Goal: Answer question/provide support: Share knowledge or assist other users

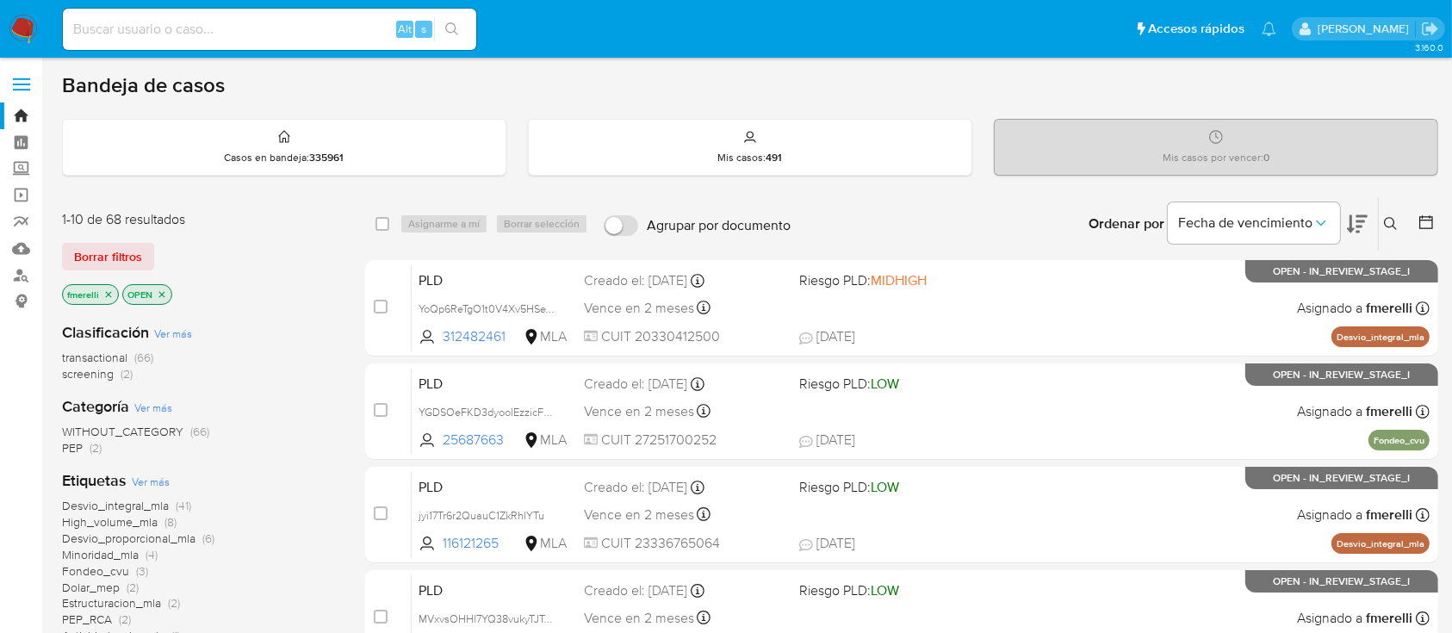
click at [352, 27] on input at bounding box center [269, 29] width 413 height 22
paste input "pF0ifXhsImf5iezA4wjhwRf4"
type input "pF0ifXhsImf5iezA4wjhwRf4"
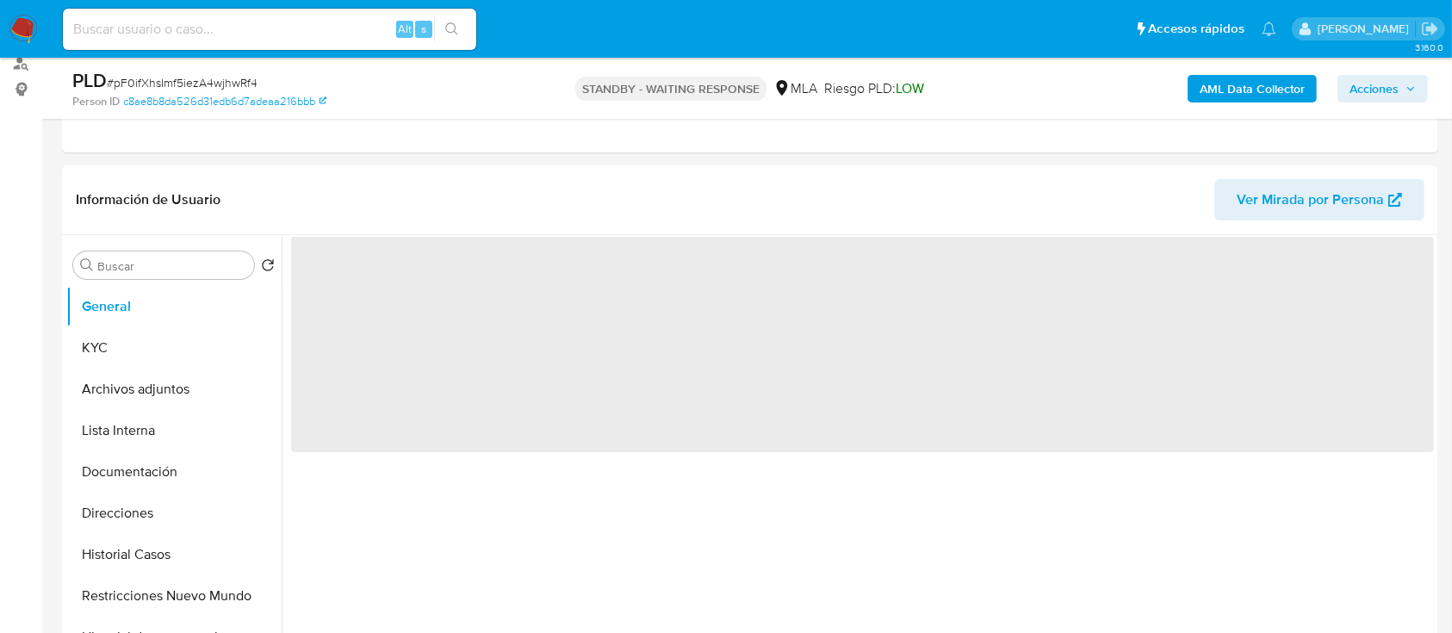
scroll to position [459, 0]
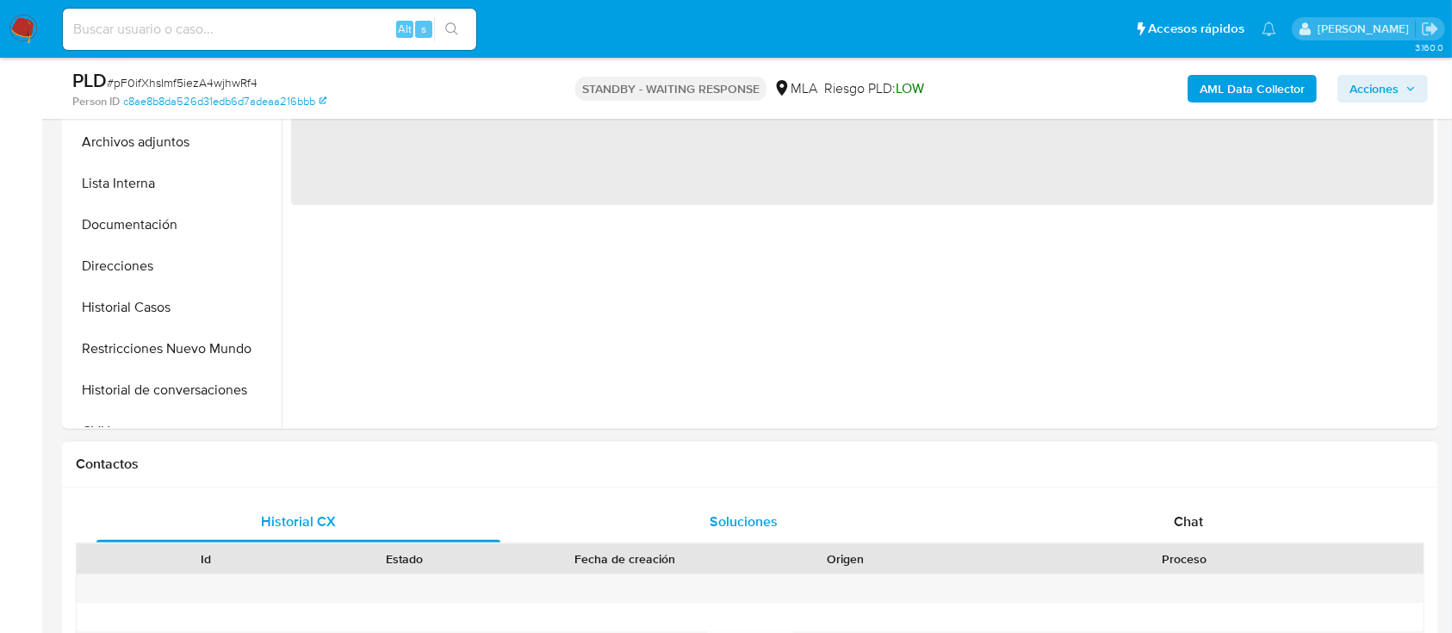
select select "10"
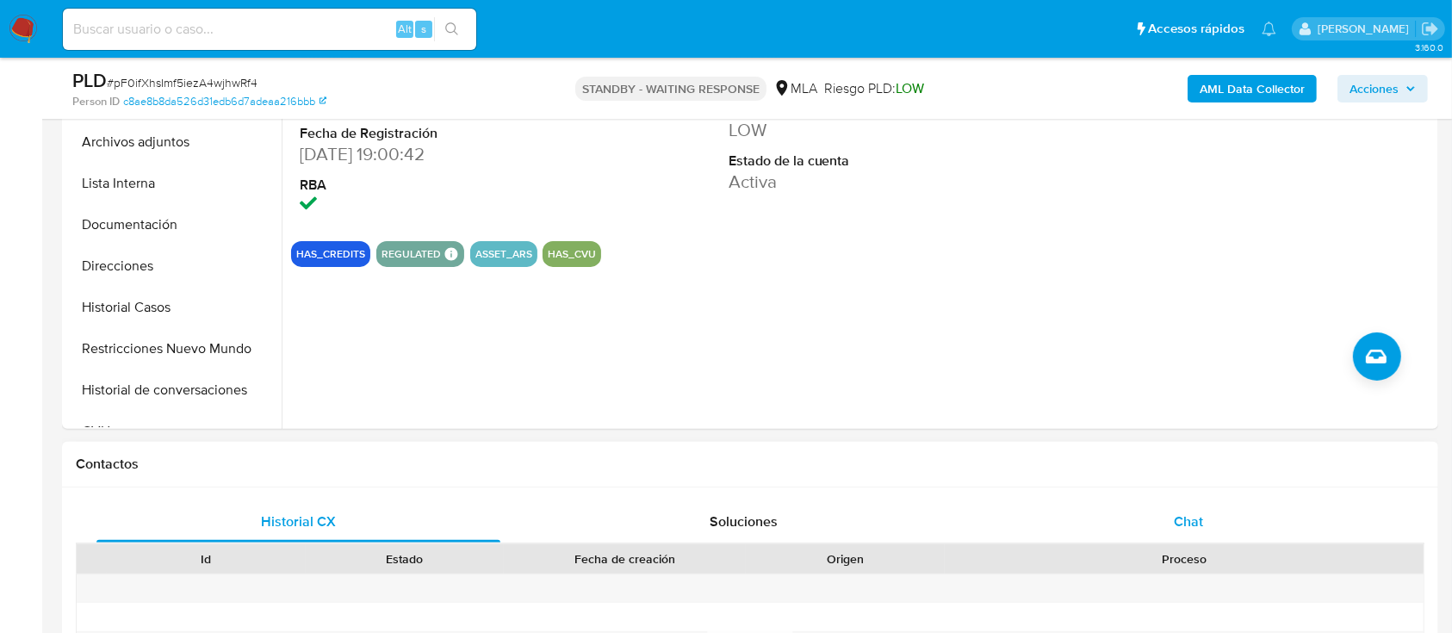
click at [1144, 504] on div "Chat" at bounding box center [1189, 521] width 404 height 41
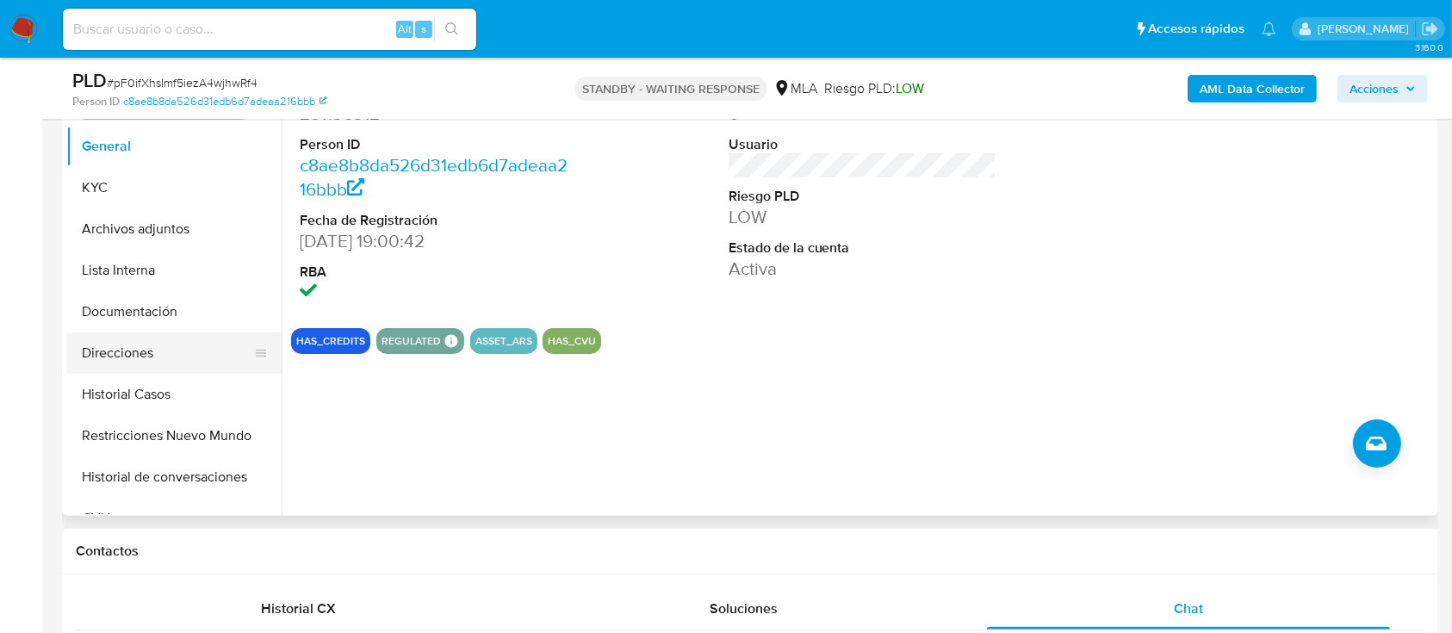
scroll to position [344, 0]
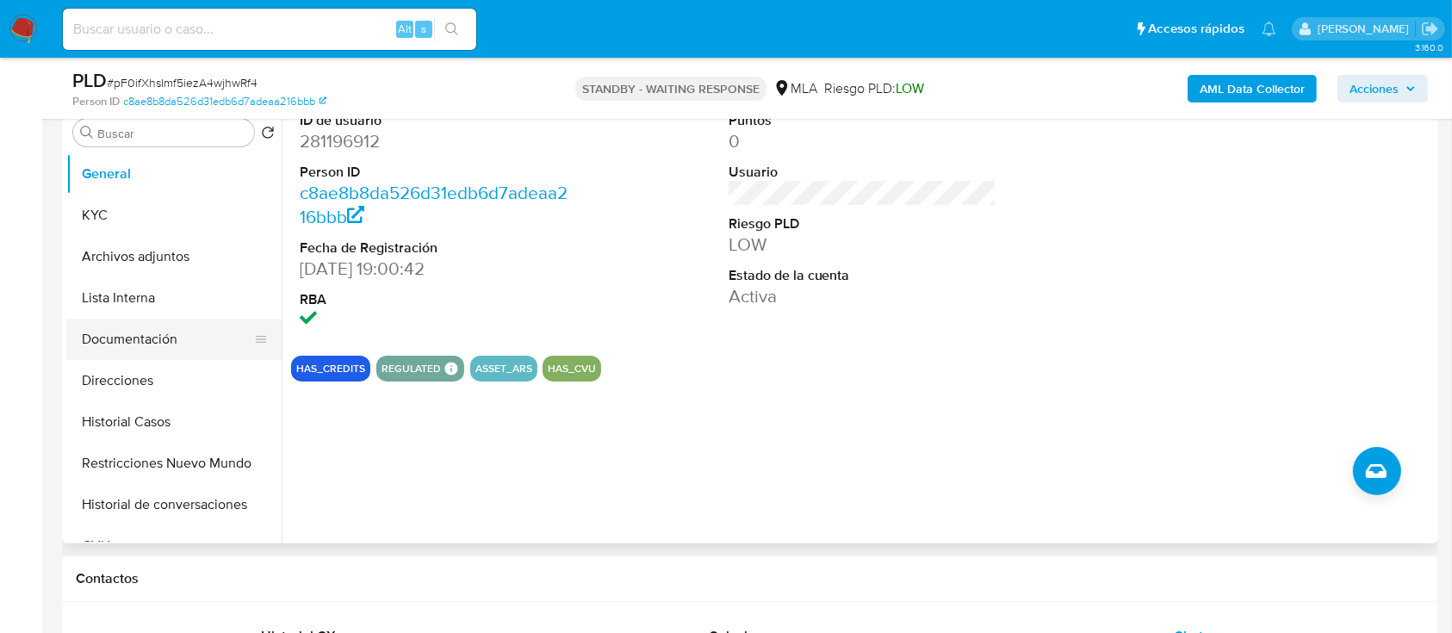
click at [153, 339] on button "Documentación" at bounding box center [166, 339] width 201 height 41
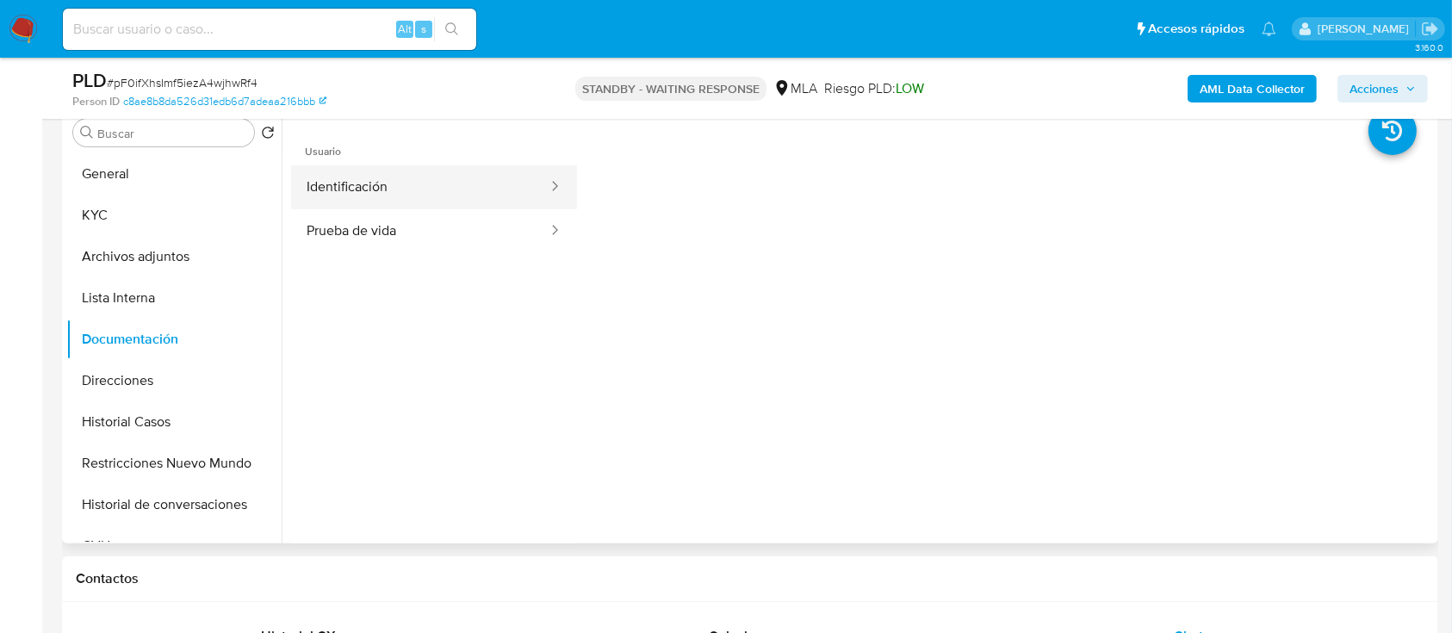
click at [340, 176] on button "Identificación" at bounding box center [420, 187] width 258 height 44
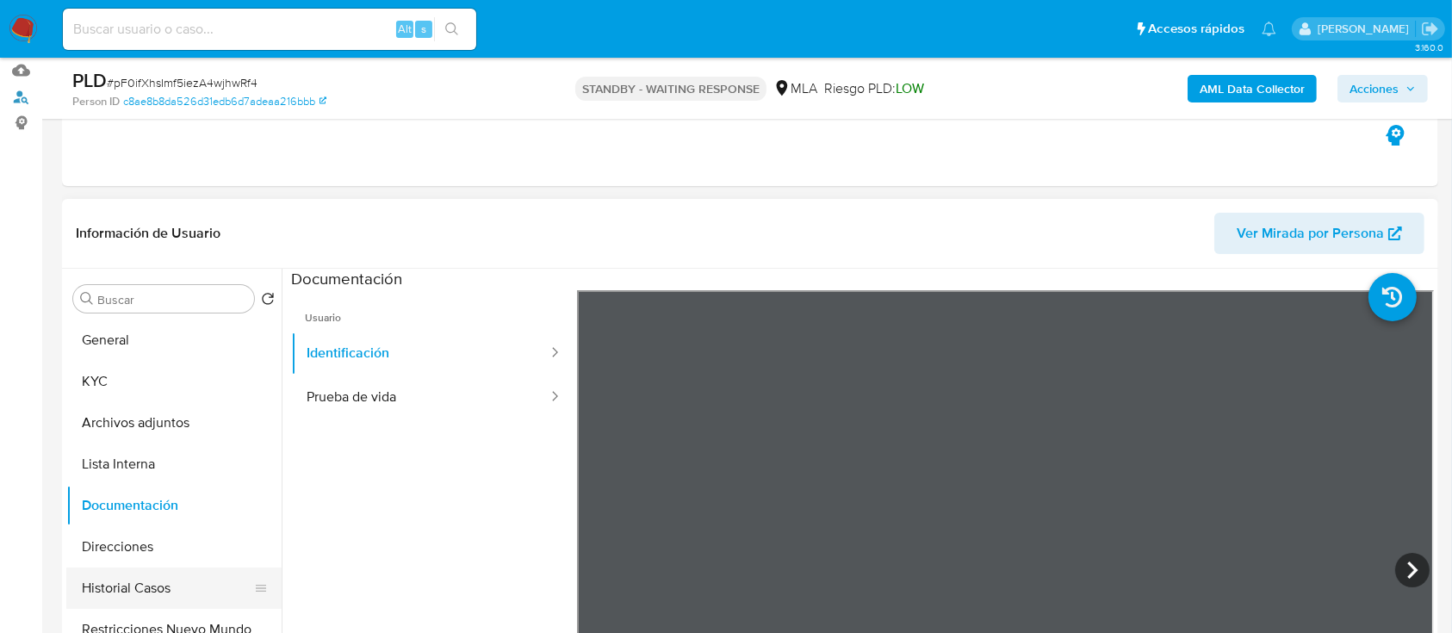
scroll to position [229, 0]
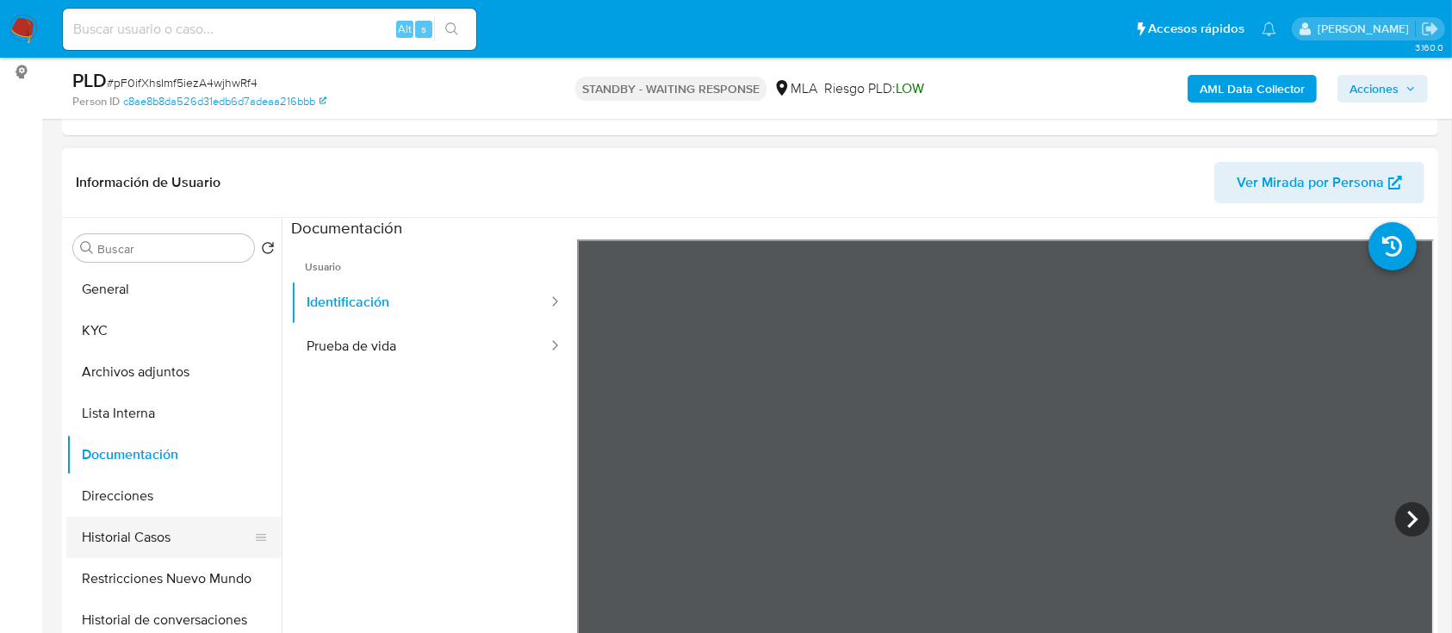
click at [138, 540] on button "Historial Casos" at bounding box center [166, 537] width 201 height 41
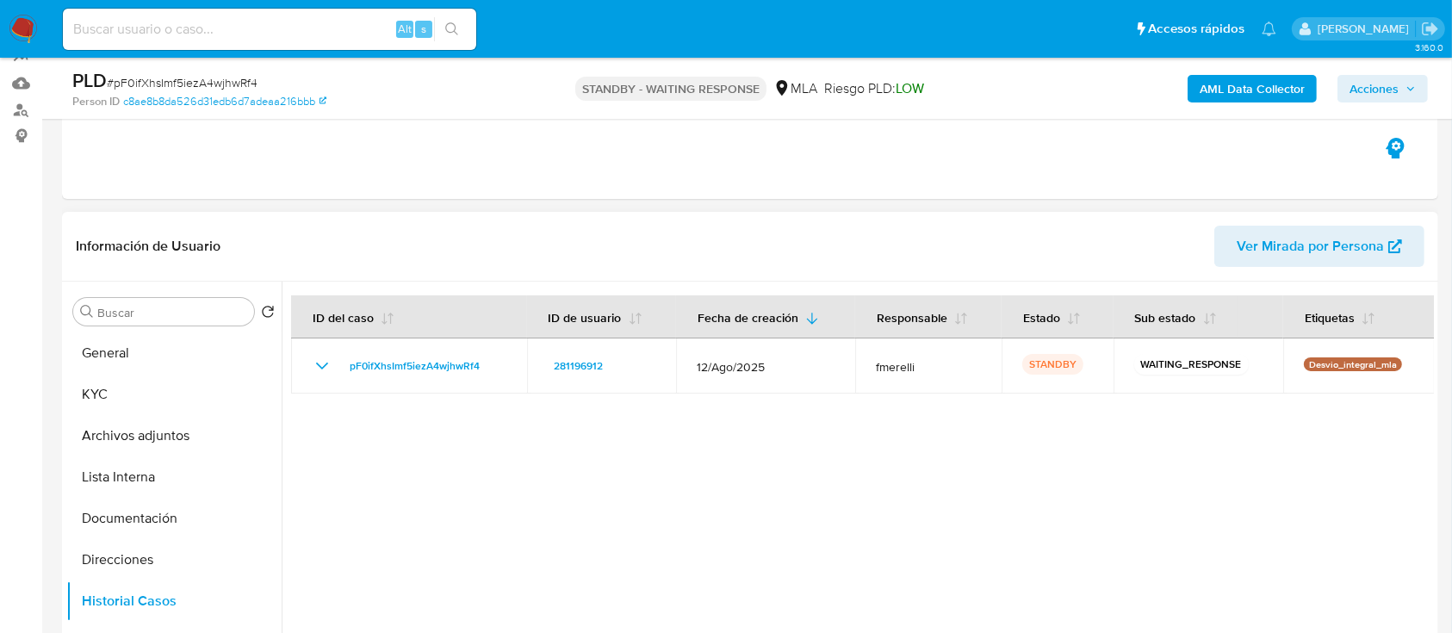
scroll to position [115, 0]
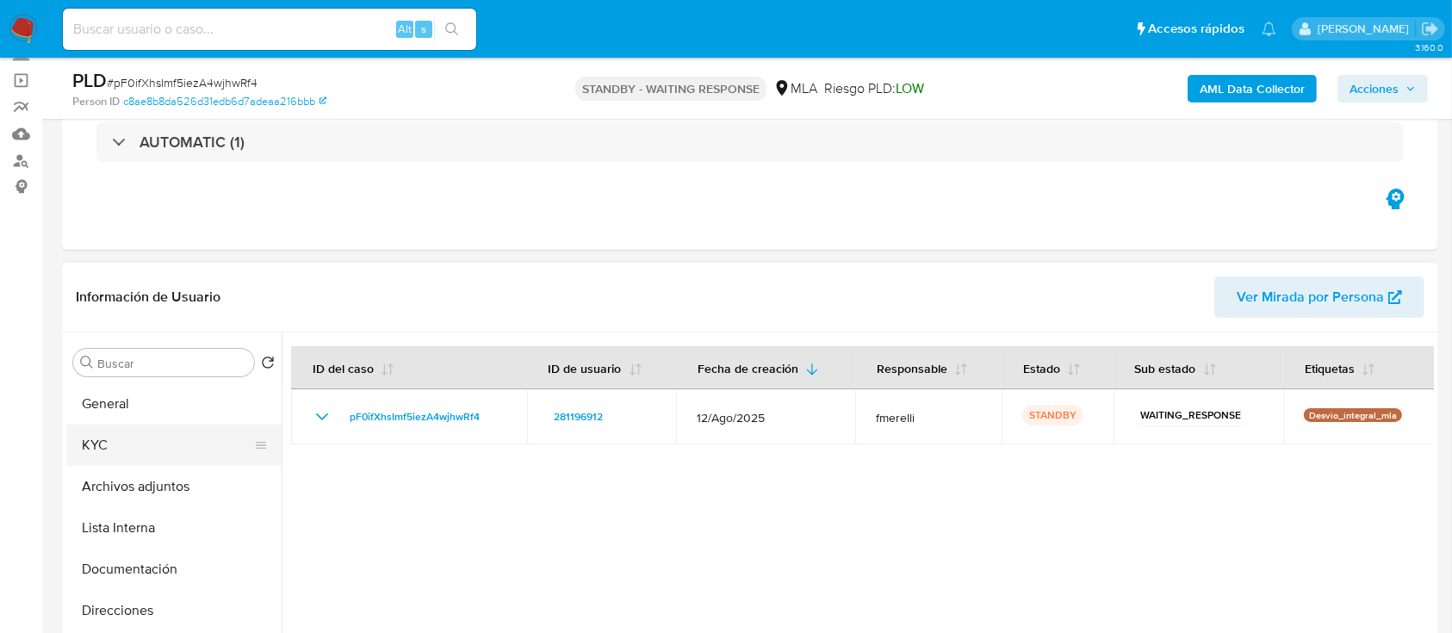
click at [137, 462] on button "KYC" at bounding box center [166, 444] width 201 height 41
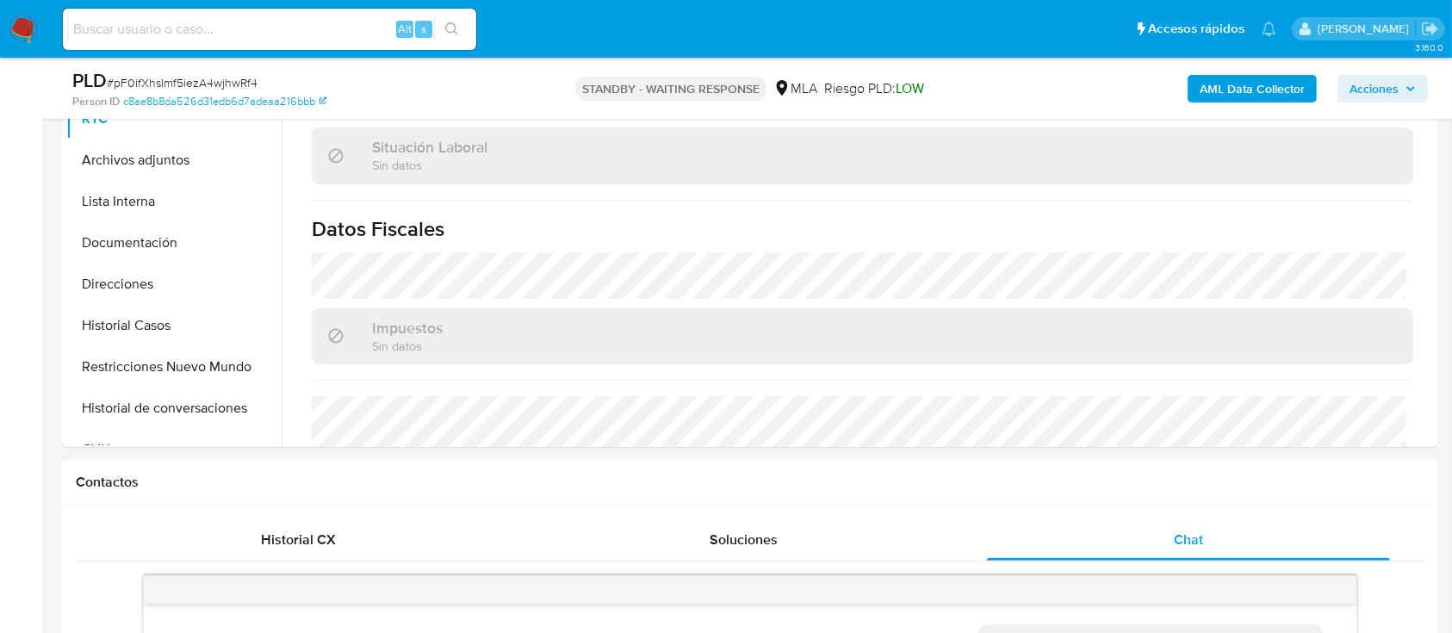
scroll to position [344, 0]
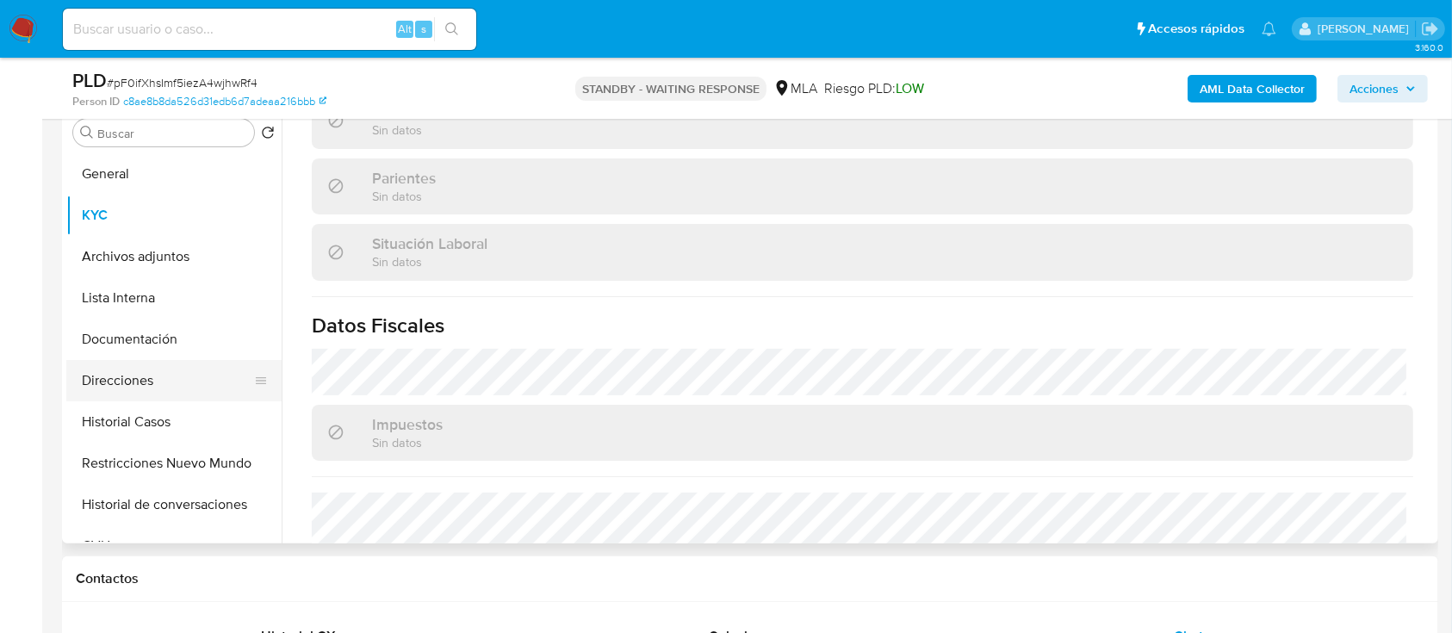
click at [110, 374] on button "Direcciones" at bounding box center [166, 380] width 201 height 41
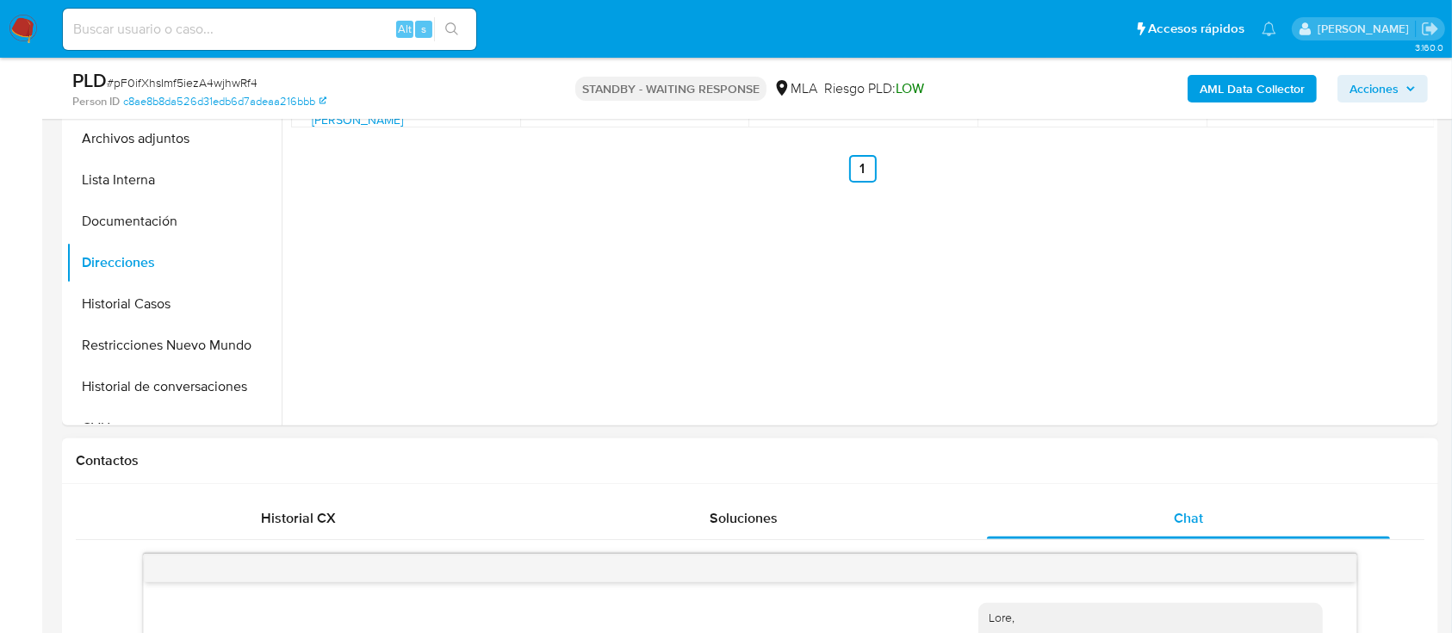
scroll to position [573, 0]
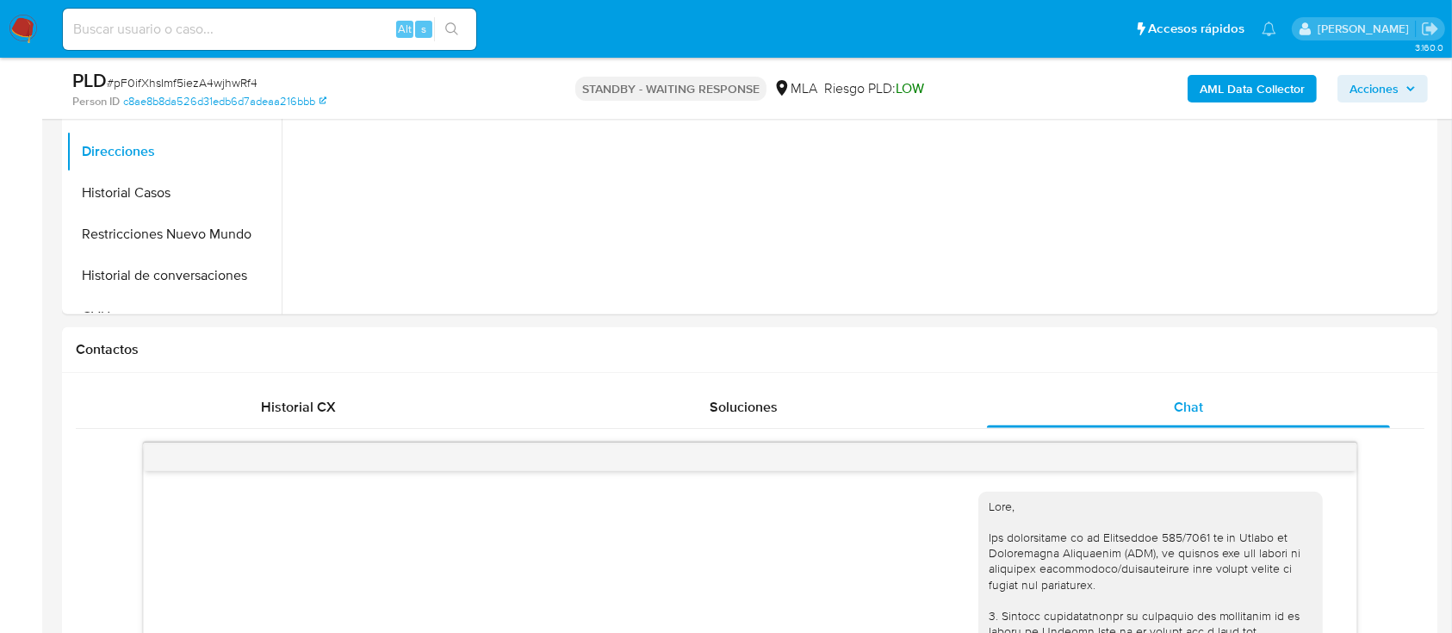
click at [284, 28] on input at bounding box center [269, 29] width 413 height 22
paste input "644OOdAWvwoegWFBzZN5nSMf"
type input "644OOdAWvwoegWFBzZN5nSMf"
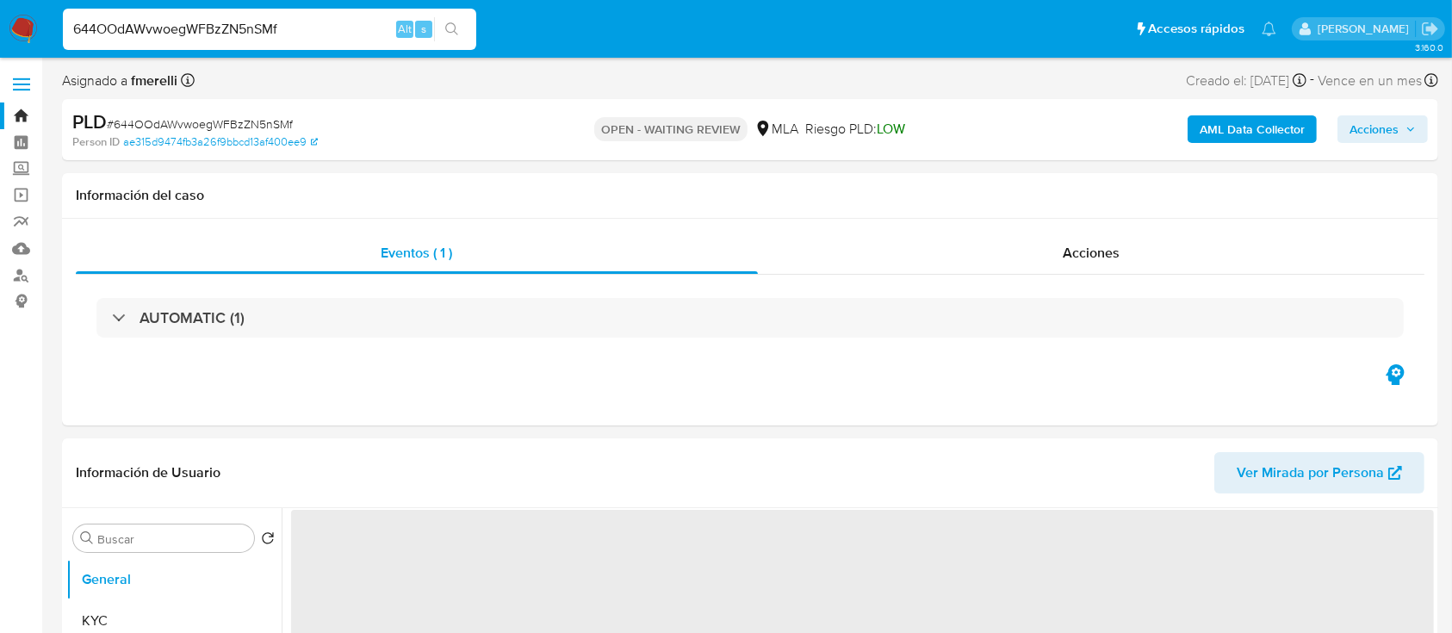
select select "10"
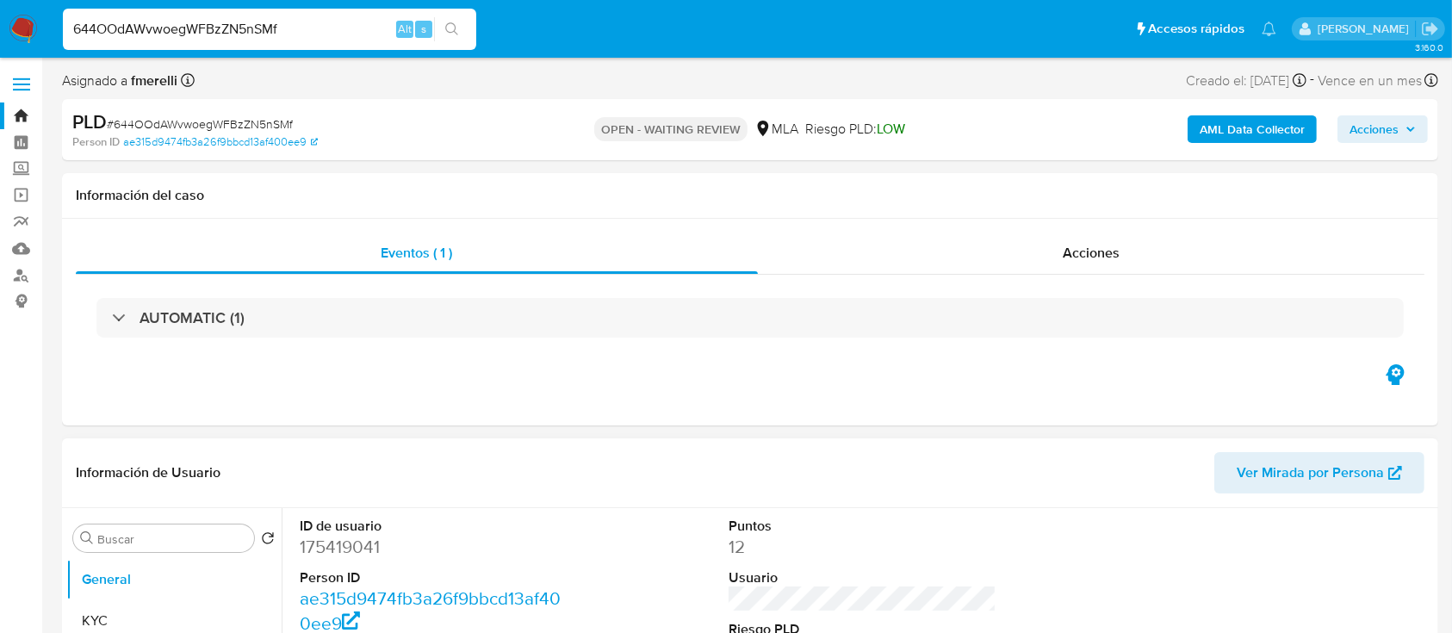
scroll to position [539, 0]
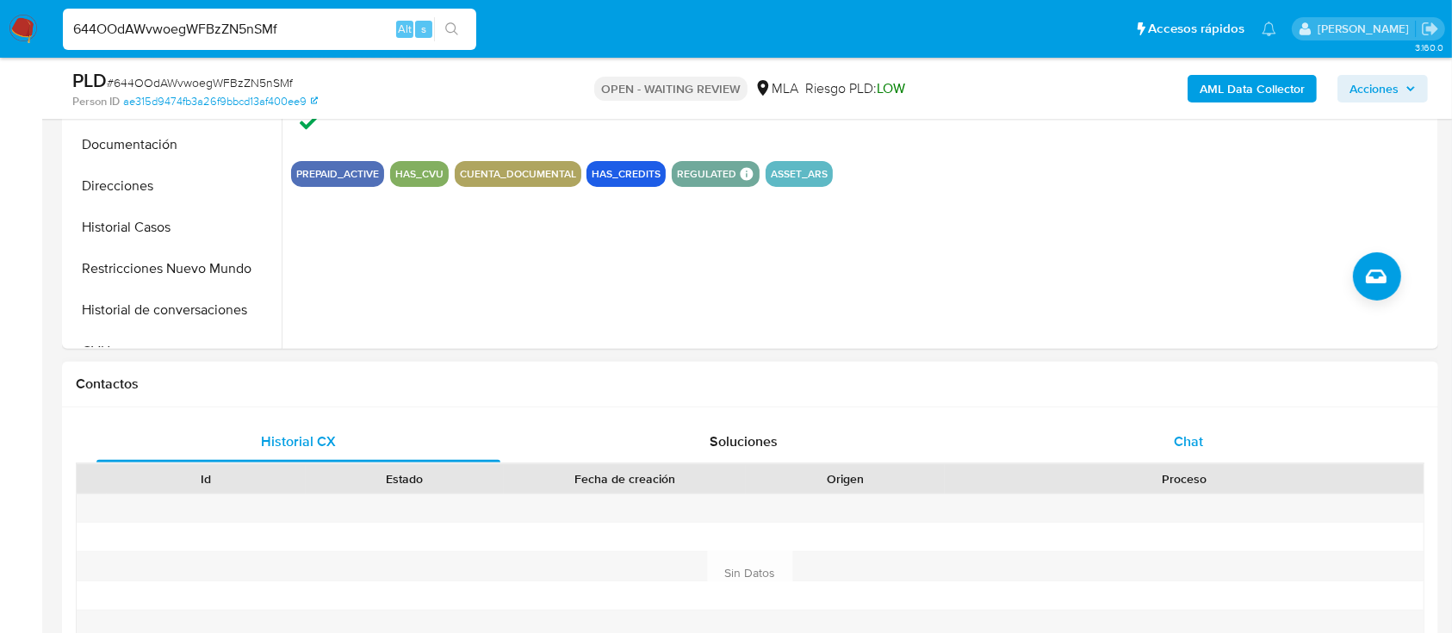
click at [1150, 451] on div "Chat" at bounding box center [1189, 441] width 404 height 41
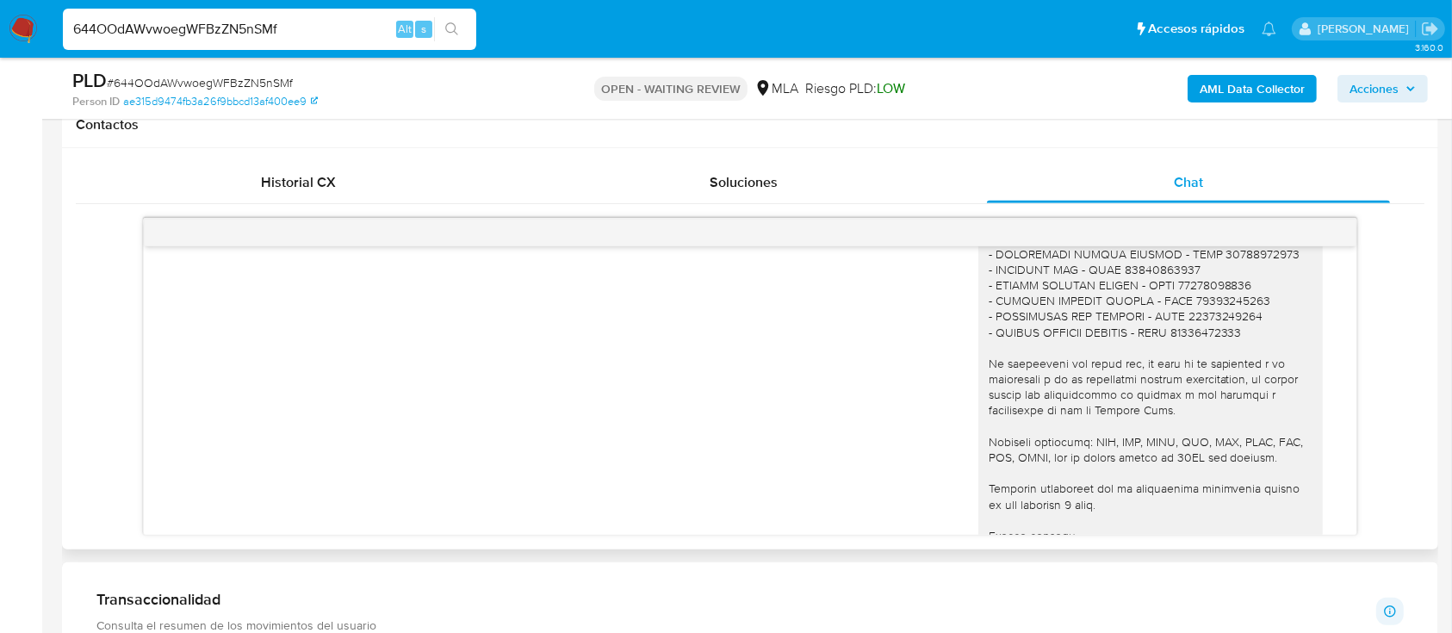
scroll to position [1849, 0]
drag, startPoint x: 1008, startPoint y: 327, endPoint x: 907, endPoint y: 342, distance: 101.8
click at [907, 342] on div "Hola Stephanie Ginette Ciccotosto, En función de las operaciones registradas en…" at bounding box center [749, 166] width 1168 height 943
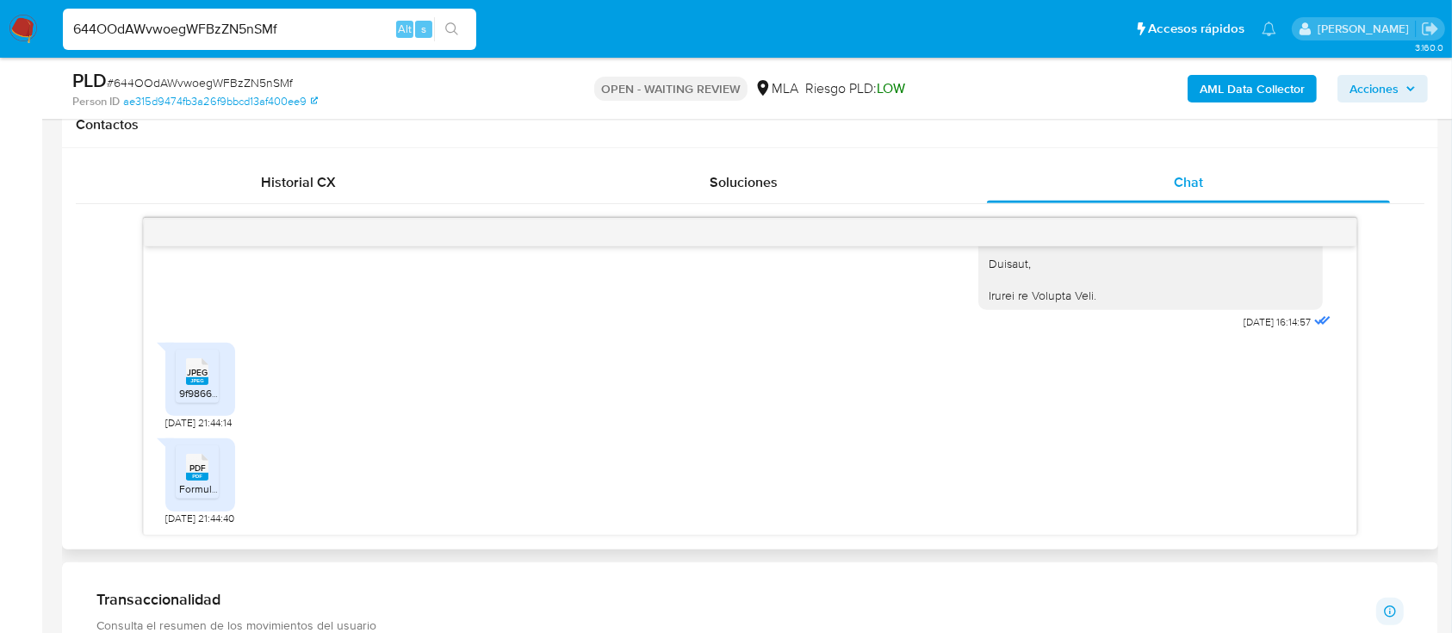
click at [195, 473] on span "PDF" at bounding box center [197, 467] width 16 height 11
click at [356, 26] on input "644OOdAWvwoegWFBzZN5nSMf" at bounding box center [269, 29] width 413 height 22
paste input "MEPTBA02Qnjgoy5JePkFEyNY"
type input "MEPTBA02Qnjgoy5JePkFEyNY"
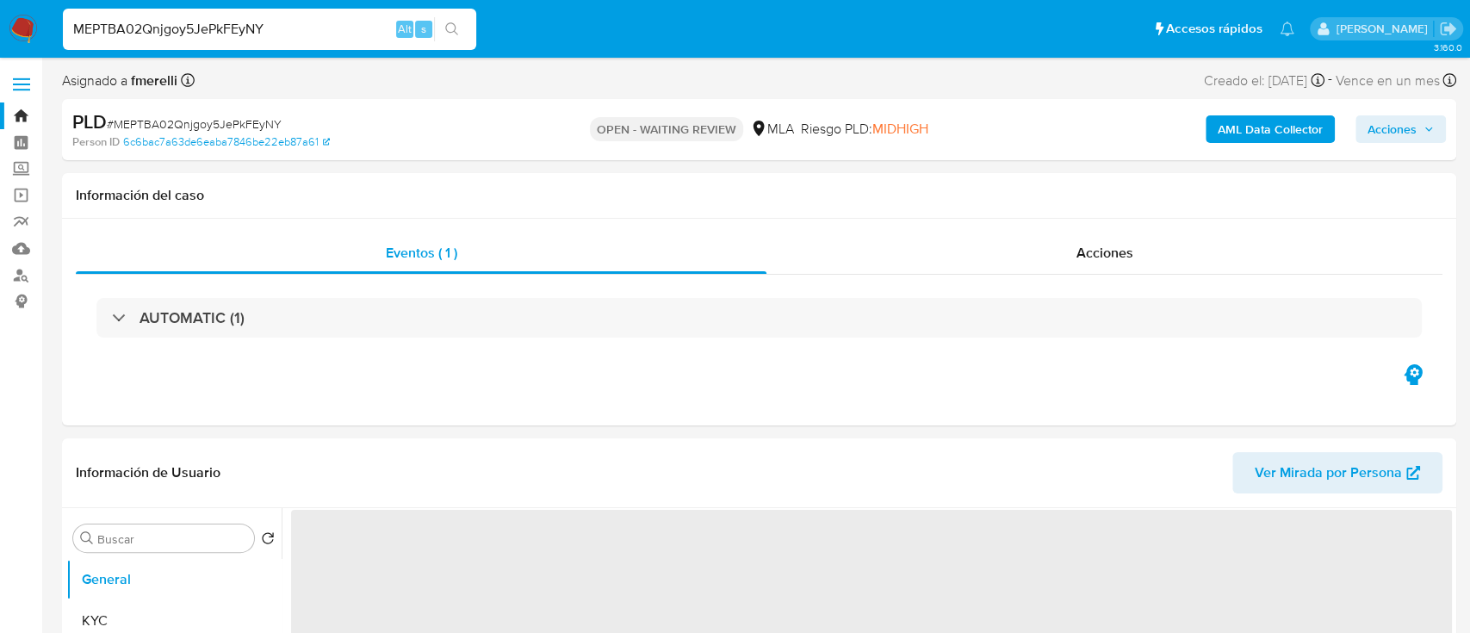
select select "10"
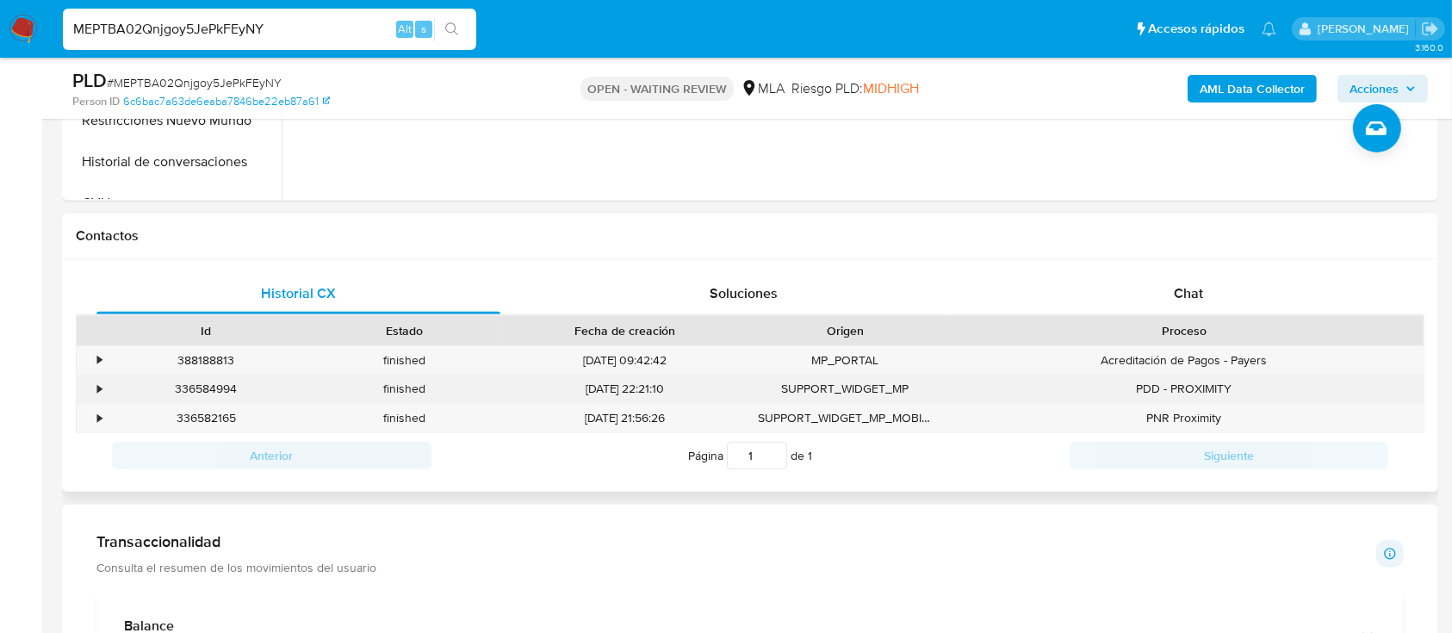
scroll to position [689, 0]
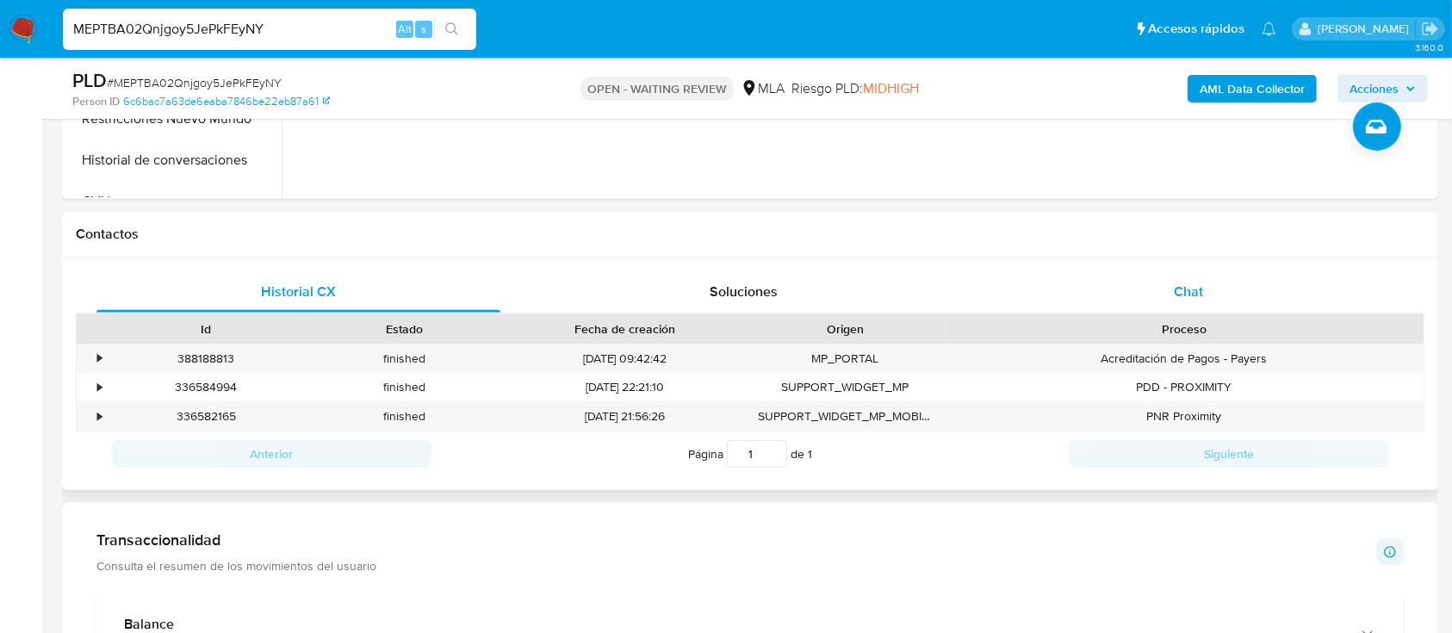
click at [1131, 289] on div "Chat" at bounding box center [1189, 291] width 404 height 41
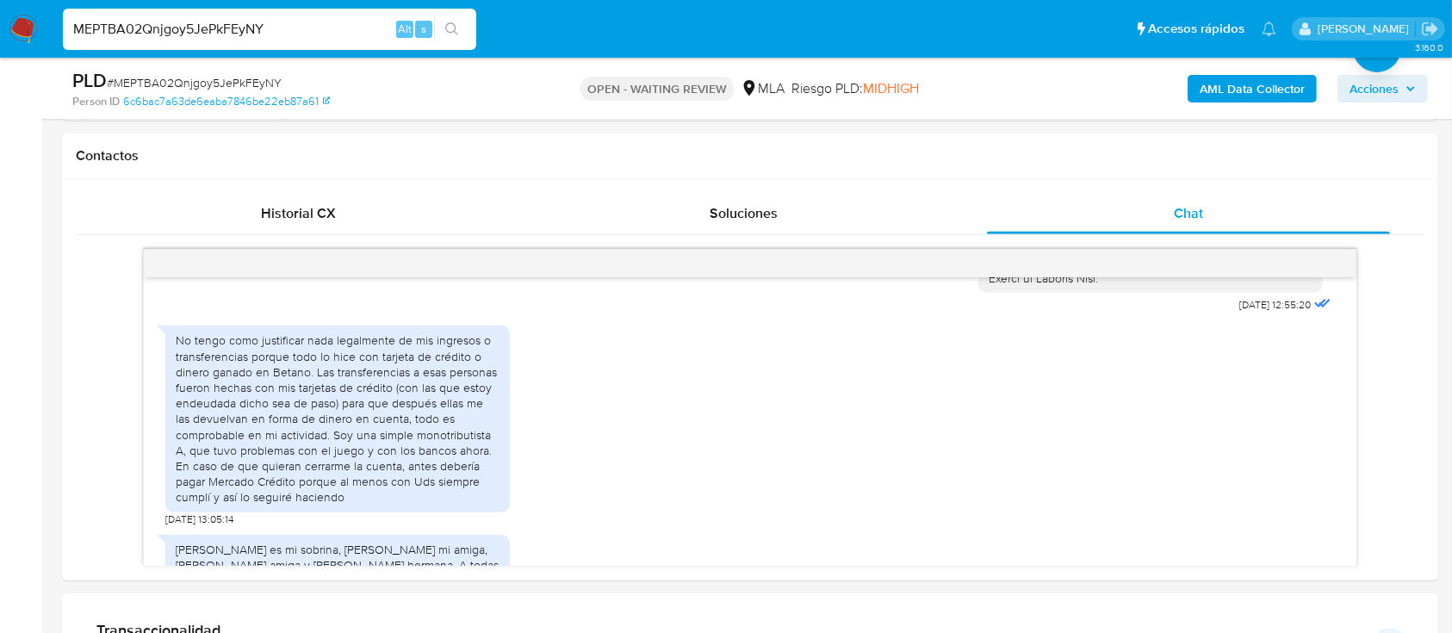
scroll to position [803, 0]
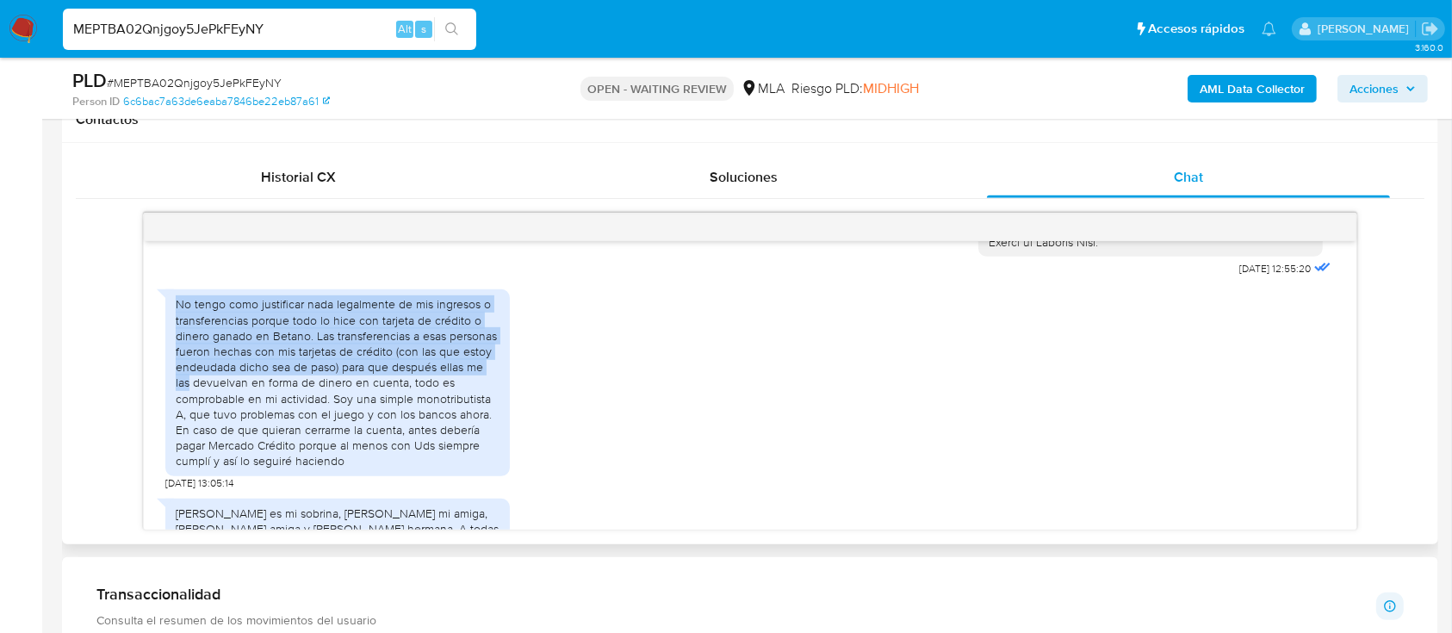
drag, startPoint x: 189, startPoint y: 337, endPoint x: 509, endPoint y: 402, distance: 326.7
click at [509, 402] on div "No tengo como justificar nada legalmente de mis ingresos o transferencias porqu…" at bounding box center [337, 382] width 344 height 186
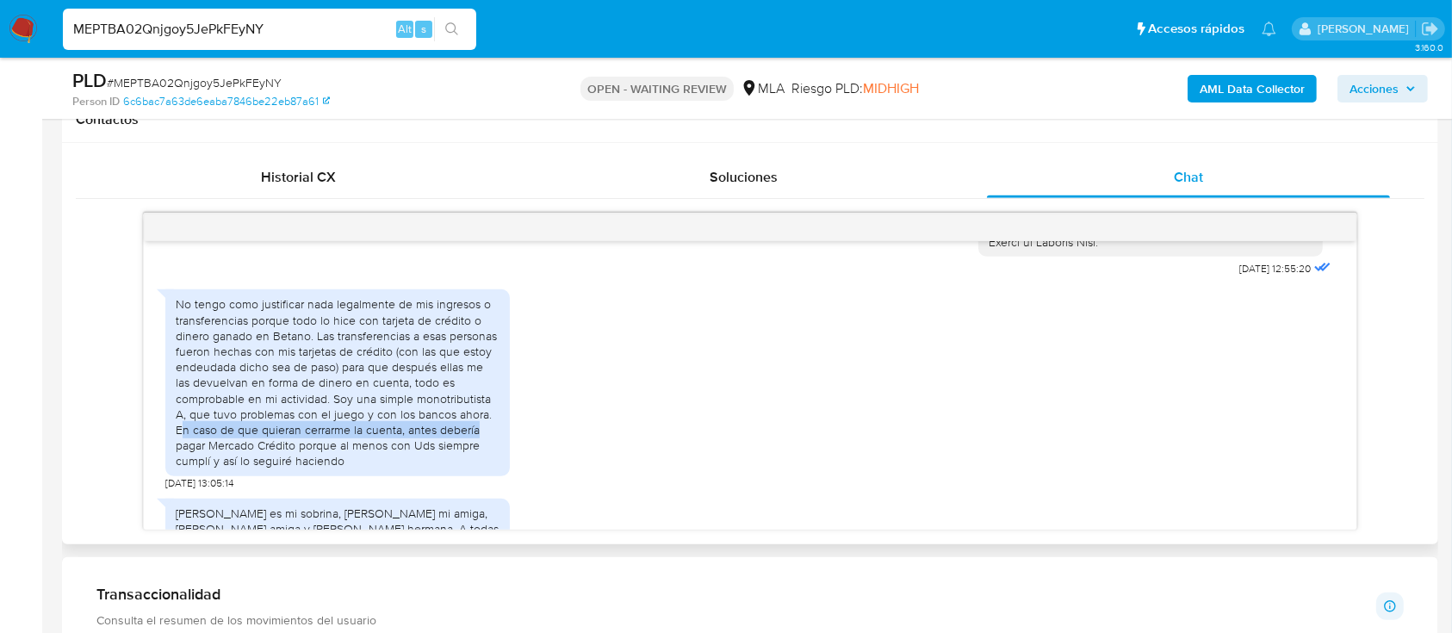
drag, startPoint x: 180, startPoint y: 458, endPoint x: 510, endPoint y: 458, distance: 329.7
click at [510, 458] on div "No tengo como justificar nada legalmente de mis ingresos o transferencias porqu…" at bounding box center [337, 382] width 344 height 186
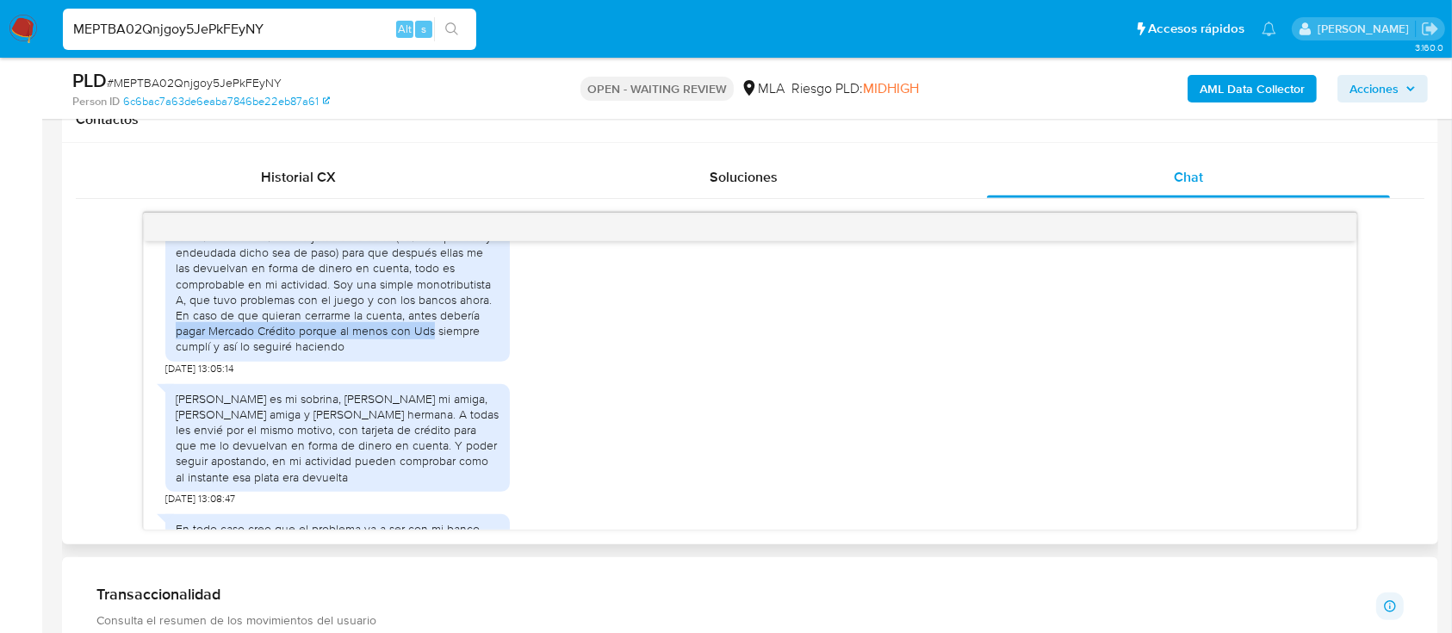
drag, startPoint x: 286, startPoint y: 368, endPoint x: 178, endPoint y: 358, distance: 108.1
click at [178, 354] on div "No tengo como justificar nada legalmente de mis ingresos o transferencias porqu…" at bounding box center [338, 268] width 324 height 172
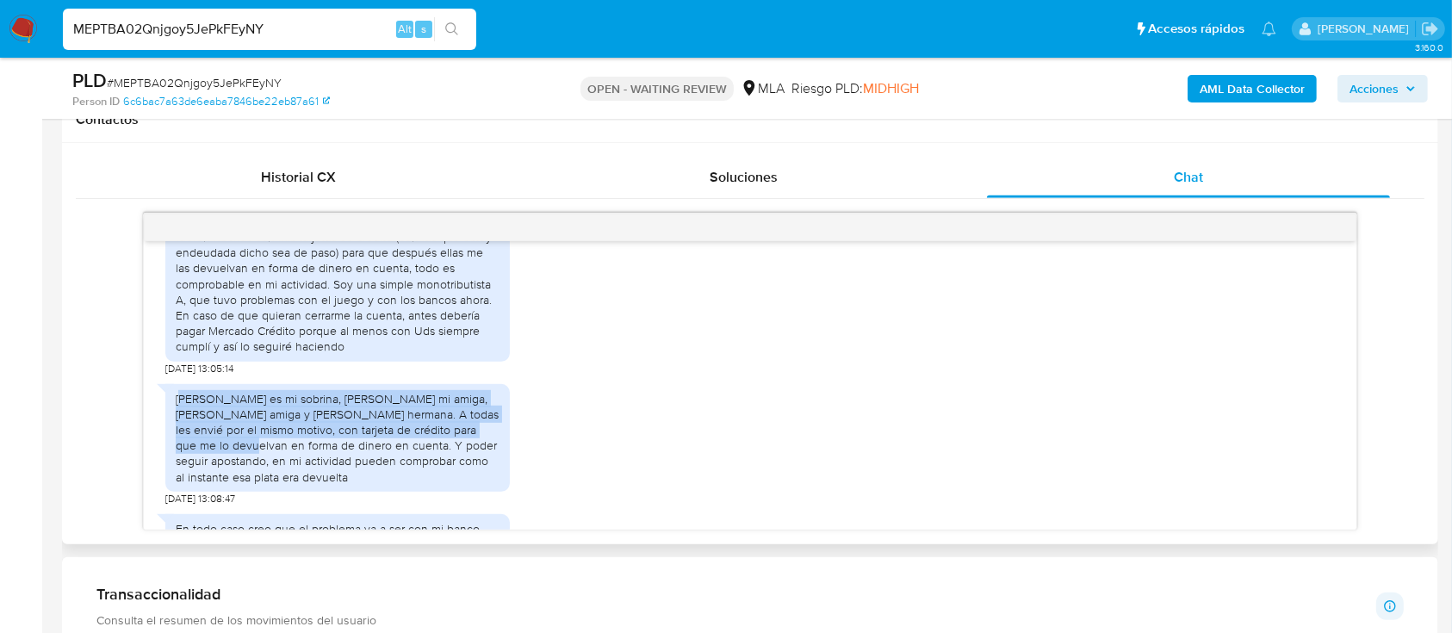
drag, startPoint x: 181, startPoint y: 430, endPoint x: 471, endPoint y: 466, distance: 292.3
click at [471, 466] on div "Keila Nair Cardozo es mi sobrina, Trinidad Dandrea mi amiga, Luciana Surijon am…" at bounding box center [338, 438] width 324 height 94
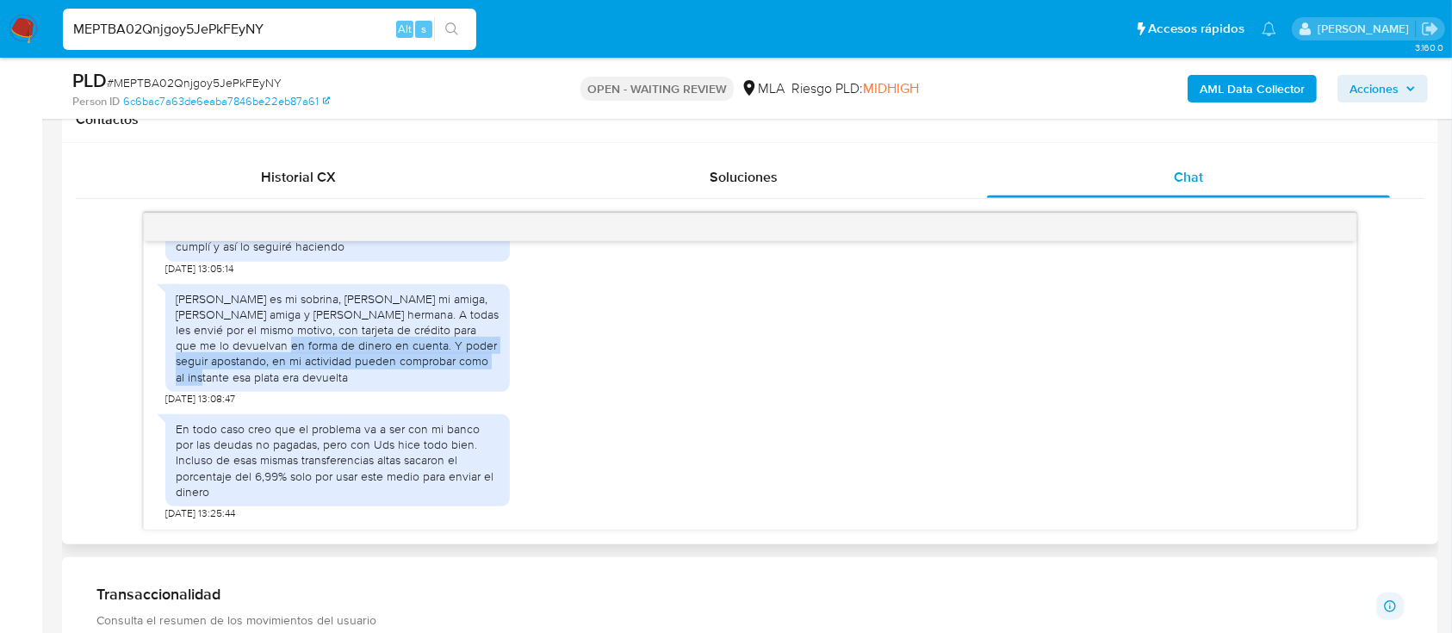
drag, startPoint x: 184, startPoint y: 364, endPoint x: 436, endPoint y: 377, distance: 252.6
click at [436, 377] on div "Keila Nair Cardozo es mi sobrina, Trinidad Dandrea mi amiga, Luciana Surijon am…" at bounding box center [338, 338] width 324 height 94
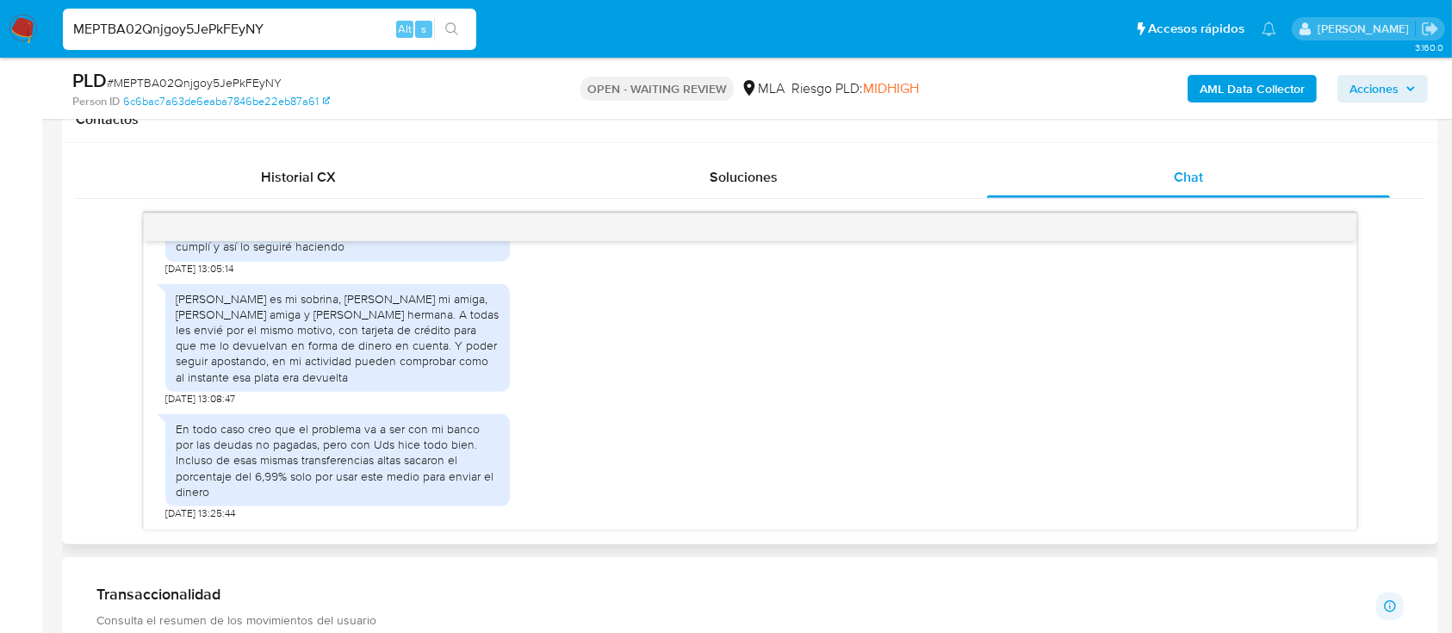
click at [393, 385] on div "Keila Nair Cardozo es mi sobrina, Trinidad Dandrea mi amiga, Luciana Surijon am…" at bounding box center [338, 338] width 324 height 94
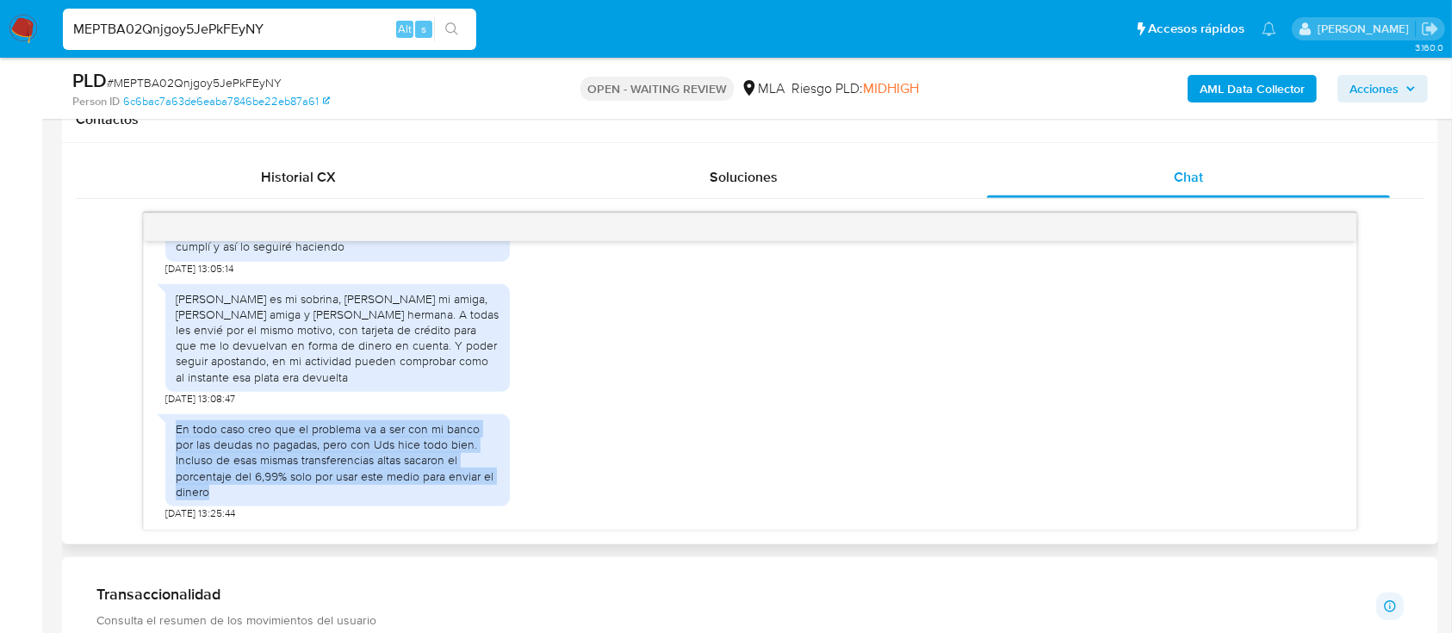
drag, startPoint x: 360, startPoint y: 449, endPoint x: 529, endPoint y: 485, distance: 172.6
click at [529, 485] on div "En todo caso creo que el problema va a ser con mi banco por las deudas no pagad…" at bounding box center [749, 463] width 1168 height 115
click at [192, 482] on div "En todo caso creo que el problema va a ser con mi banco por las deudas no pagad…" at bounding box center [338, 460] width 324 height 78
drag, startPoint x: 208, startPoint y: 475, endPoint x: 515, endPoint y: 486, distance: 306.7
click at [515, 486] on div "En todo caso creo que el problema va a ser con mi banco por las deudas no pagad…" at bounding box center [749, 463] width 1168 height 115
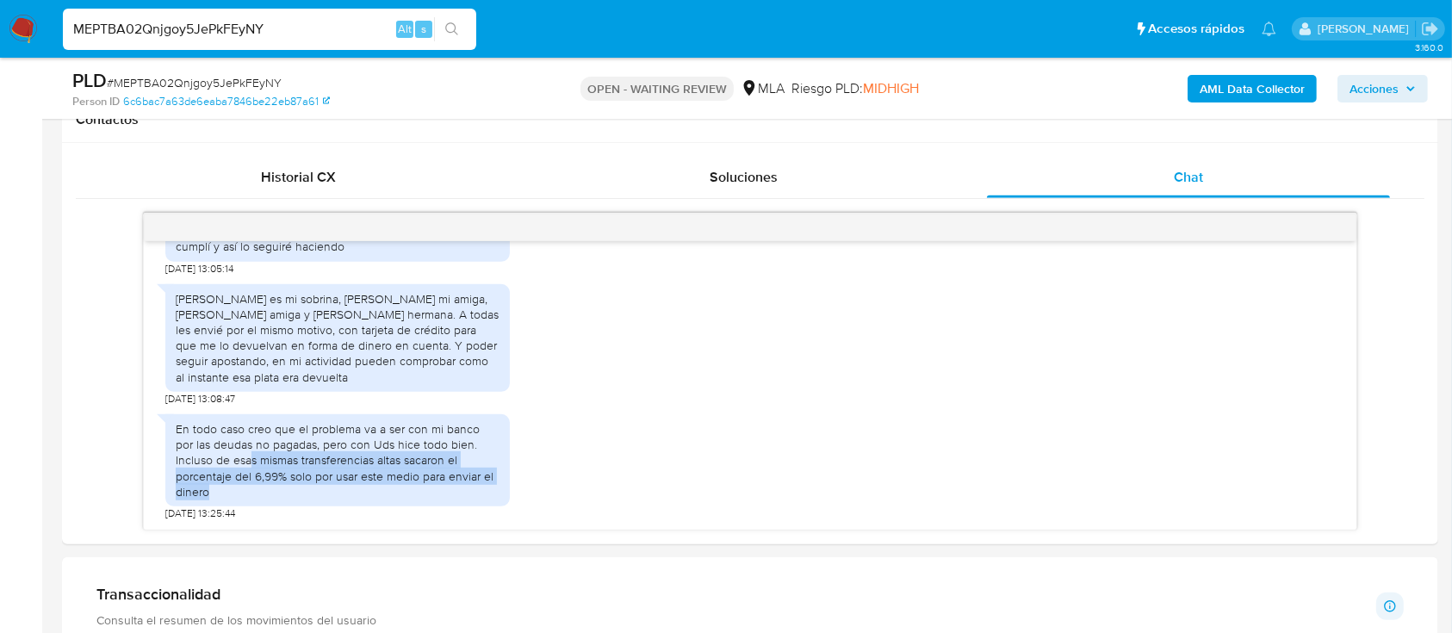
click at [276, 29] on input "MEPTBA02Qnjgoy5JePkFEyNY" at bounding box center [269, 29] width 413 height 22
paste input "AgaVMmEyfQzif7mEvpNCzc7o"
type input "AgaVMmEyfQzif7mEvpNCzc7o"
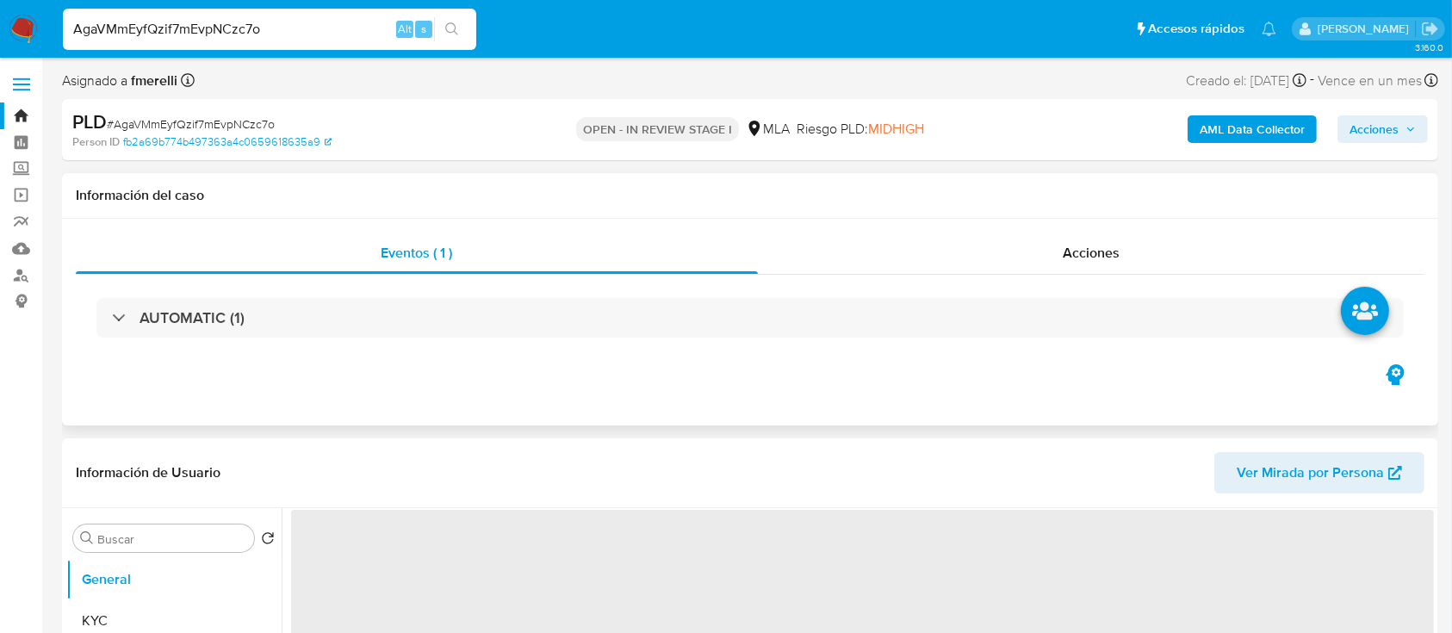
select select "10"
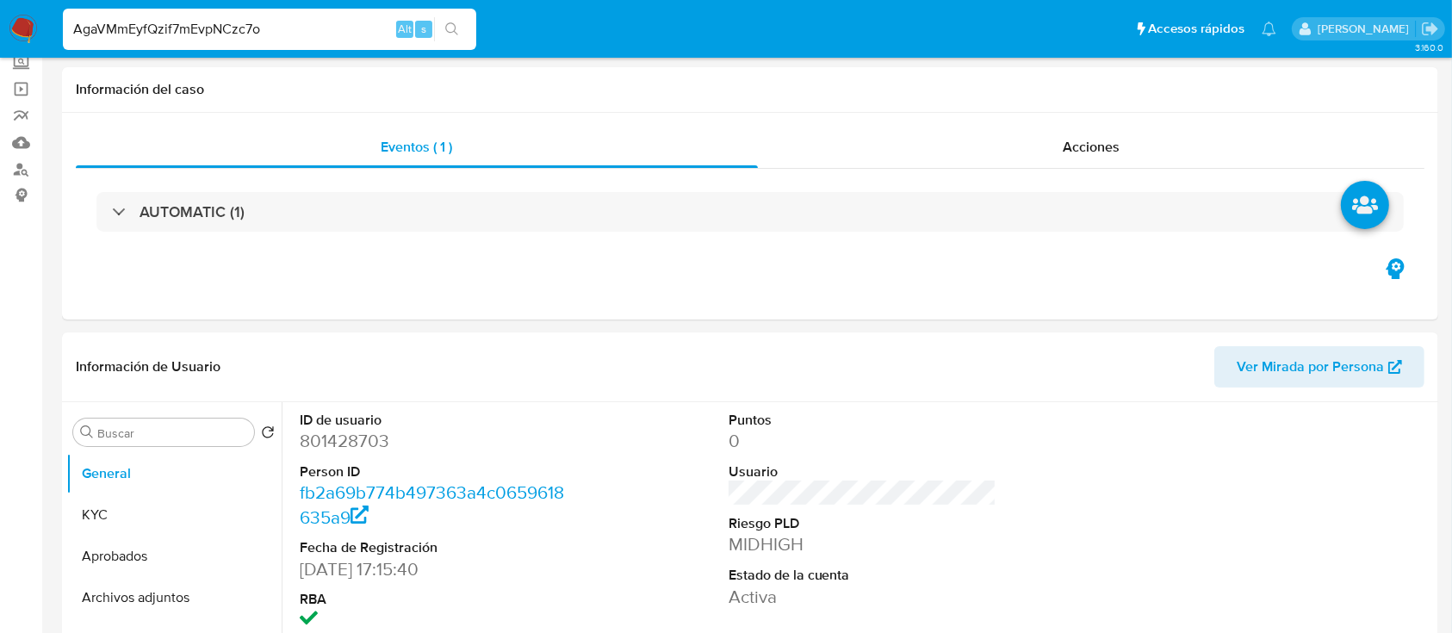
scroll to position [689, 0]
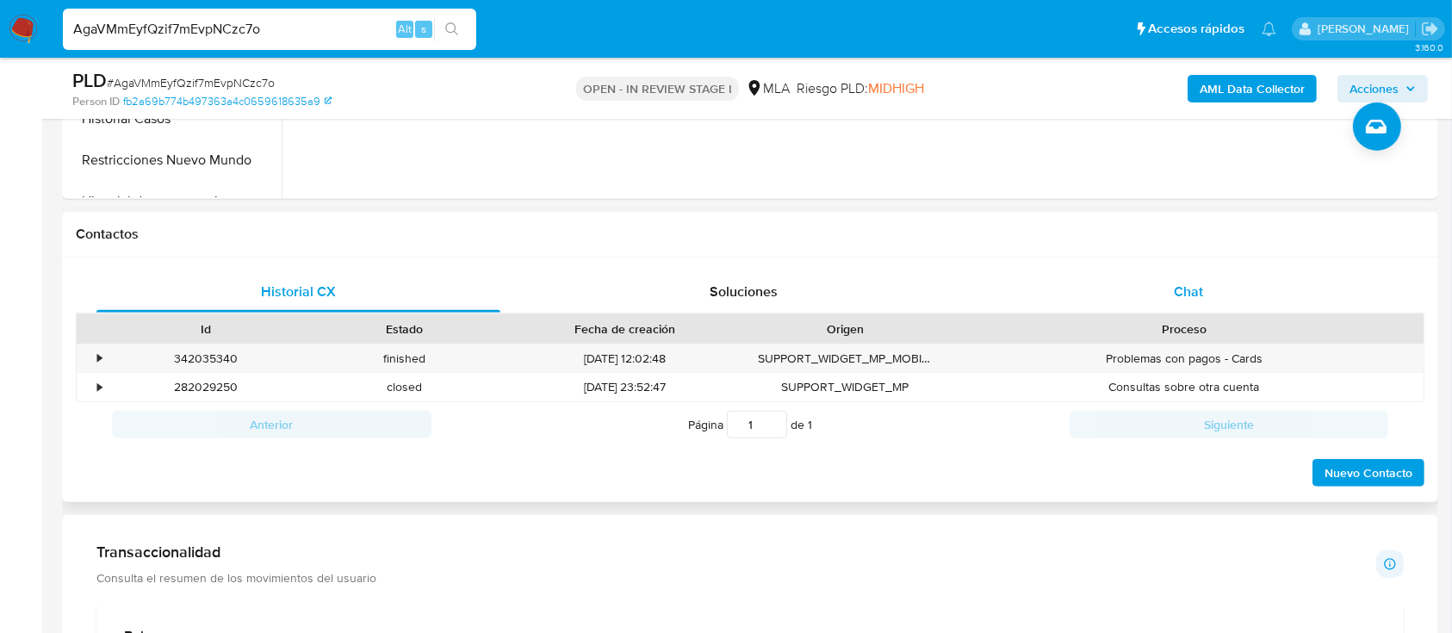
click at [1185, 277] on div "Chat" at bounding box center [1189, 291] width 404 height 41
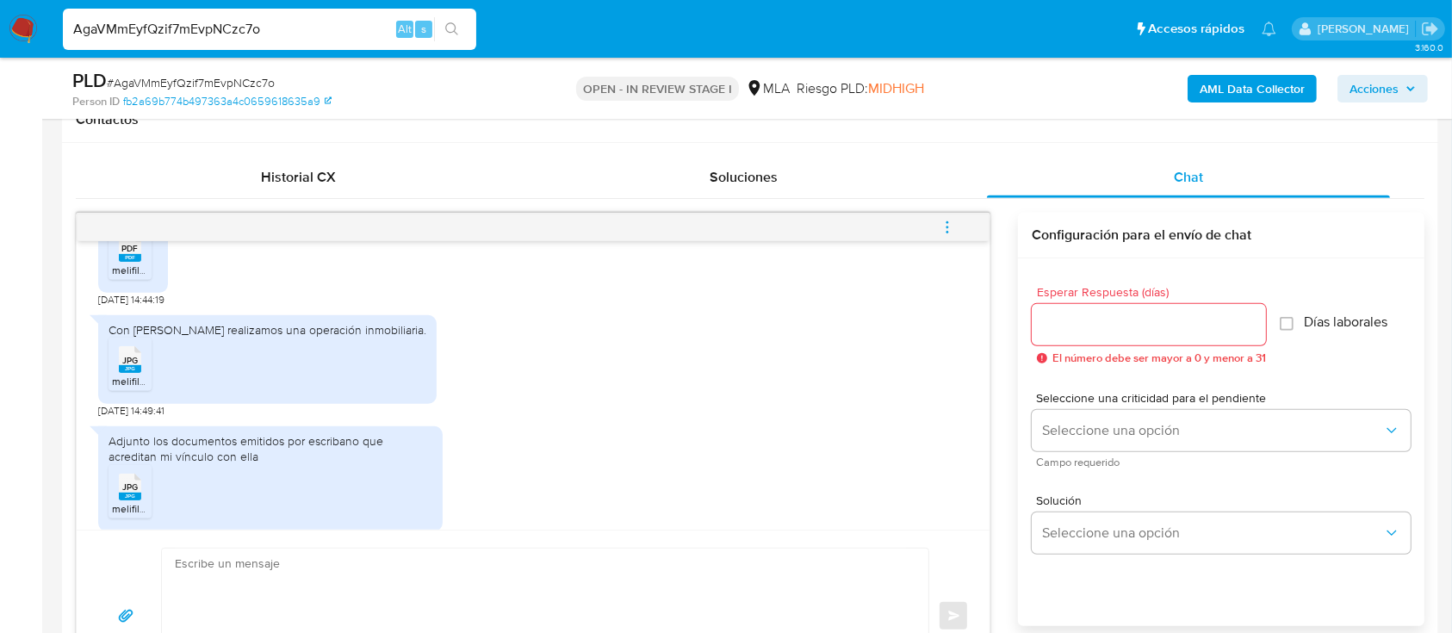
scroll to position [140, 0]
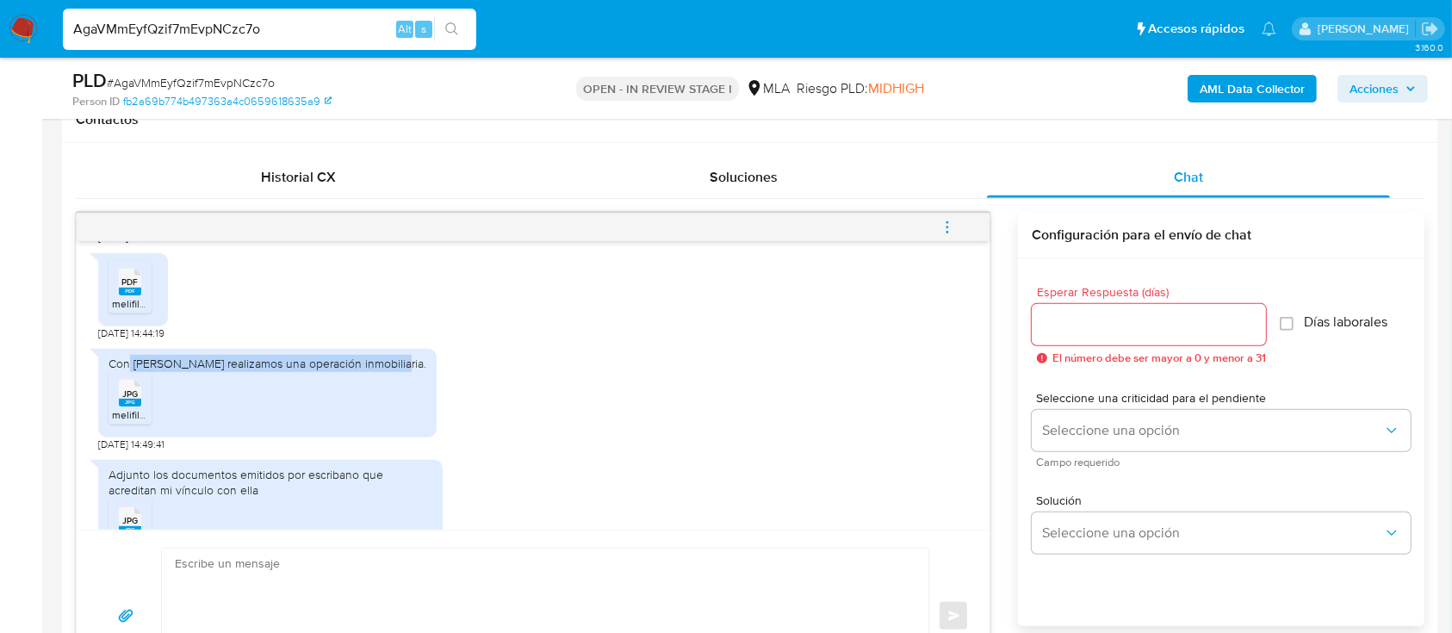
drag, startPoint x: 127, startPoint y: 362, endPoint x: 377, endPoint y: 356, distance: 249.8
click at [377, 356] on div "Con pilar Solis realizamos una operación inmobiliaria." at bounding box center [267, 363] width 318 height 15
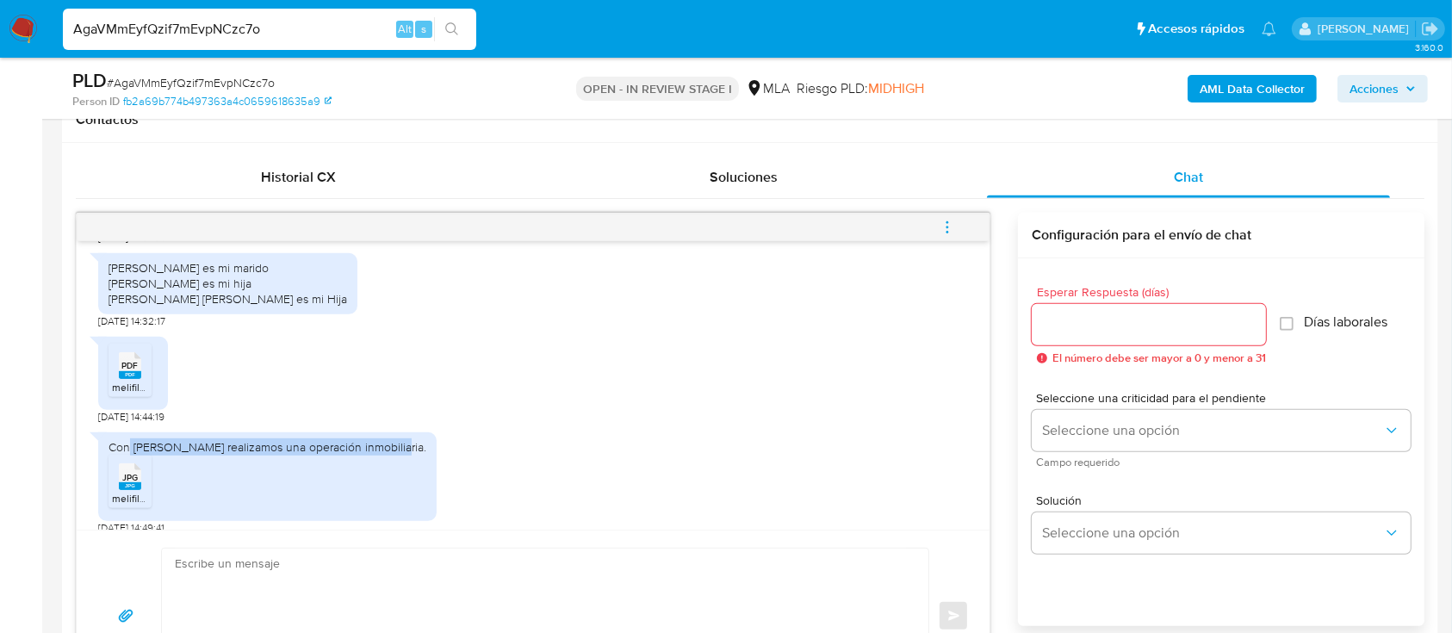
scroll to position [26, 0]
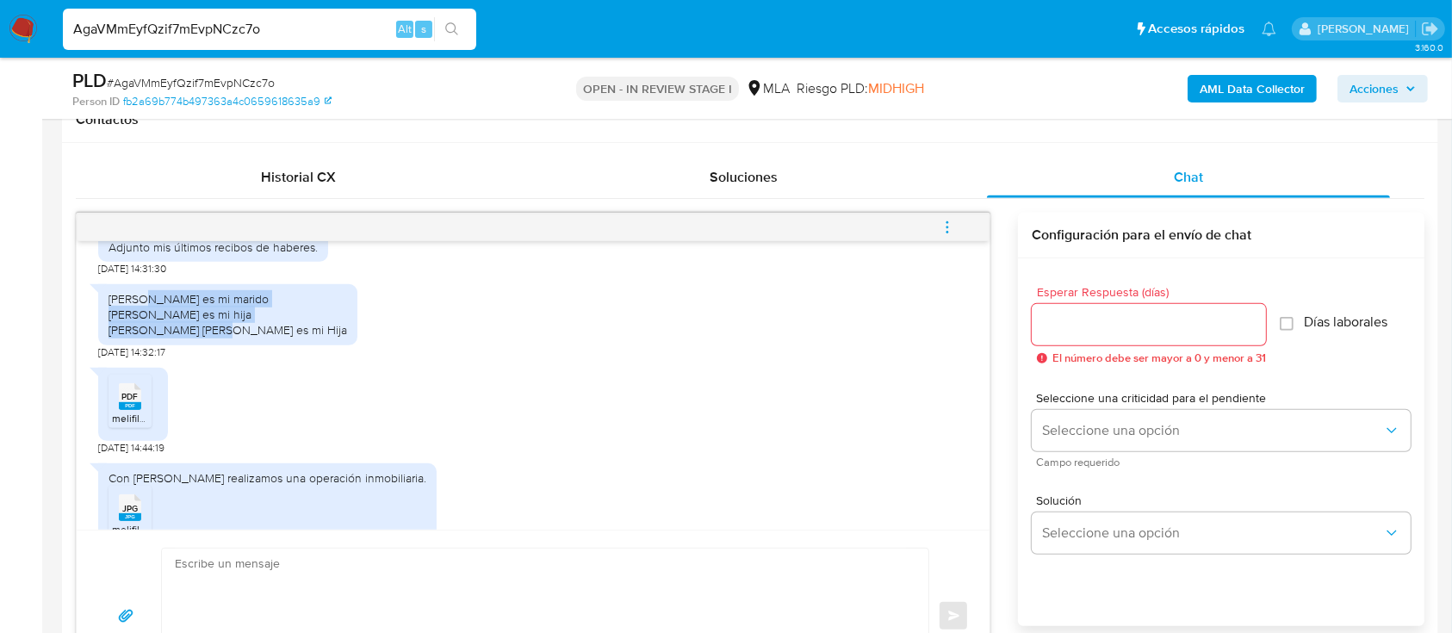
drag, startPoint x: 138, startPoint y: 296, endPoint x: 365, endPoint y: 405, distance: 251.8
click at [304, 320] on div "Laciar Elias Sebastián es mi marido Laciar Candela valentina es mi hija Laciar …" at bounding box center [533, 318] width 870 height 84
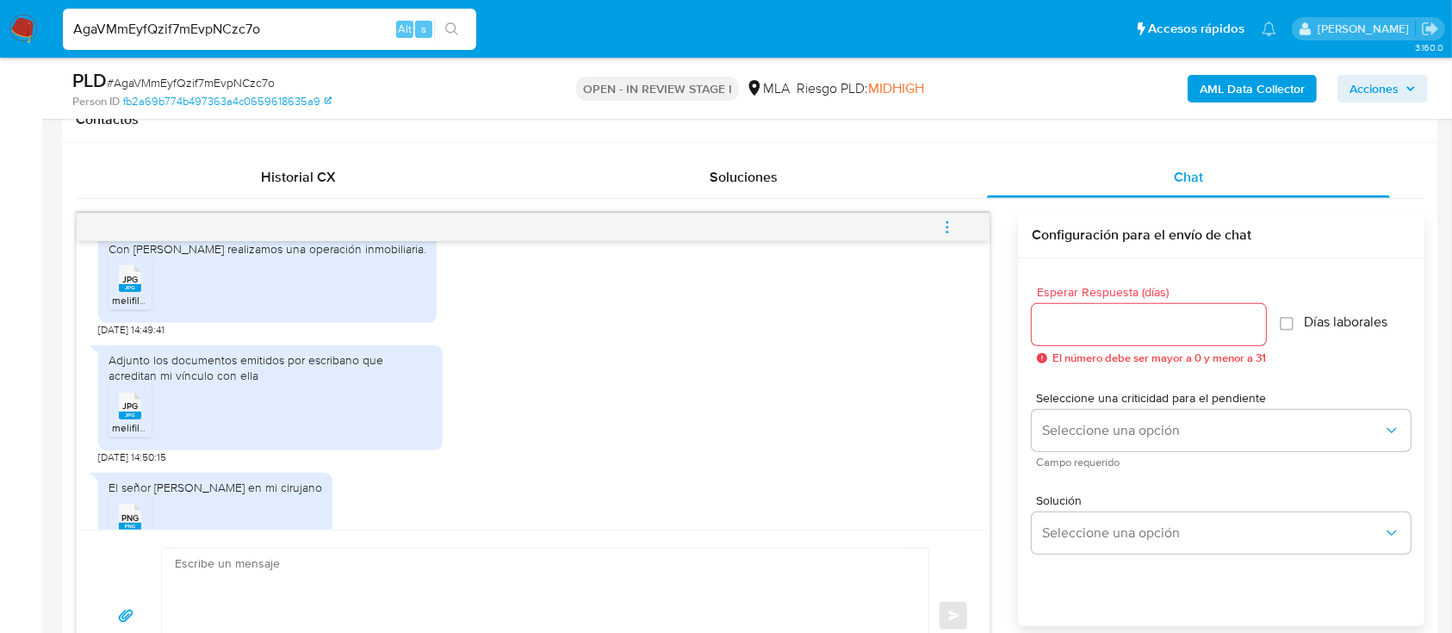
click at [297, 29] on input "AgaVMmEyfQzif7mEvpNCzc7o" at bounding box center [269, 29] width 413 height 22
click at [296, 28] on input "AgaVMmEyfQzif7mEvpNCzc7o" at bounding box center [269, 29] width 413 height 22
paste input "wSItQ8kdHY5IWx4anITBuCC"
type input "wSItQ8kdHY5IWx4anITBuCCo"
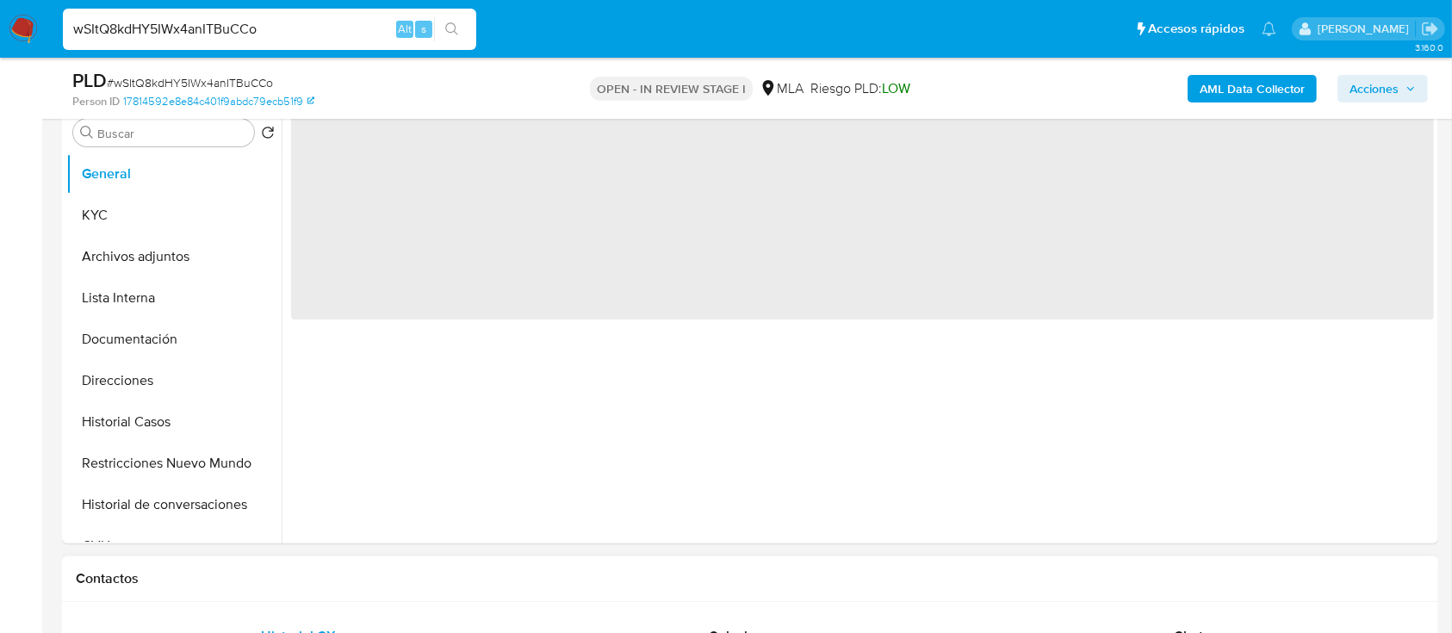
select select "10"
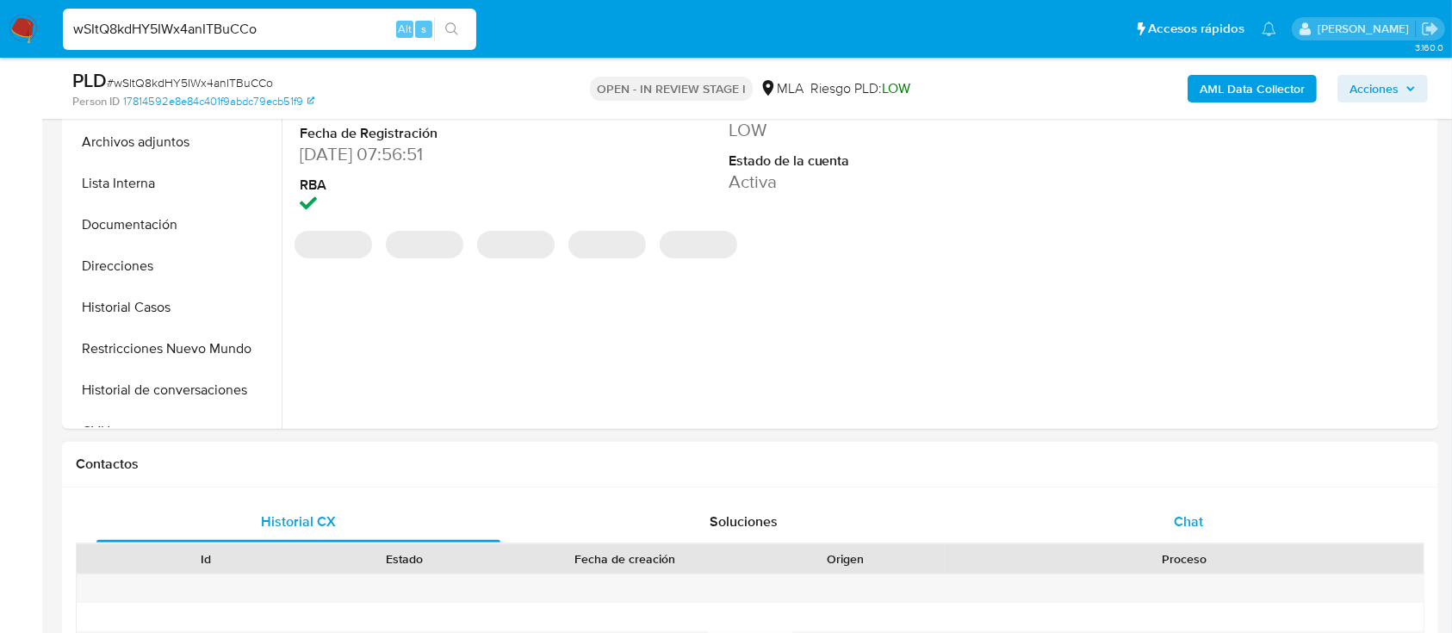
click at [1146, 516] on div "Chat" at bounding box center [1189, 521] width 404 height 41
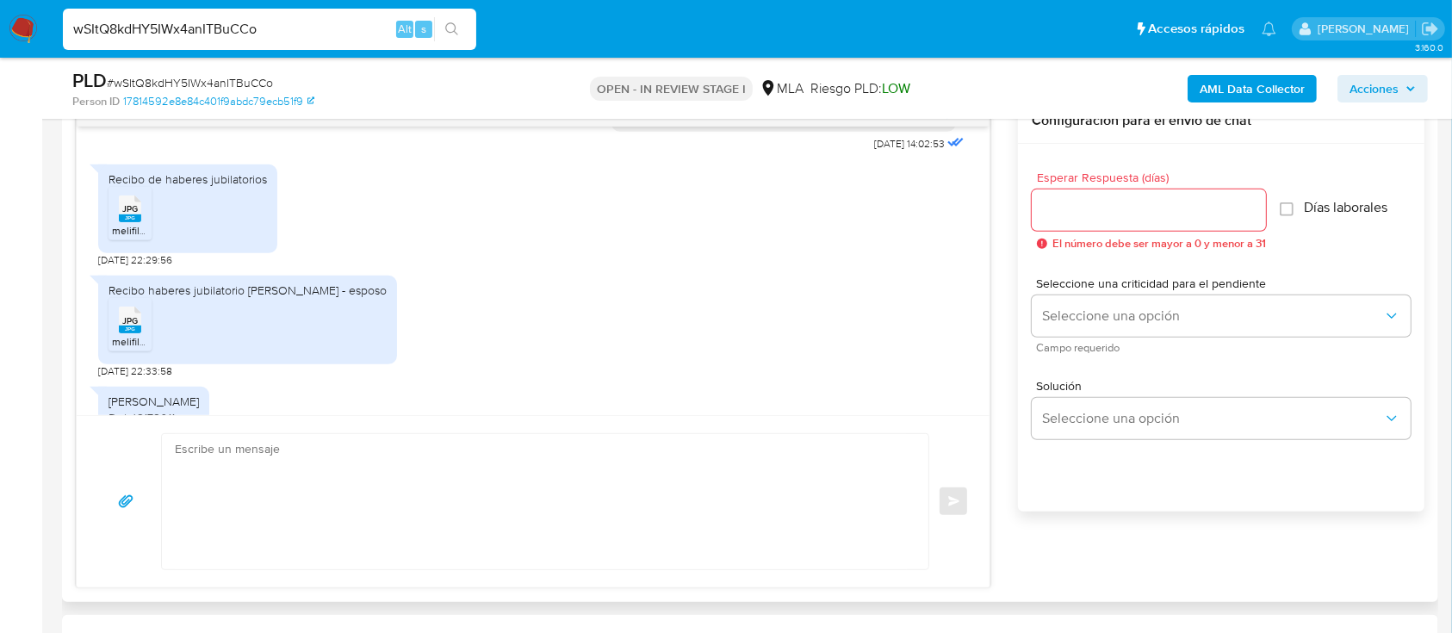
scroll to position [2295, 0]
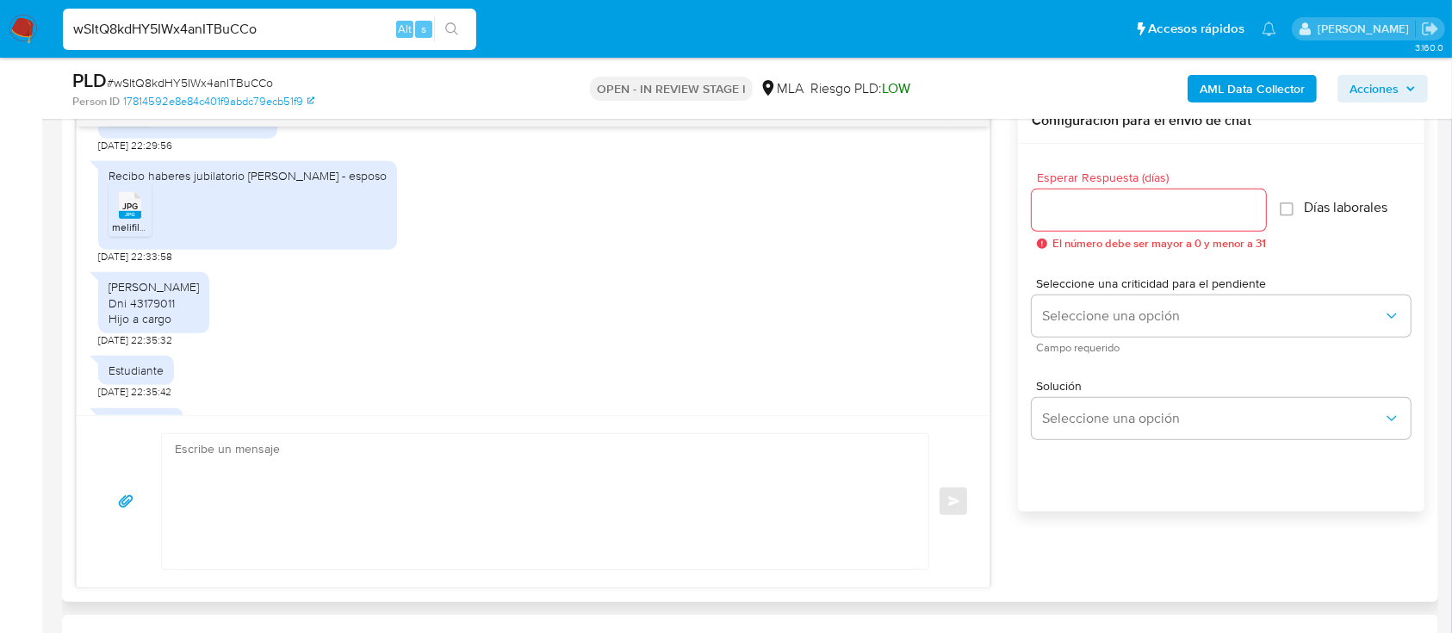
drag, startPoint x: 189, startPoint y: 346, endPoint x: 207, endPoint y: 362, distance: 23.2
click at [199, 326] on div "Mariano alejando giudice Dni 43179011 Hijo a cargo" at bounding box center [153, 302] width 90 height 47
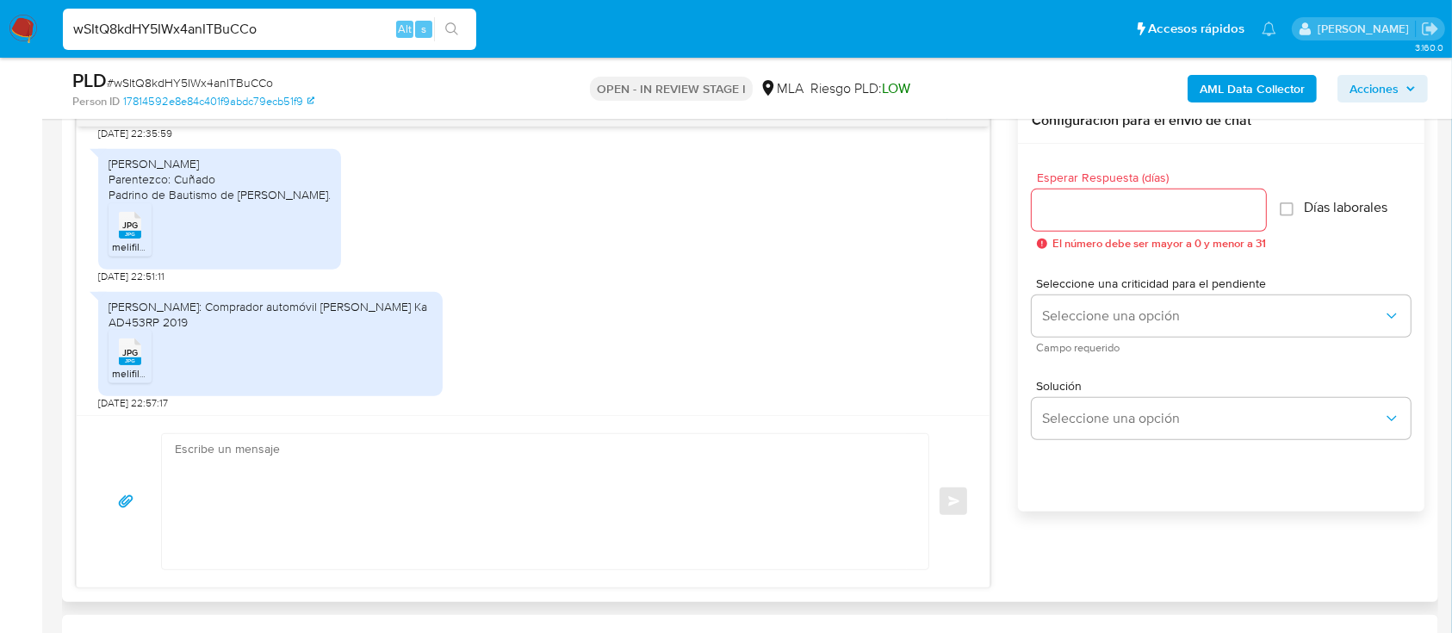
scroll to position [2640, 0]
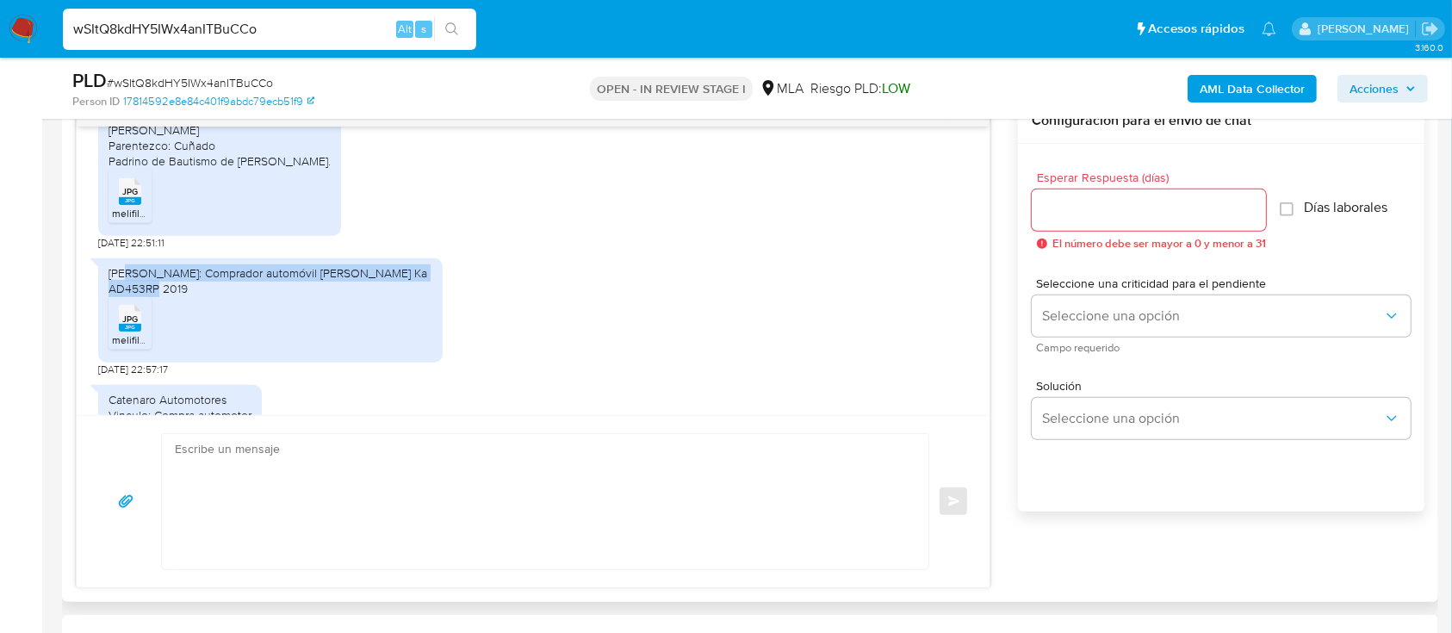
drag, startPoint x: 145, startPoint y: 316, endPoint x: 302, endPoint y: 336, distance: 158.8
click at [302, 296] on div "Anibal Sebastian Olindi Vinculo: Comprador automóvil Ford Ka AD453RP 2019" at bounding box center [270, 280] width 324 height 31
click at [131, 325] on span "JPG" at bounding box center [129, 318] width 15 height 11
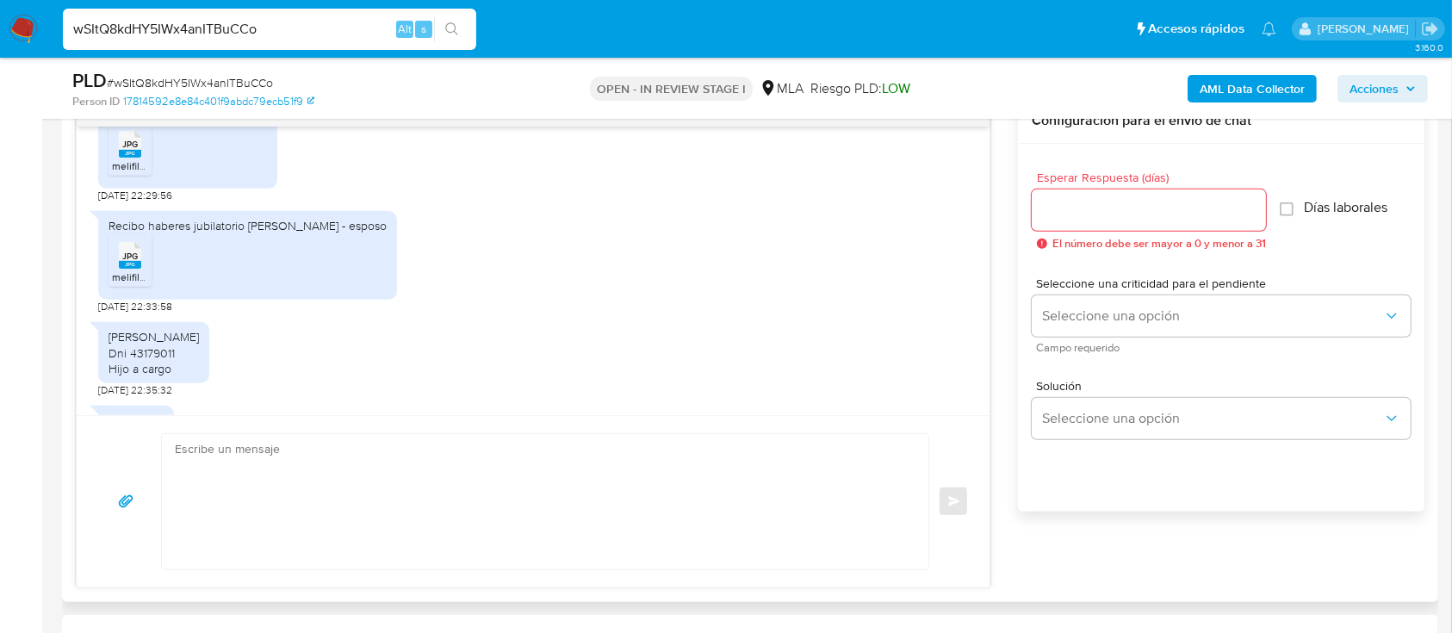
scroll to position [2210, 0]
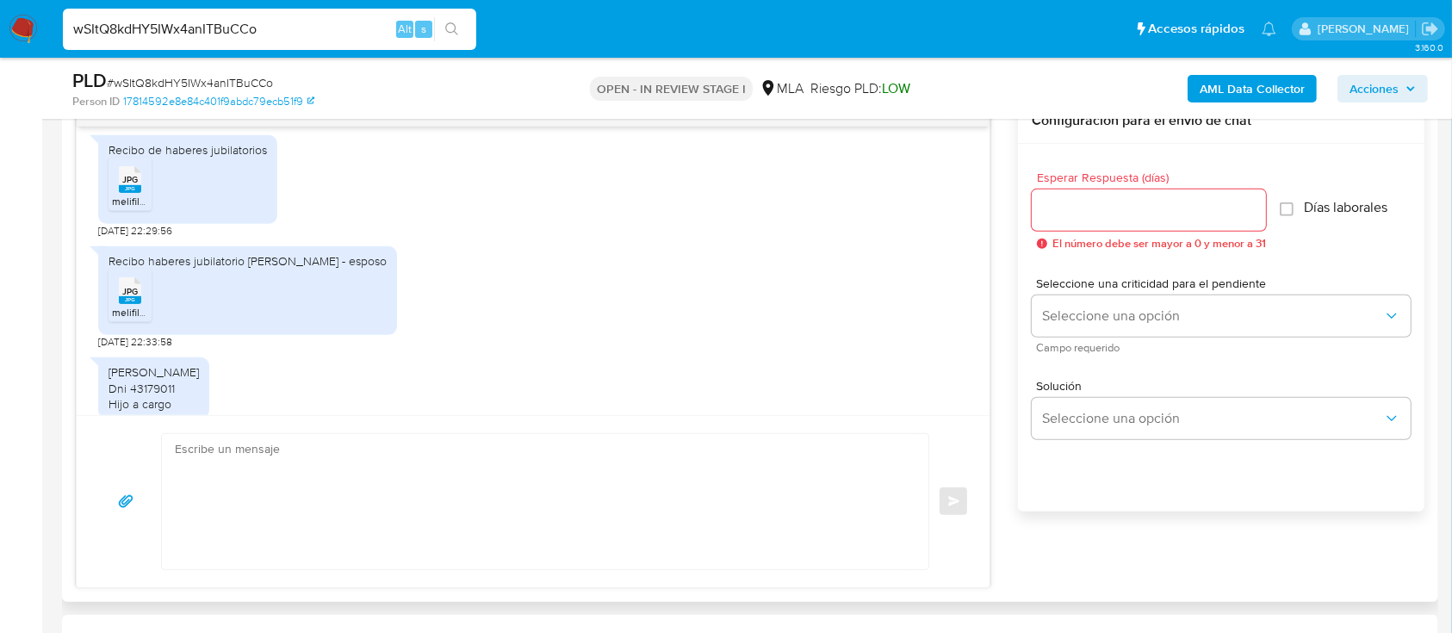
drag, startPoint x: 223, startPoint y: 300, endPoint x: 393, endPoint y: 310, distance: 169.9
click at [393, 310] on div "Recibo haberes jubilatorio Carlos giudice - esposo JPG JPG melifile567548482553…" at bounding box center [533, 293] width 870 height 111
click at [345, 38] on input "wSItQ8kdHY5IWx4anITBuCCo" at bounding box center [269, 29] width 413 height 22
paste input "nmvJEz0AY5UdHqZ7b2qytZhi"
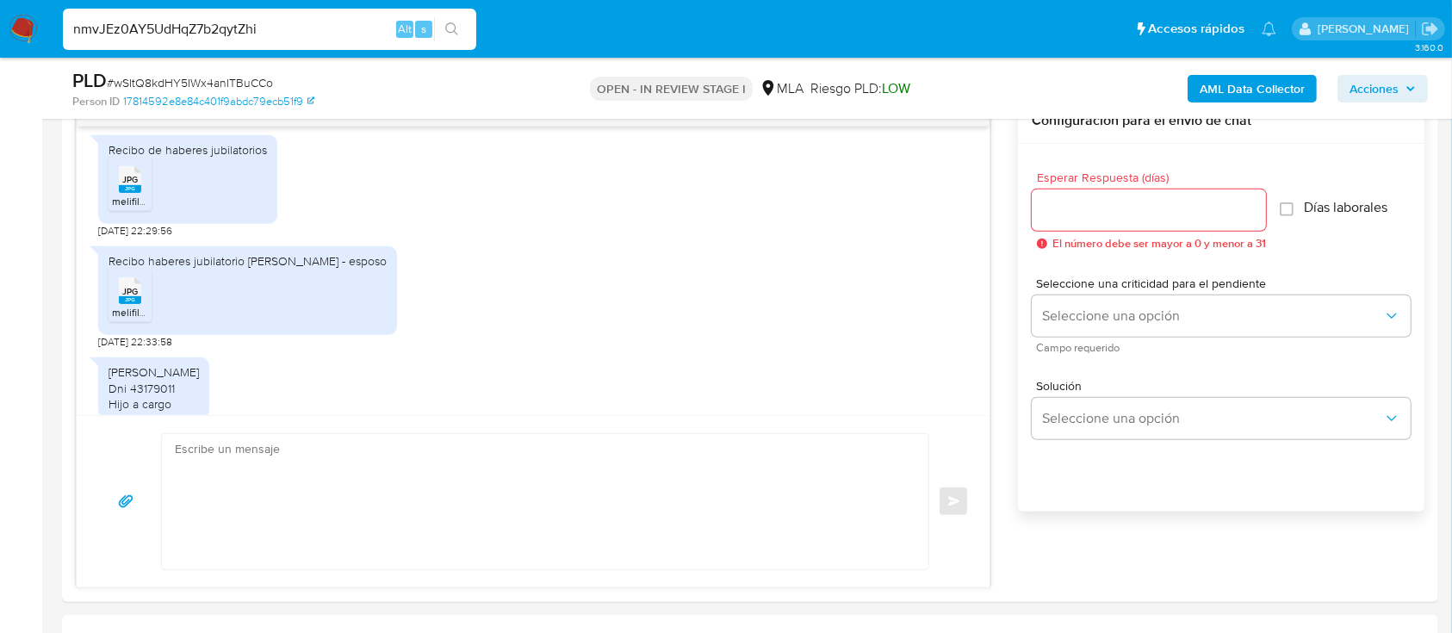
type input "nmvJEz0AY5UdHqZ7b2qytZhi"
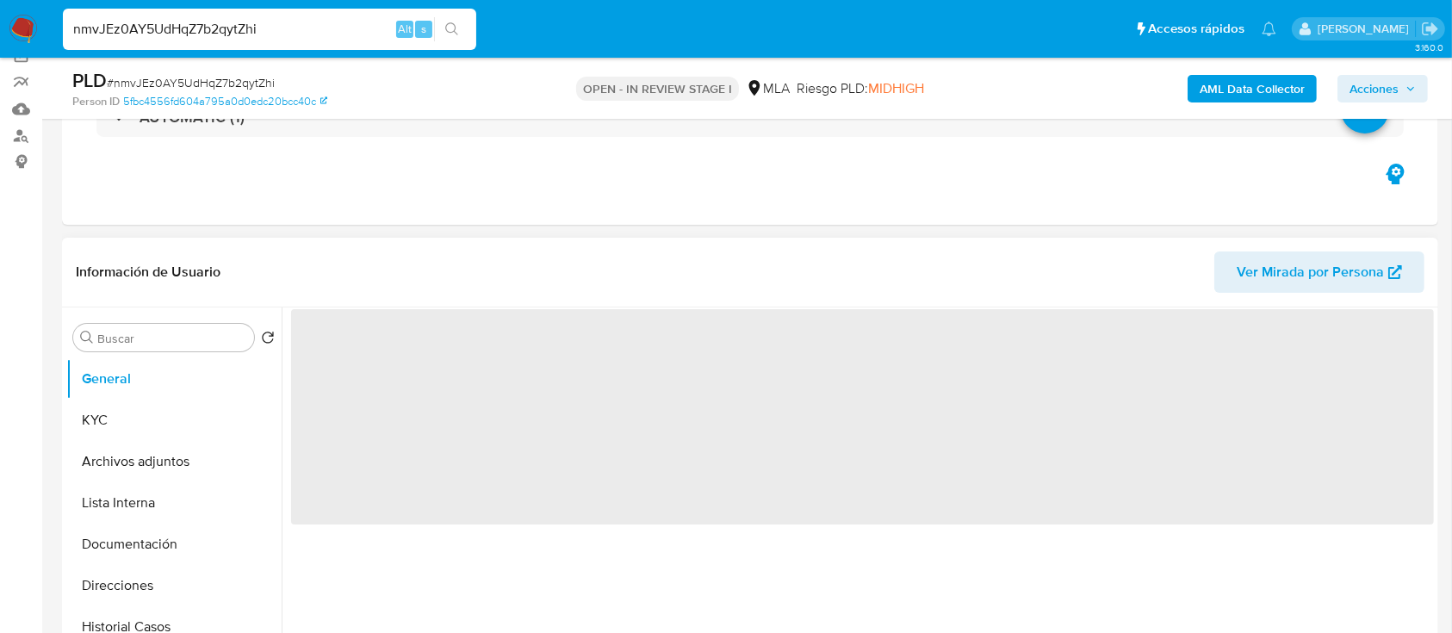
select select "10"
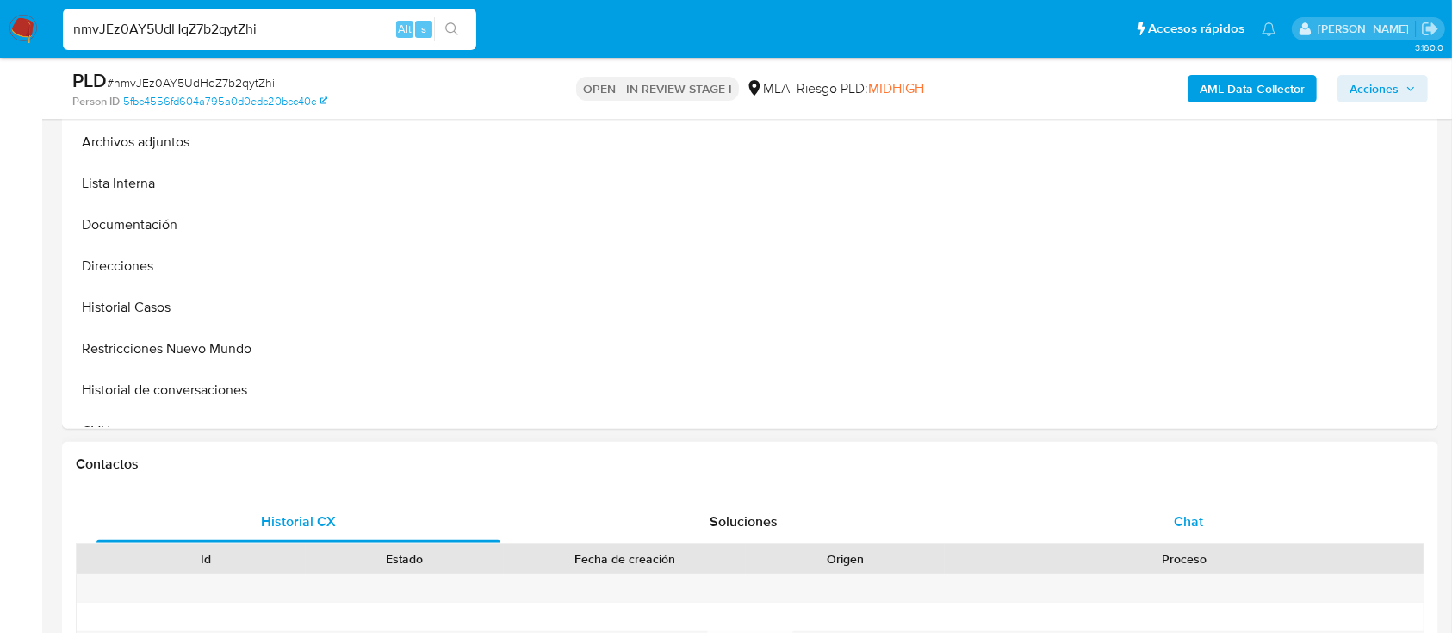
click at [1172, 501] on div "Chat" at bounding box center [1189, 521] width 404 height 41
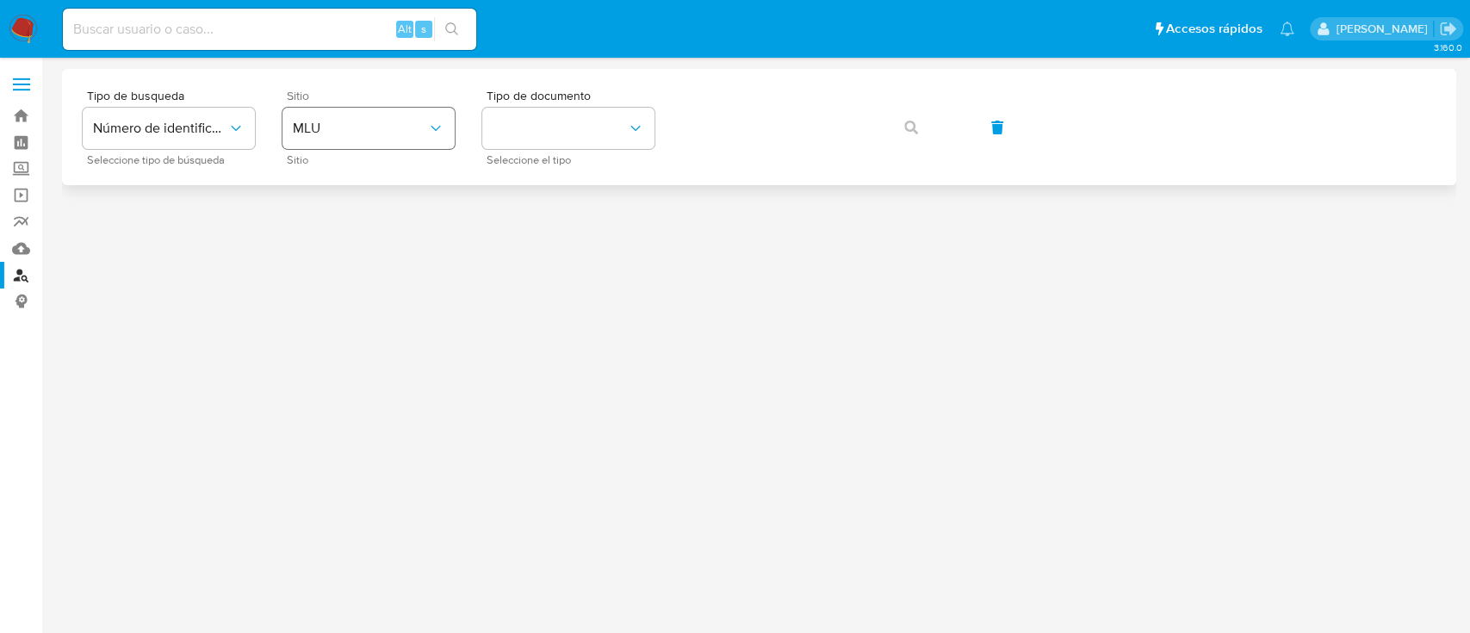
click at [378, 122] on span "MLU" at bounding box center [360, 128] width 134 height 17
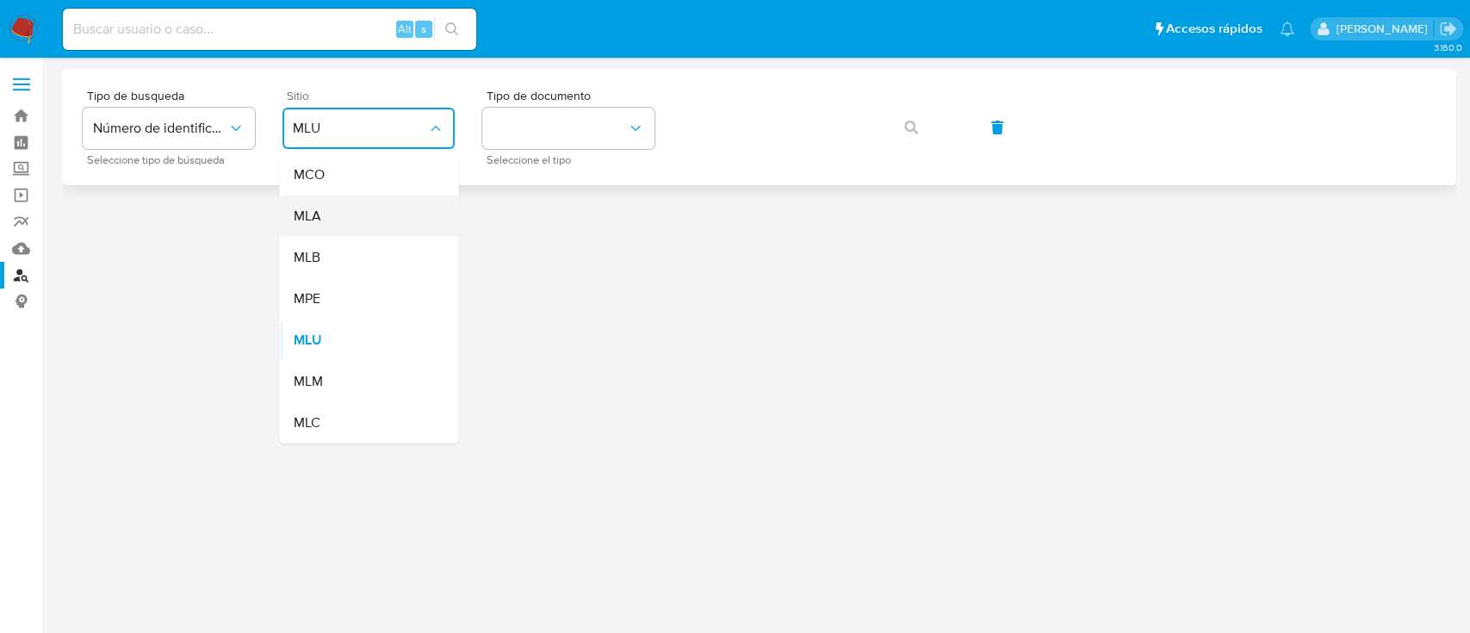
click at [326, 223] on div "MLA" at bounding box center [363, 215] width 141 height 41
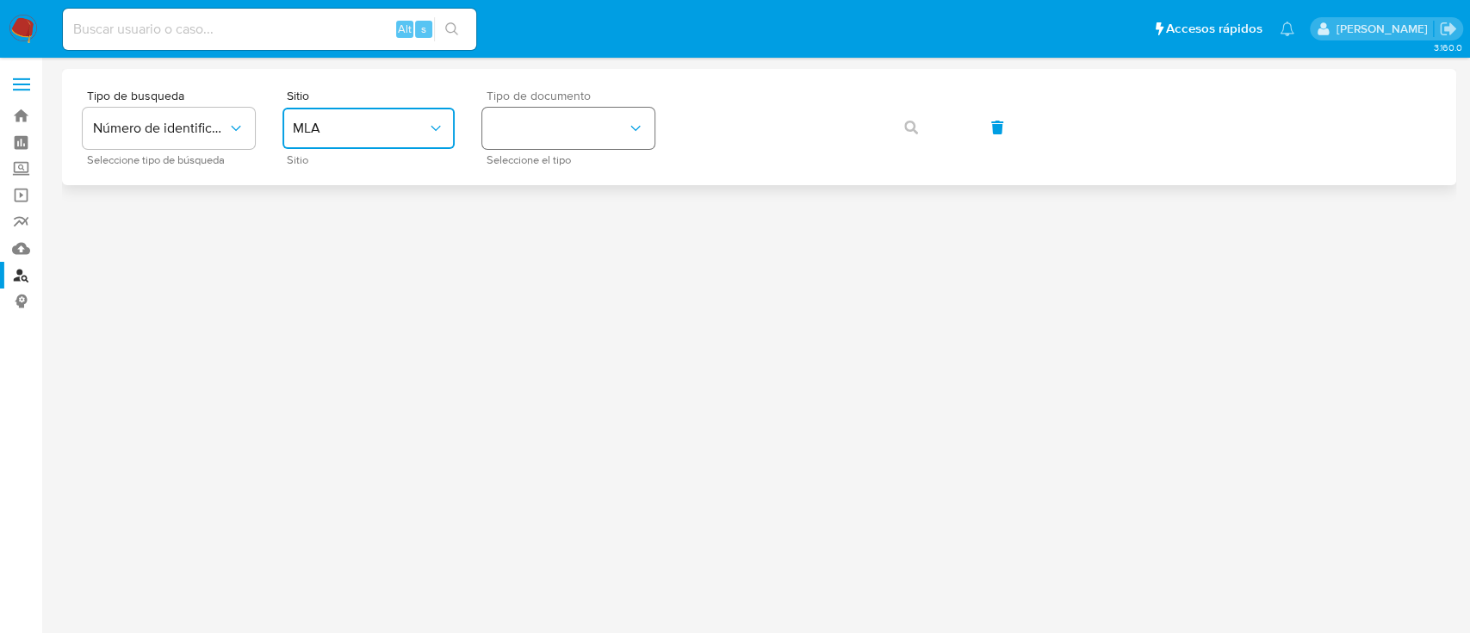
click at [621, 130] on button "identificationType" at bounding box center [568, 128] width 172 height 41
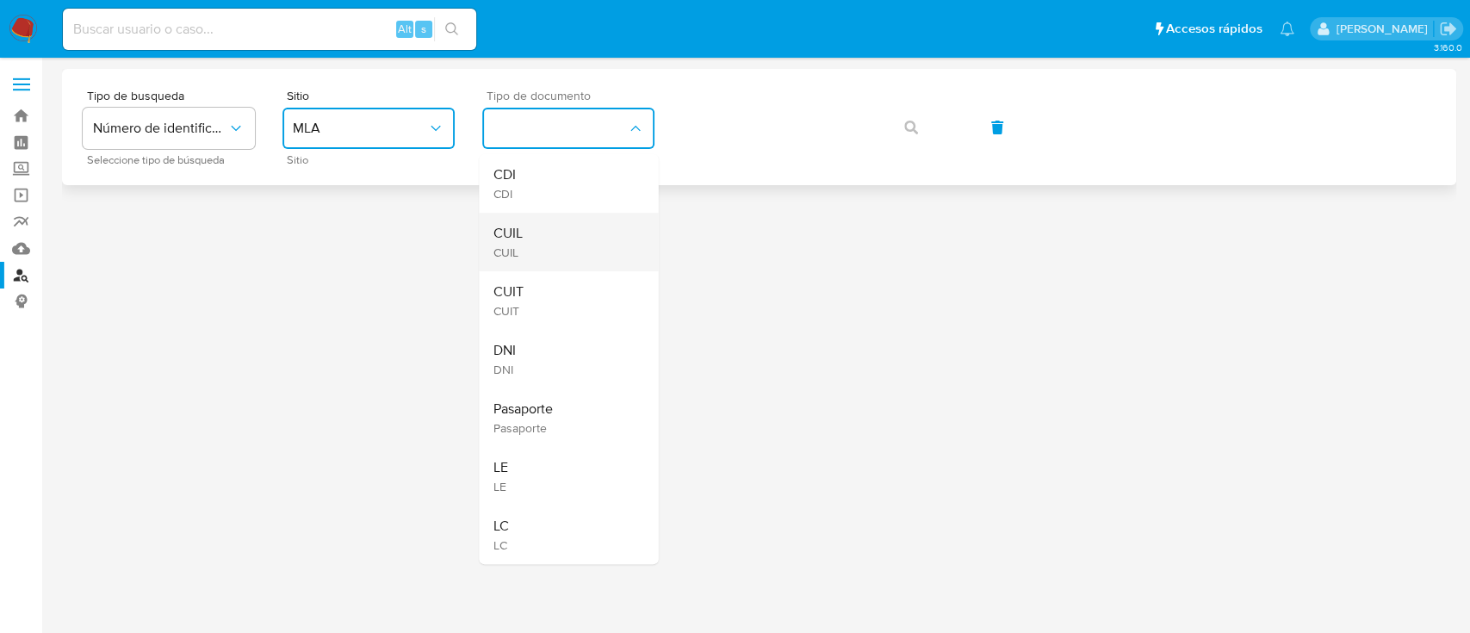
click at [579, 247] on div "CUIL CUIL" at bounding box center [562, 242] width 141 height 59
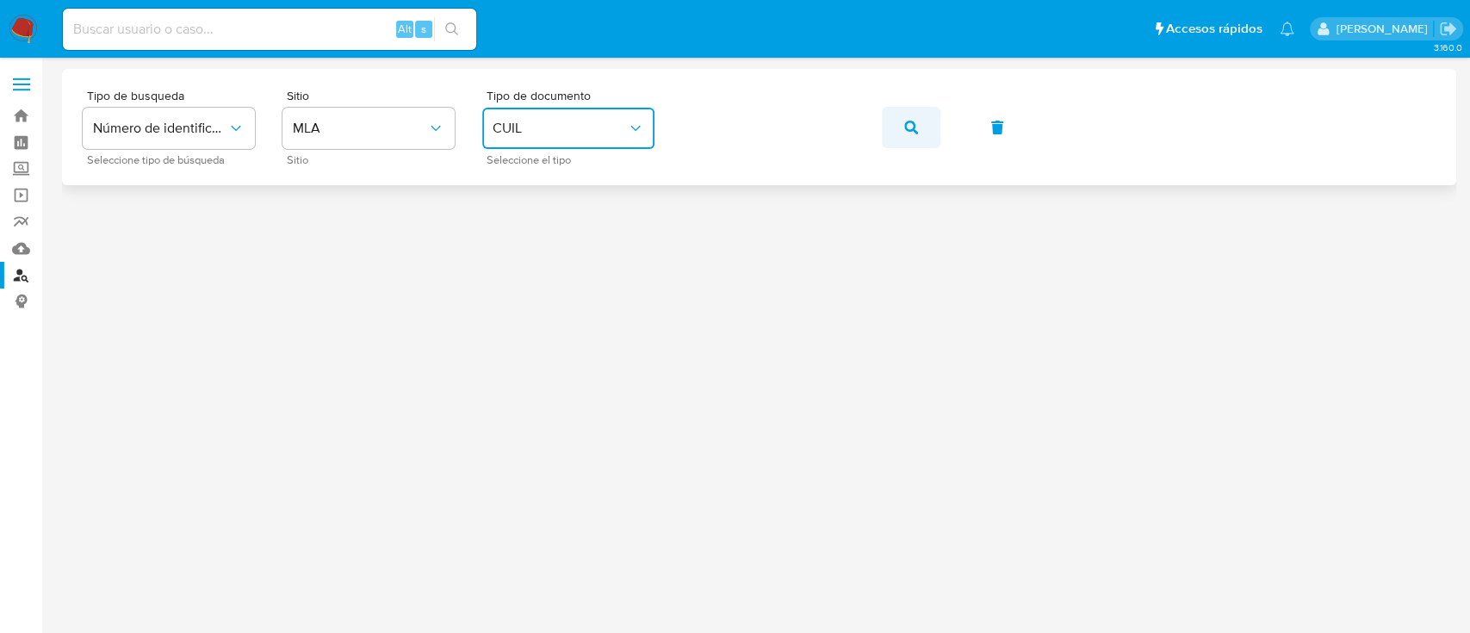
click at [895, 123] on button "button" at bounding box center [911, 127] width 59 height 41
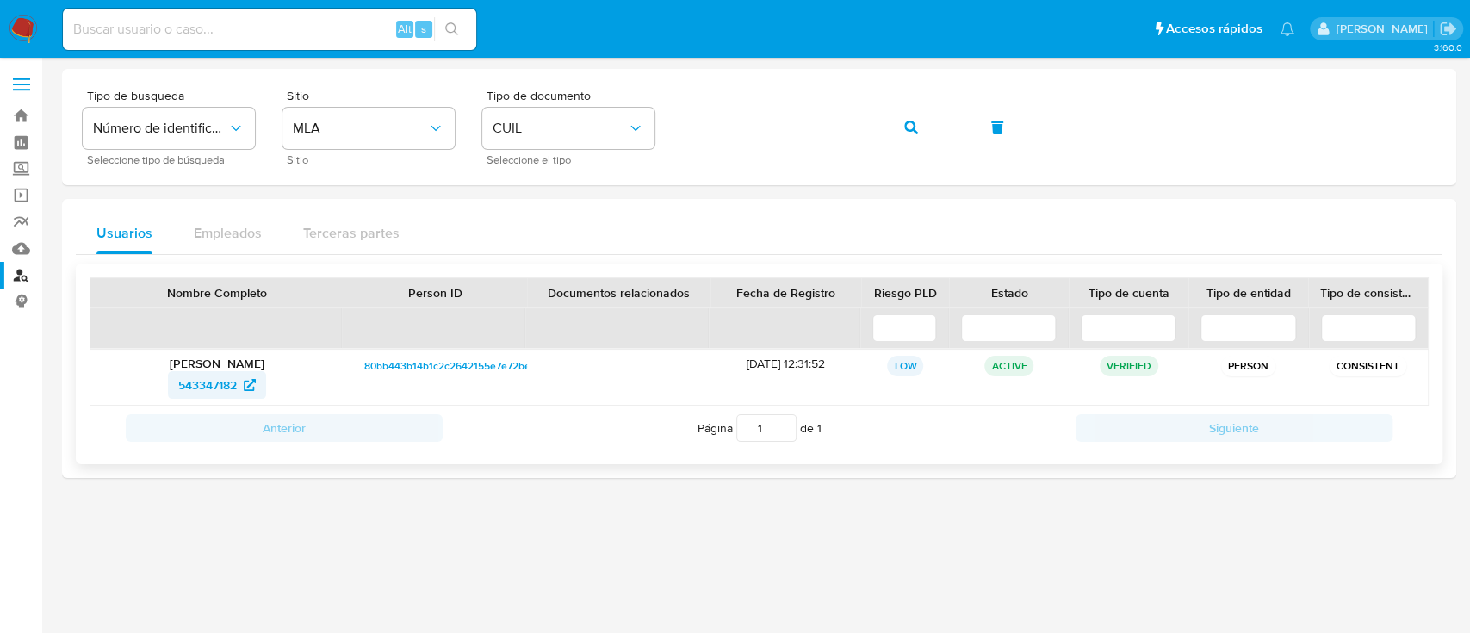
click at [205, 382] on span "543347182" at bounding box center [207, 385] width 59 height 28
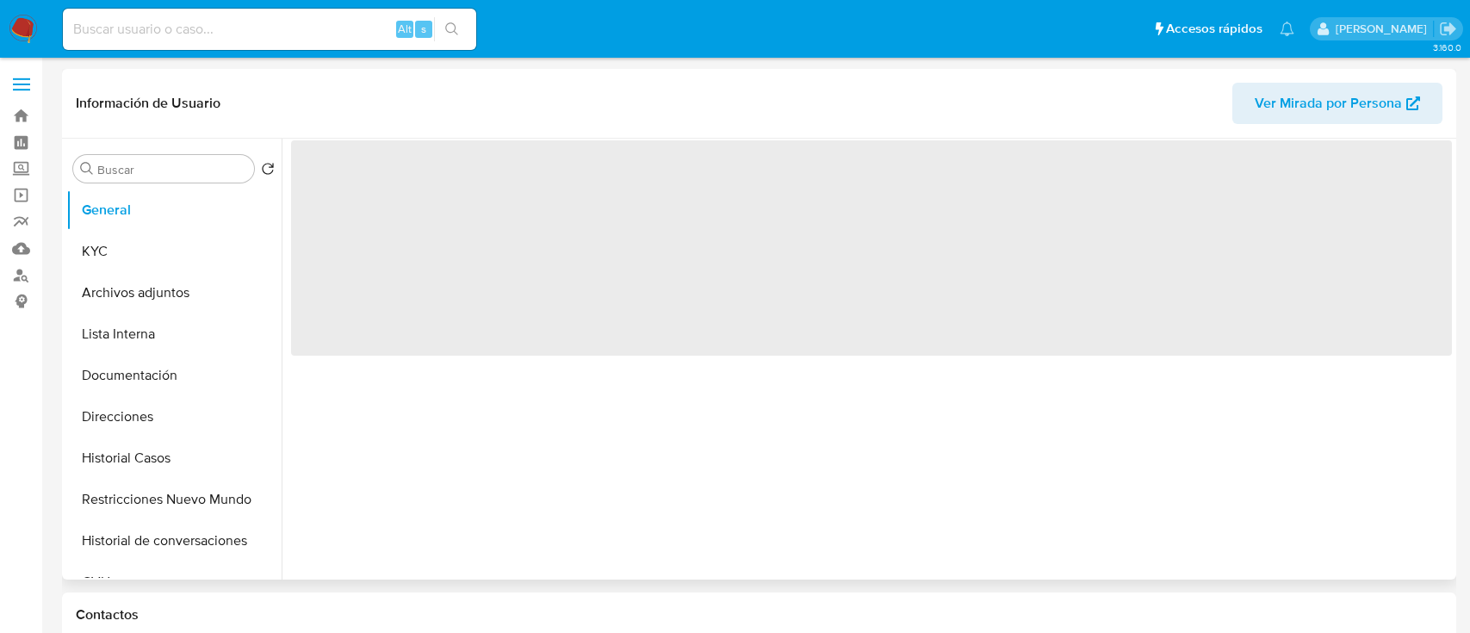
select select "10"
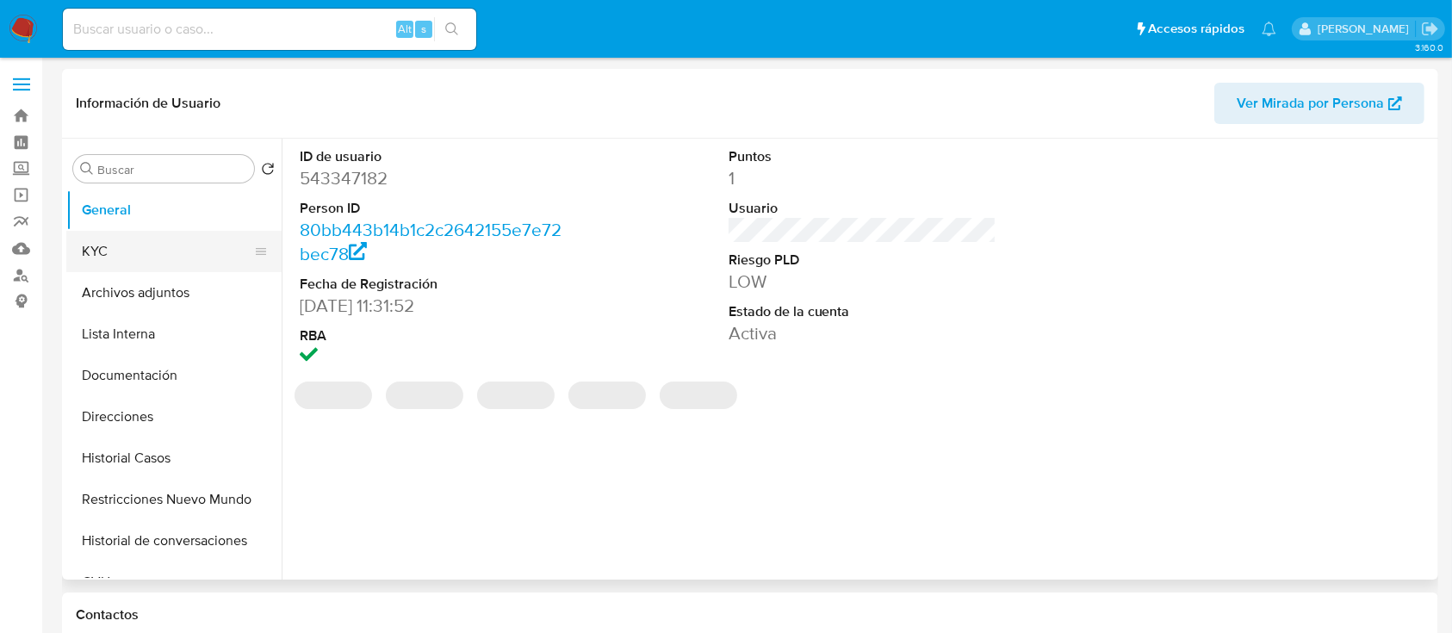
click at [155, 254] on button "KYC" at bounding box center [166, 251] width 201 height 41
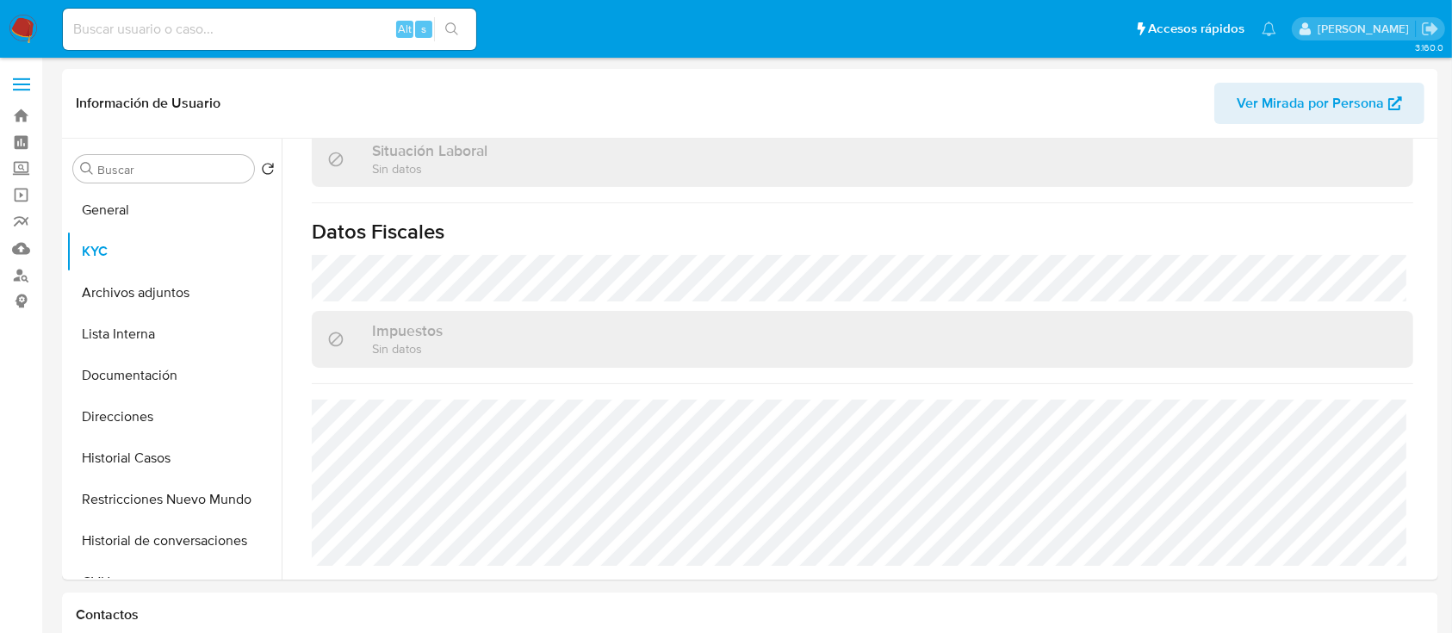
scroll to position [865, 0]
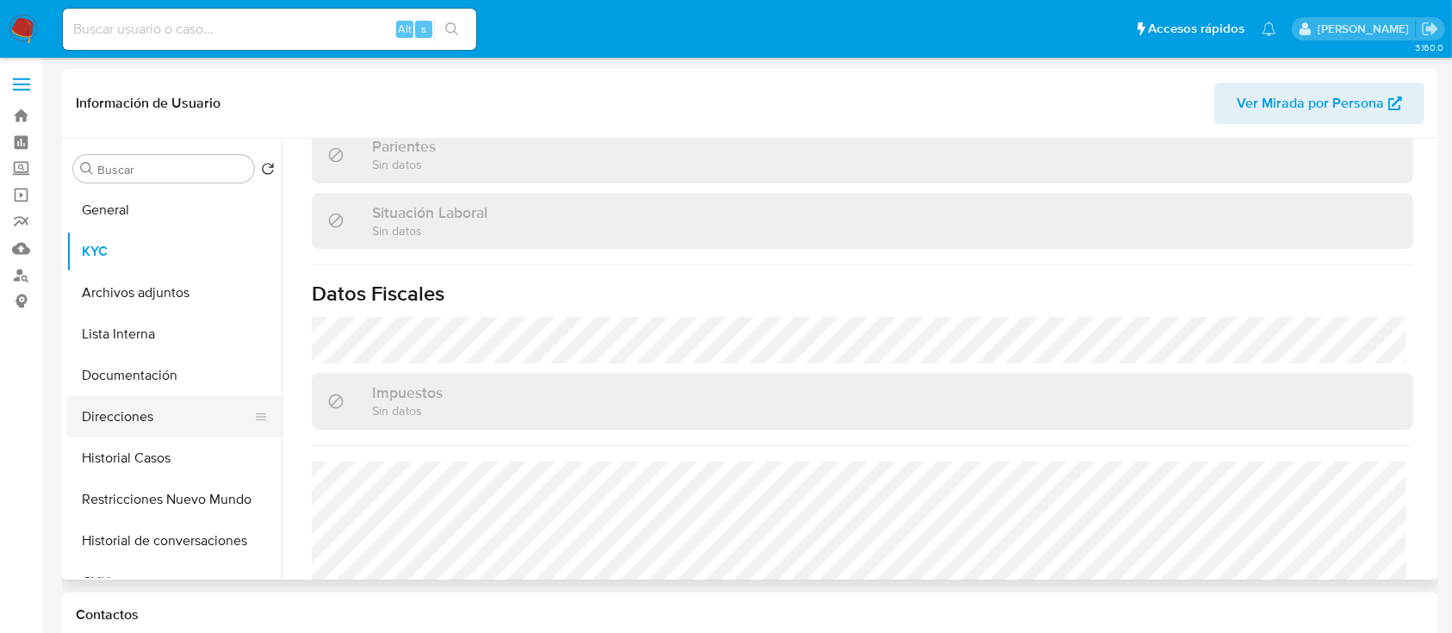
click at [129, 401] on button "Direcciones" at bounding box center [166, 416] width 201 height 41
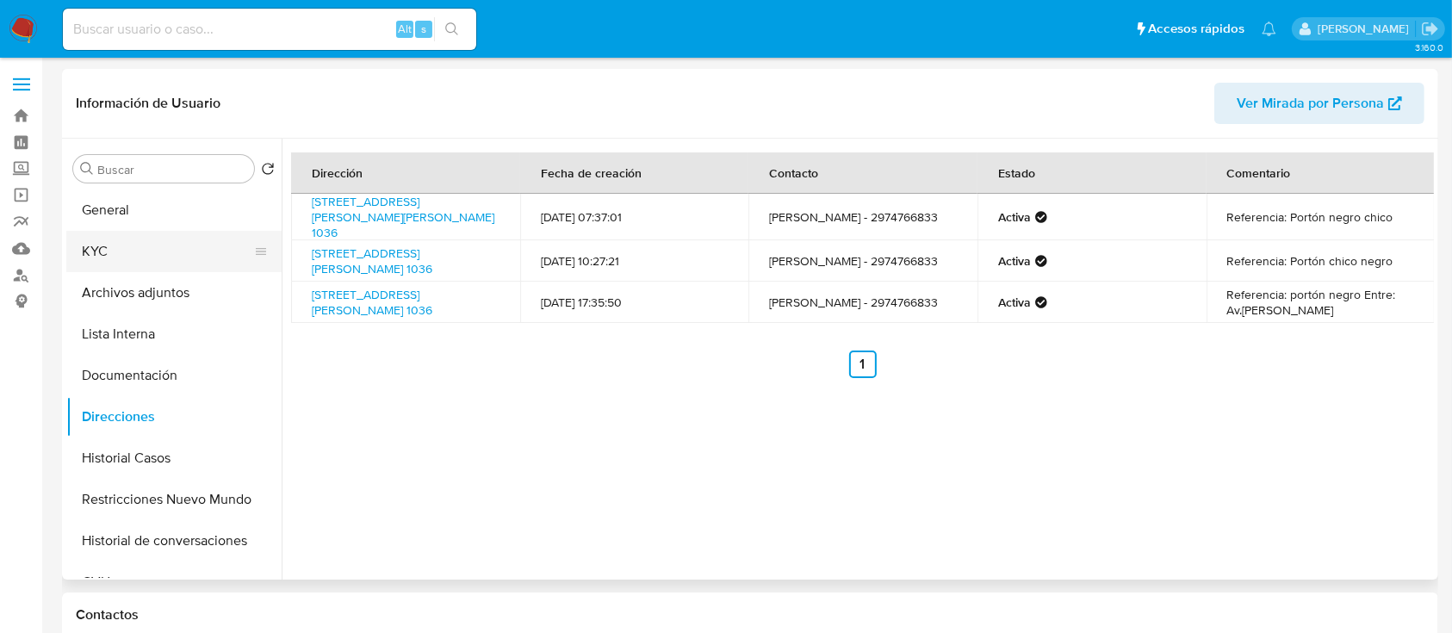
click at [145, 252] on button "KYC" at bounding box center [166, 251] width 201 height 41
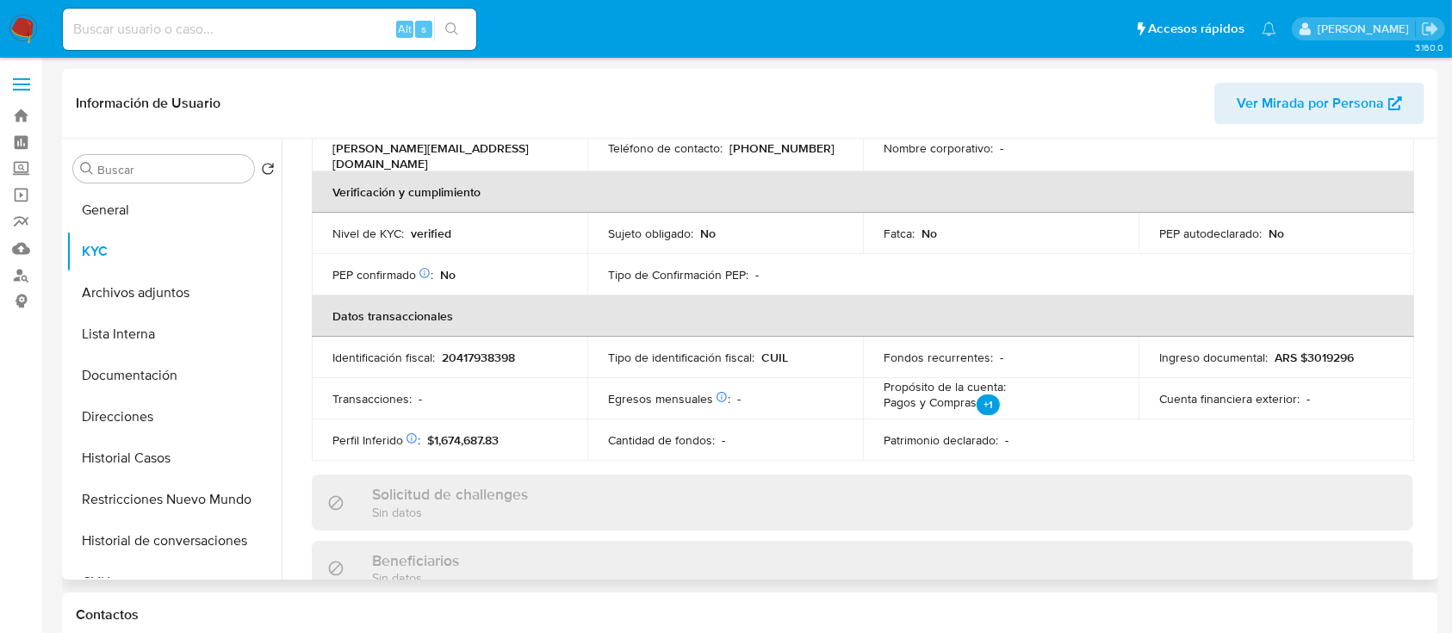
scroll to position [907, 0]
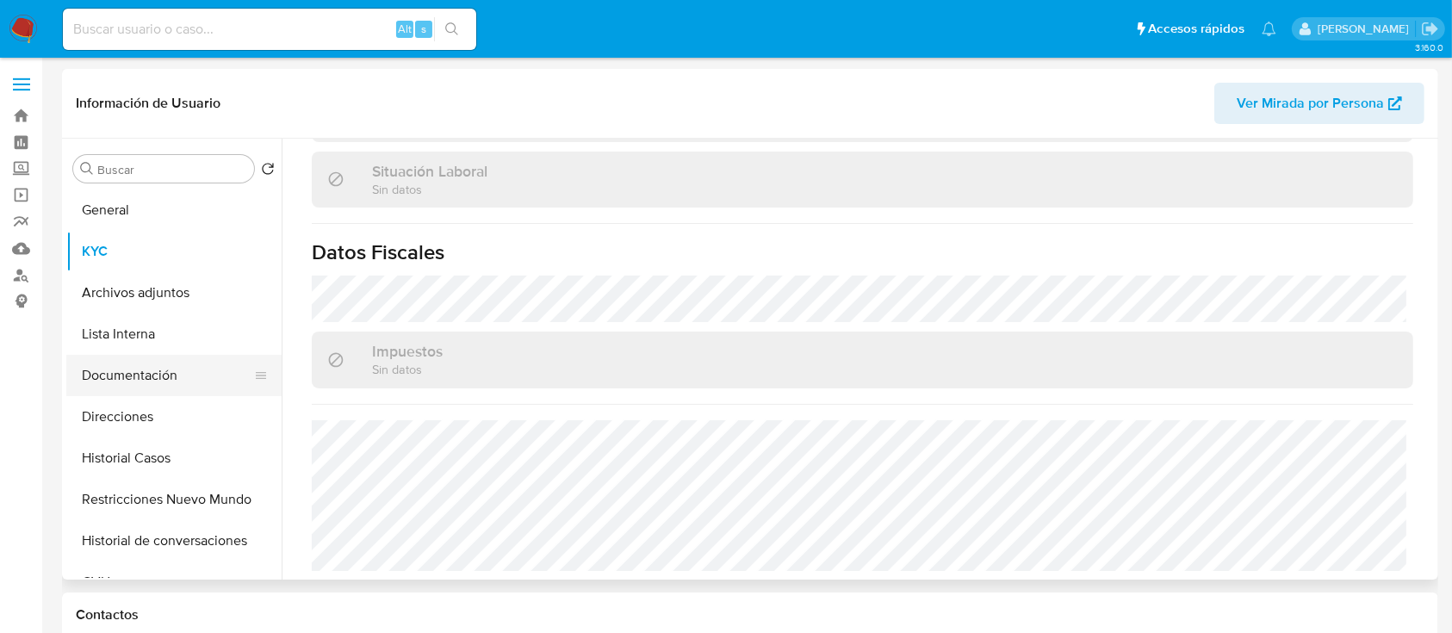
click at [175, 380] on button "Documentación" at bounding box center [166, 375] width 201 height 41
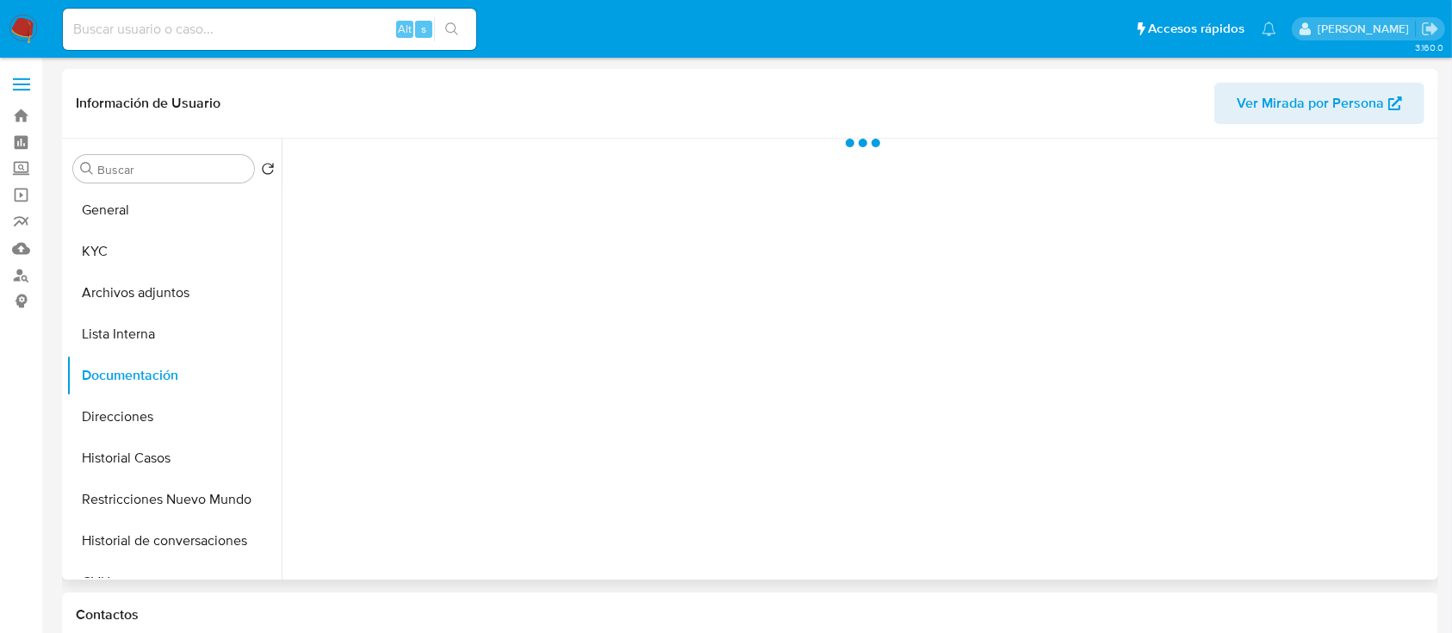
scroll to position [0, 0]
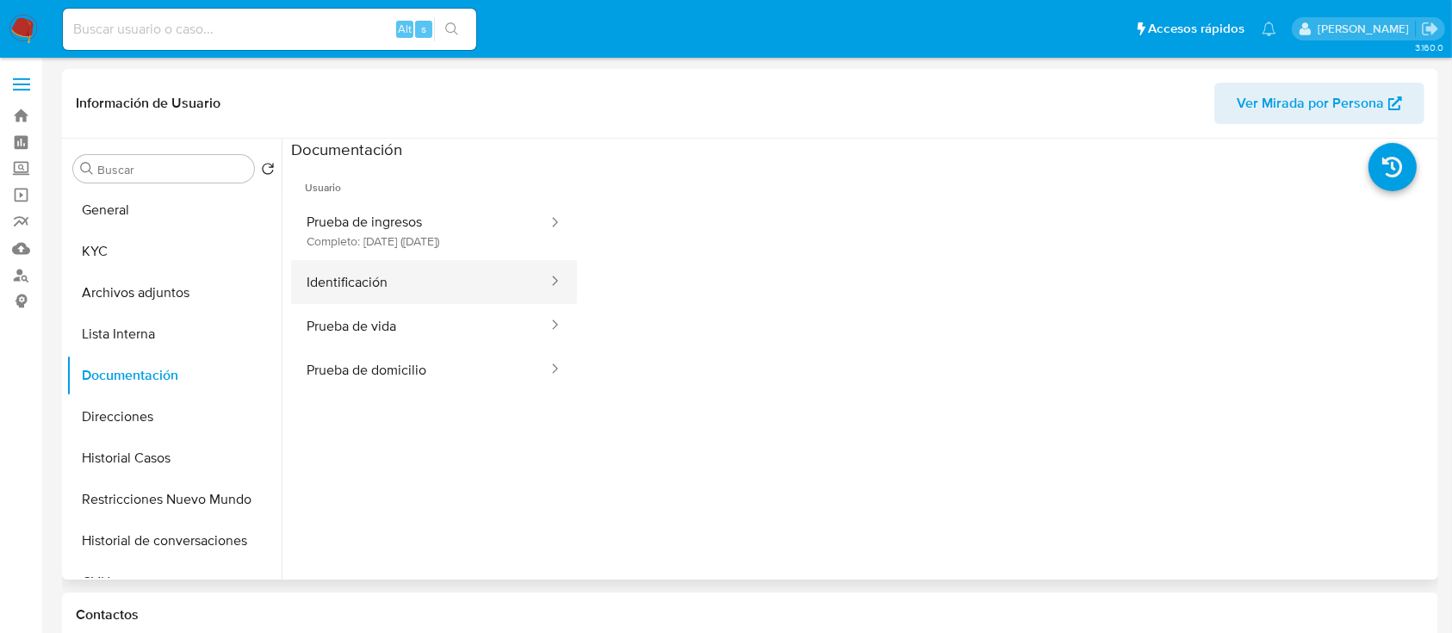
click at [411, 280] on button "Identificación" at bounding box center [420, 282] width 258 height 44
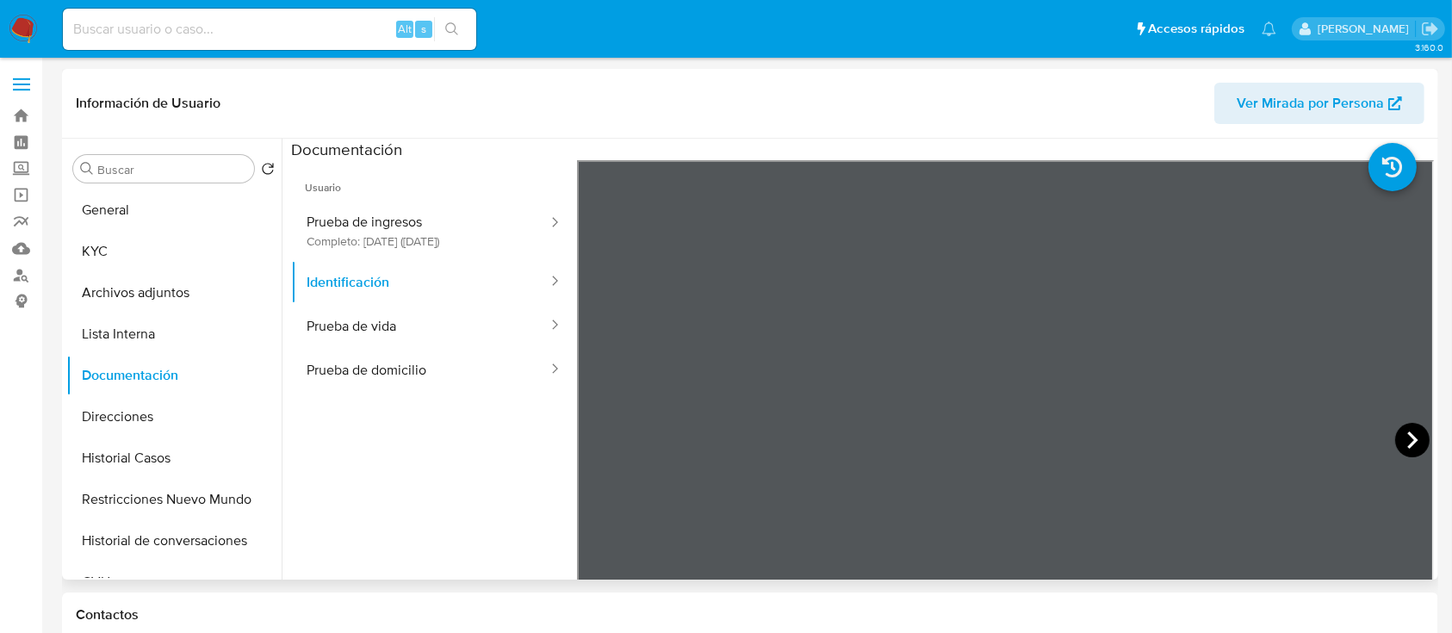
click at [1407, 441] on icon at bounding box center [1412, 439] width 10 height 17
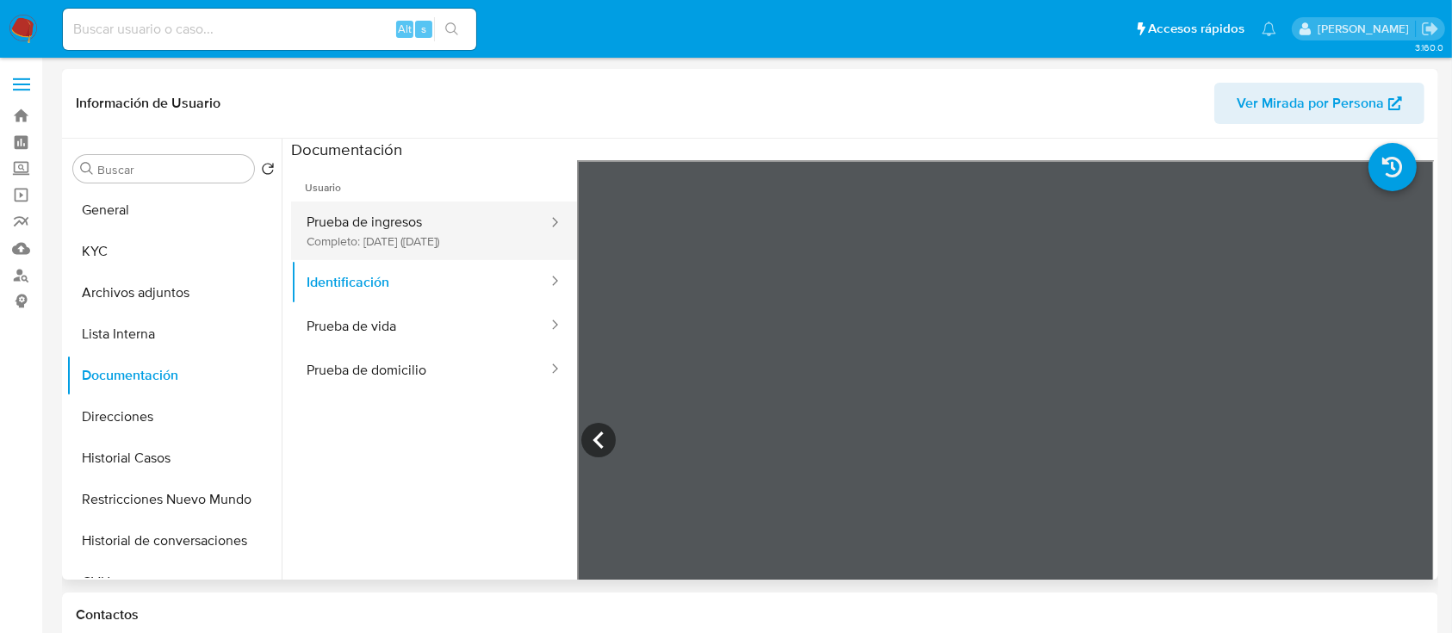
click at [452, 246] on button "Prueba de ingresos Completo: 27/05/2025 (hace 4 meses)" at bounding box center [420, 230] width 258 height 59
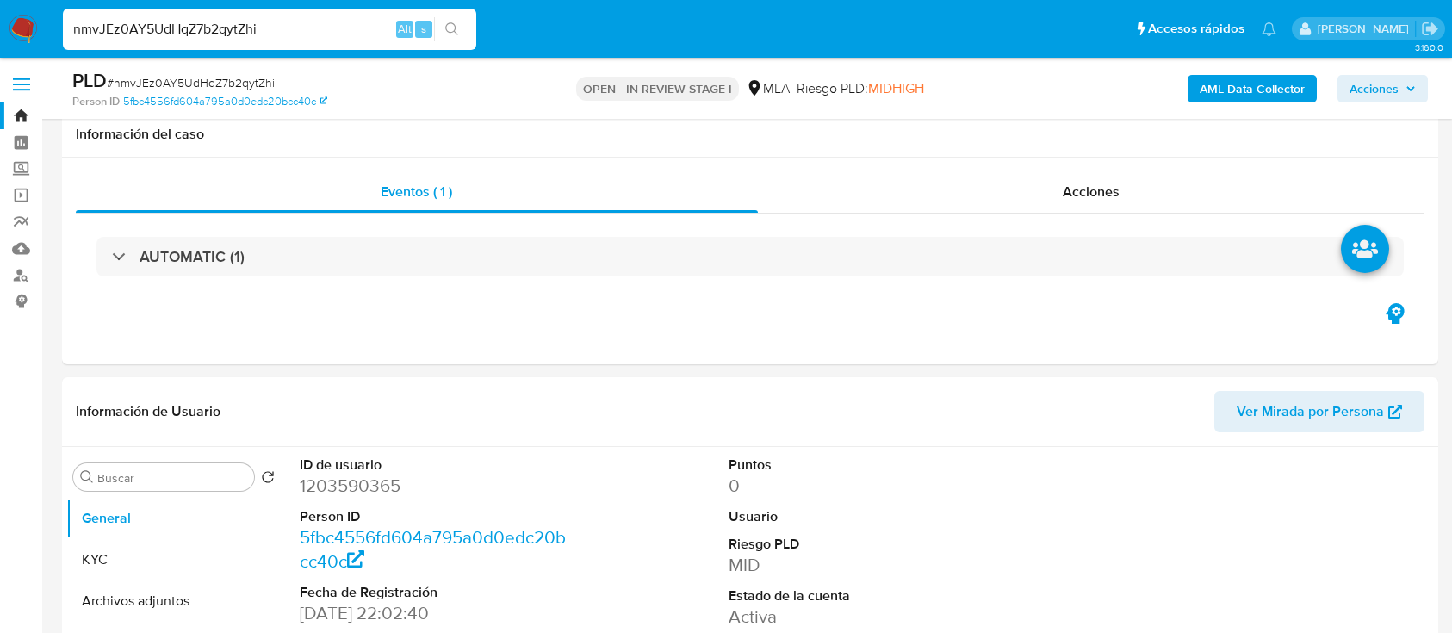
select select "10"
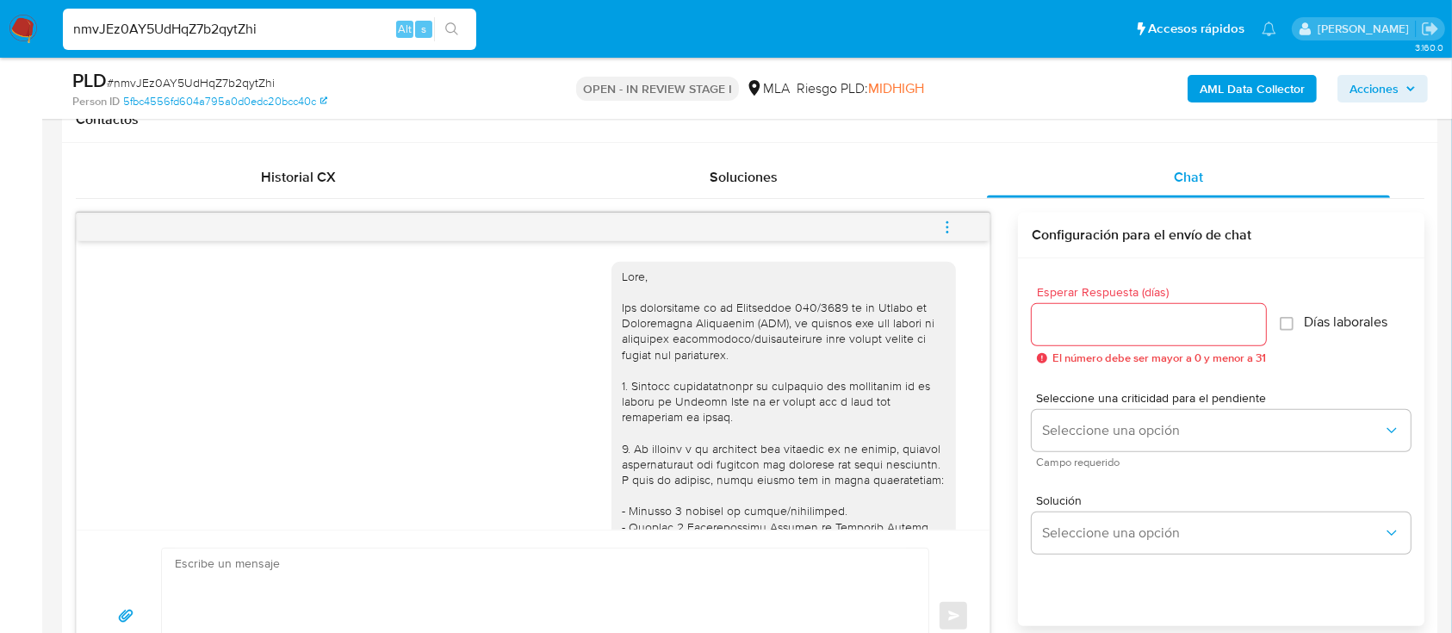
click at [296, 34] on input "nmvJEz0AY5UdHqZ7b2qytZhi" at bounding box center [269, 29] width 413 height 22
paste input "ccV6FYOp5mnixHPi03QxhTok"
type input "ccV6FYOp5mnixHPi03QxhTok"
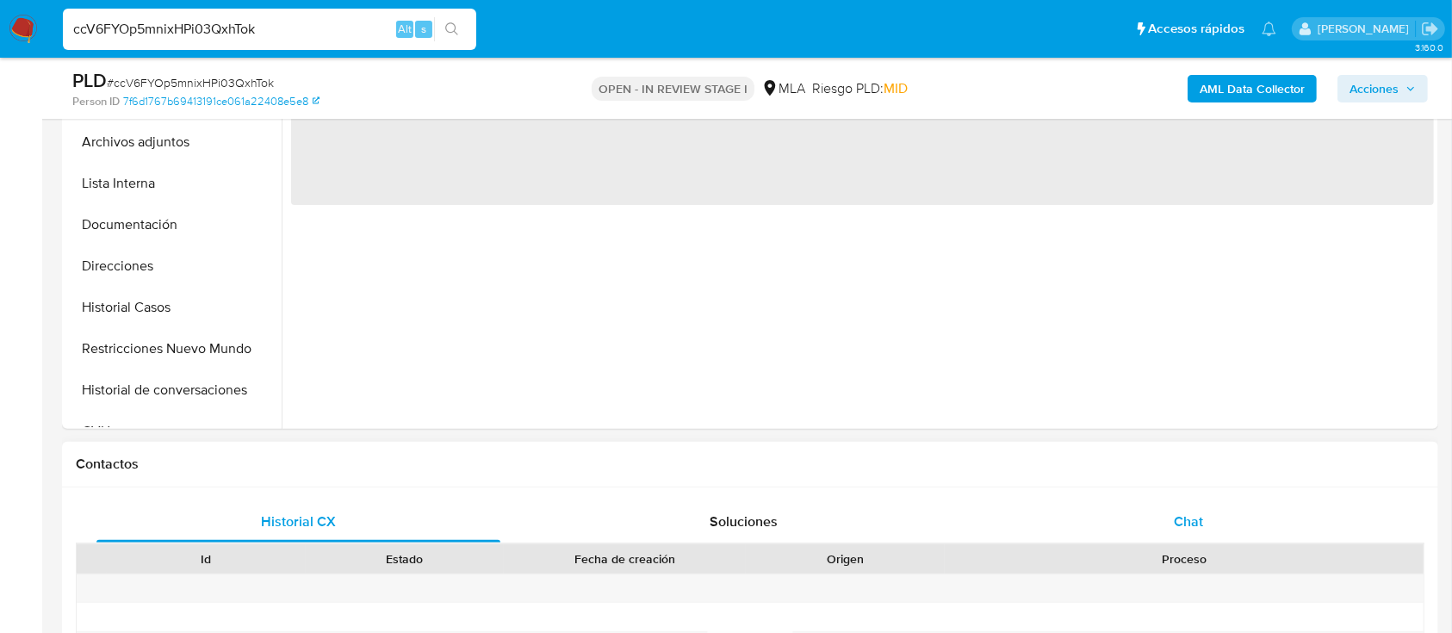
click at [1151, 509] on div "Chat" at bounding box center [1189, 521] width 404 height 41
select select "10"
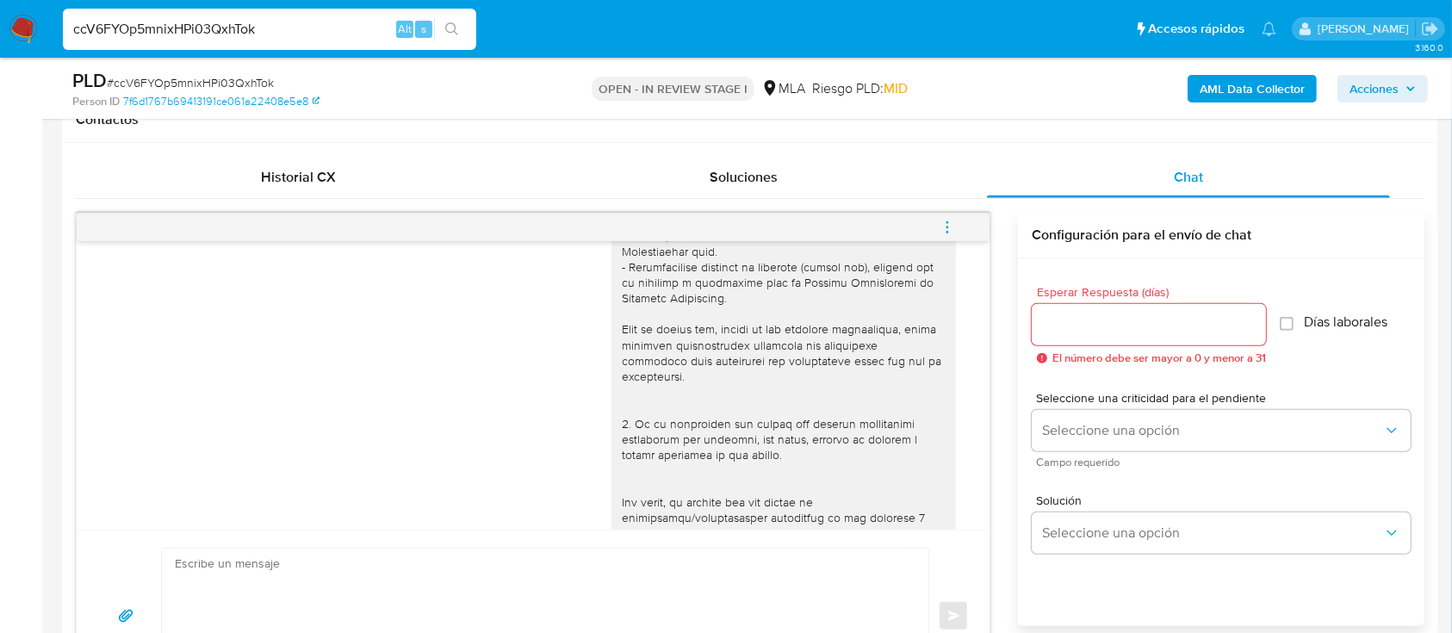
scroll to position [151, 0]
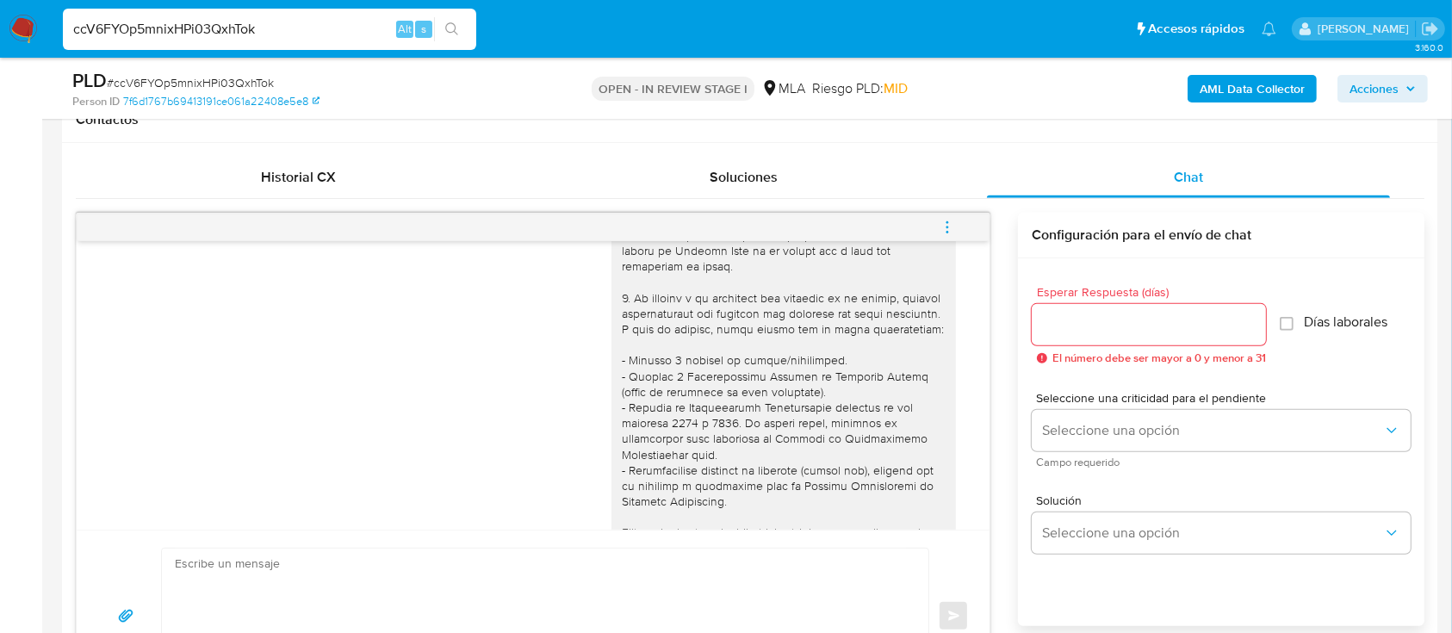
click at [305, 33] on input "ccV6FYOp5mnixHPi03QxhTok" at bounding box center [269, 29] width 413 height 22
paste input "YPpxaKwvsR3XqE6eUhNhQwkP"
type input "YPpxaKwvsR3XqE6eUhNhQwkP"
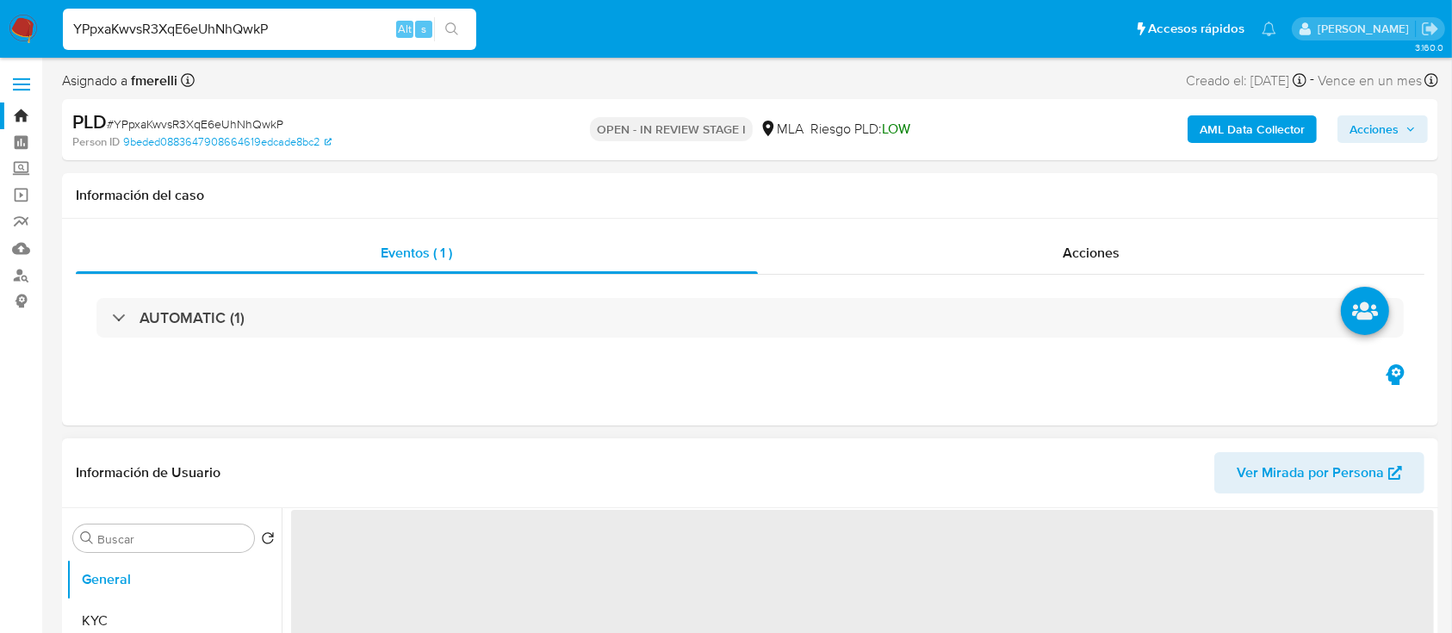
select select "10"
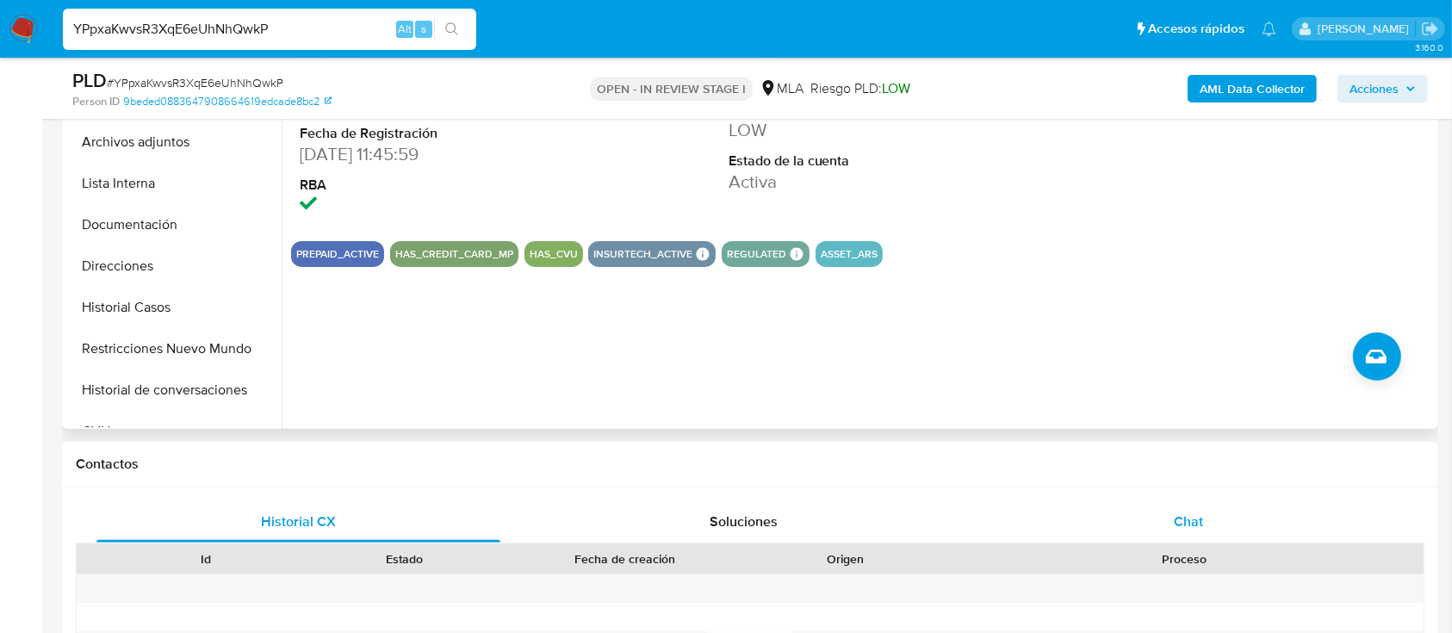
click at [1088, 511] on div "Chat" at bounding box center [1189, 521] width 404 height 41
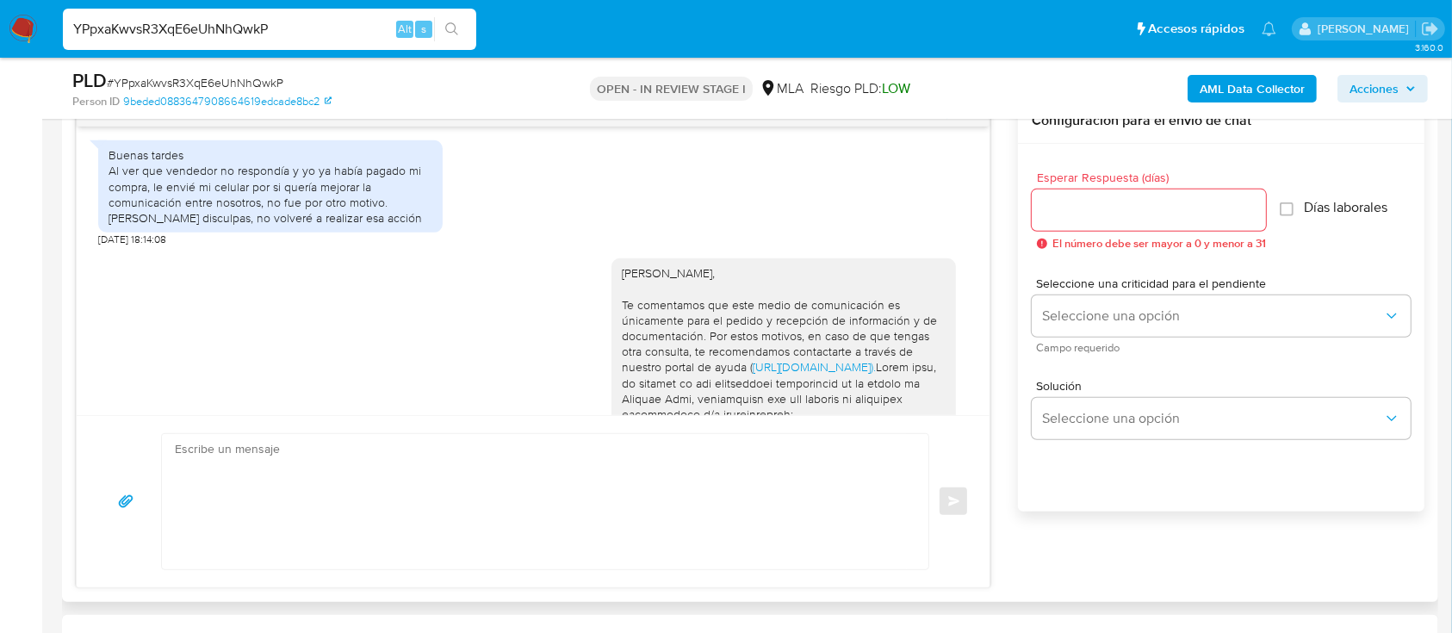
scroll to position [1262, 0]
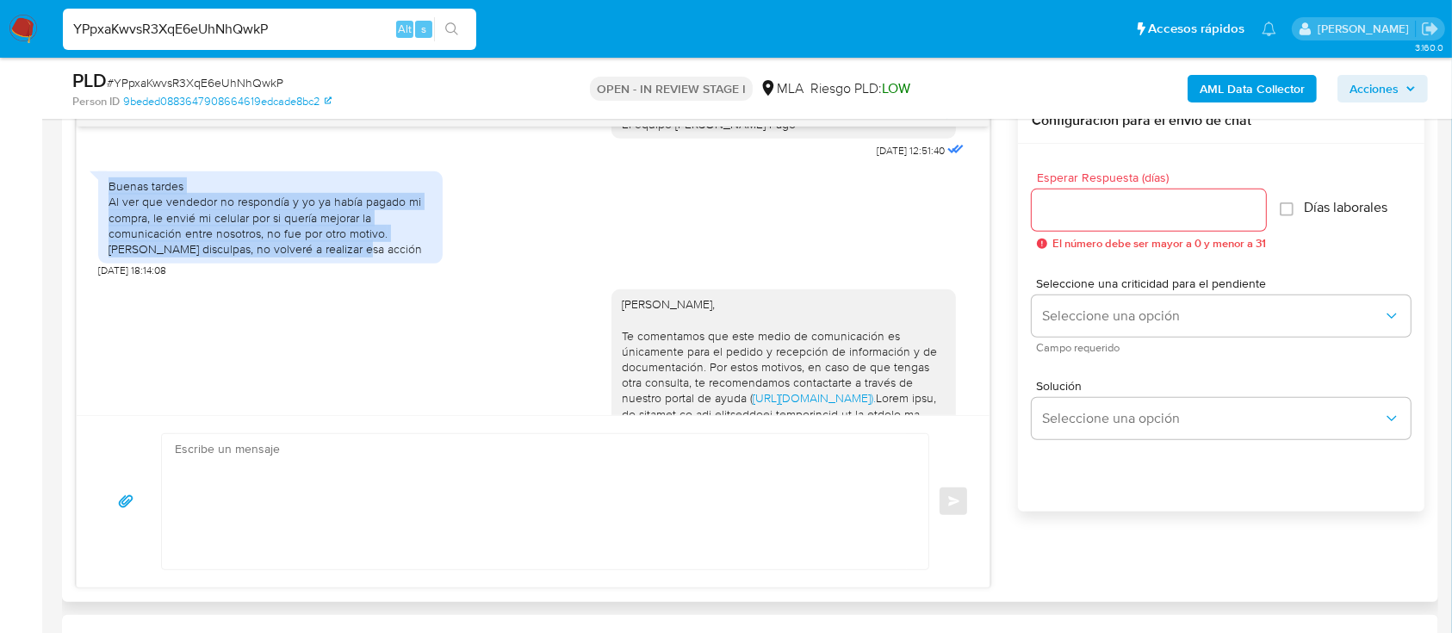
drag, startPoint x: 125, startPoint y: 229, endPoint x: 388, endPoint y: 293, distance: 271.0
click at [388, 257] on div "Buenas tardes Al ver que vendedor no respondía y yo ya había pagado mi compra, …" at bounding box center [270, 217] width 324 height 78
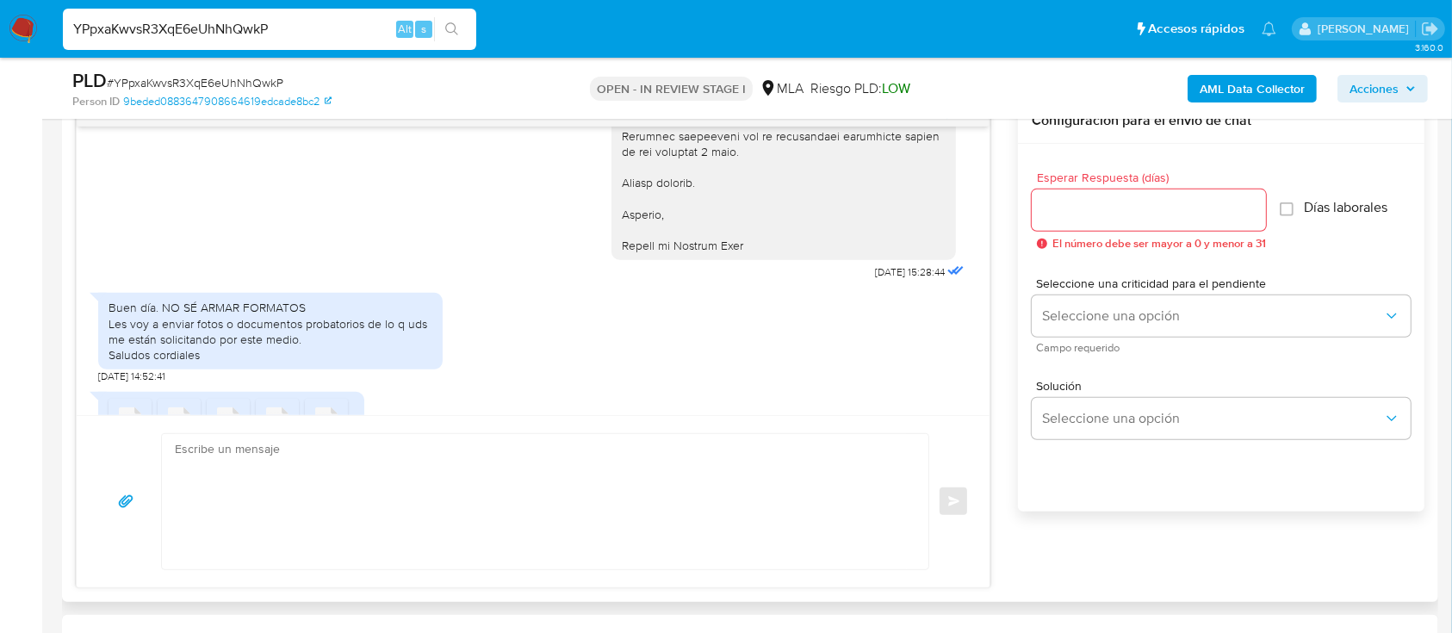
scroll to position [2295, 0]
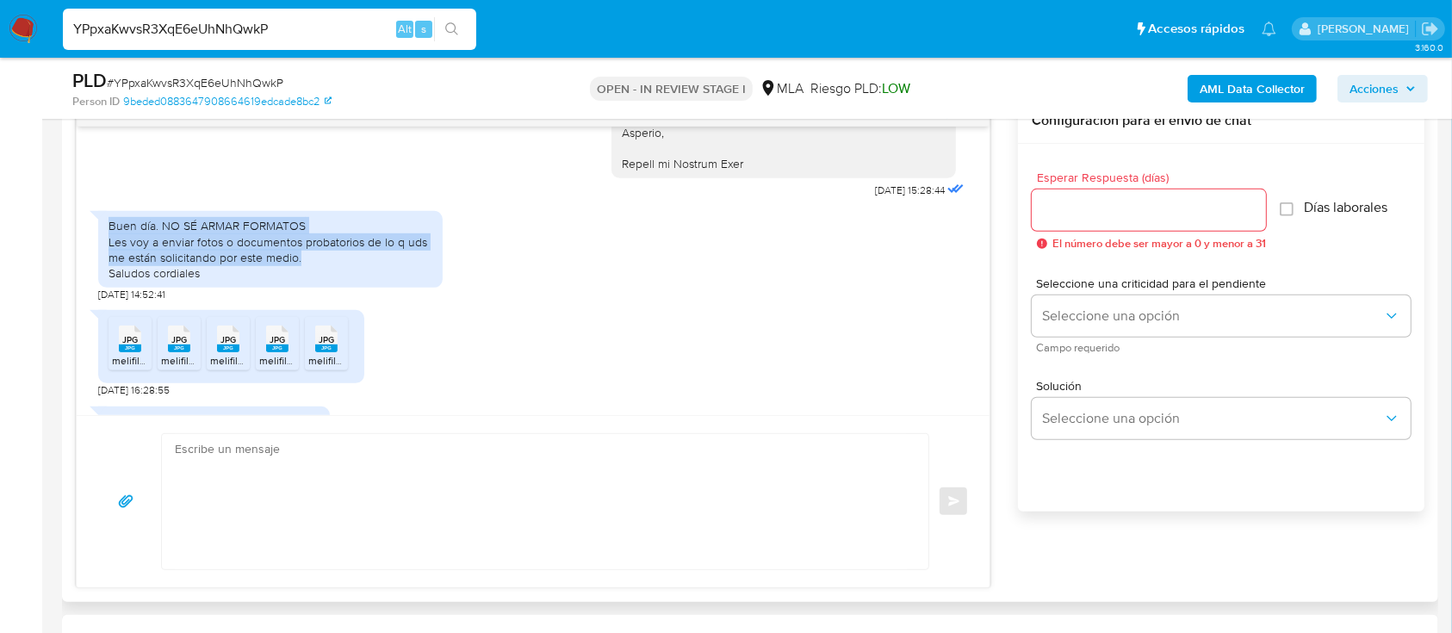
drag, startPoint x: 153, startPoint y: 295, endPoint x: 402, endPoint y: 333, distance: 251.7
click at [402, 288] on div "Buen día. NO SÉ ARMAR FORMATOS Les voy a enviar fotos o documentos probatorios …" at bounding box center [270, 249] width 344 height 77
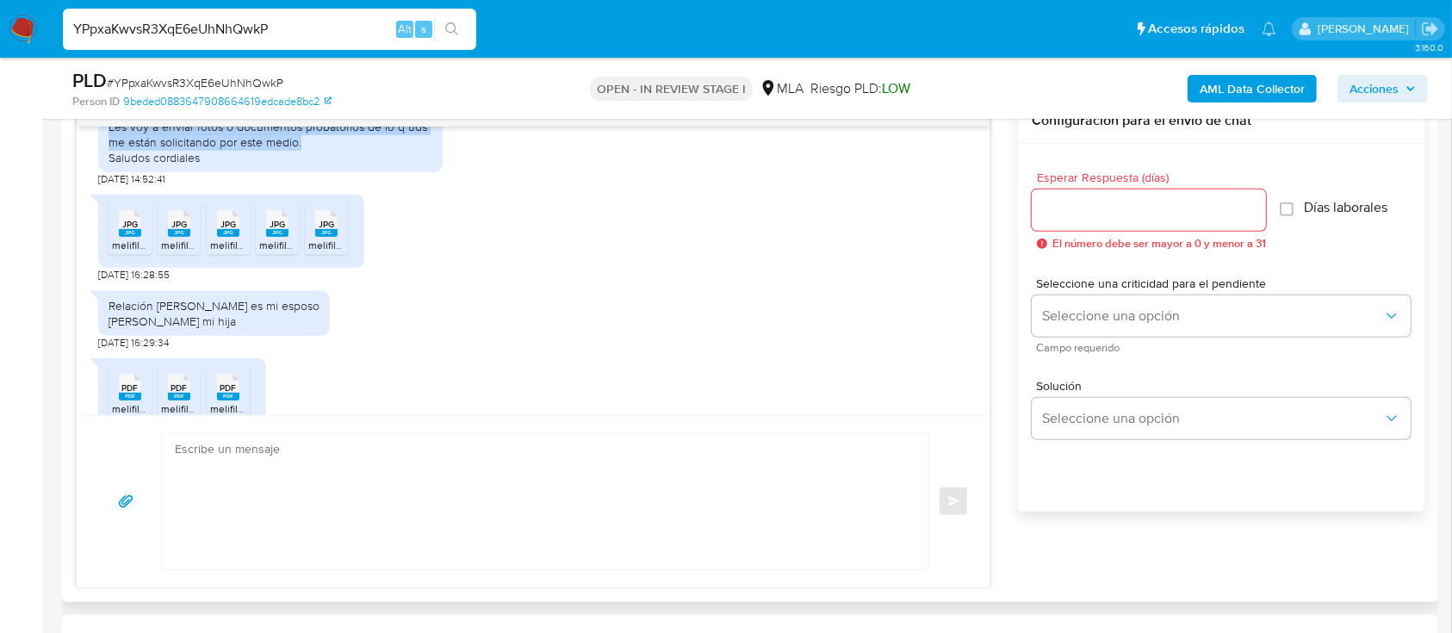
scroll to position [2525, 0]
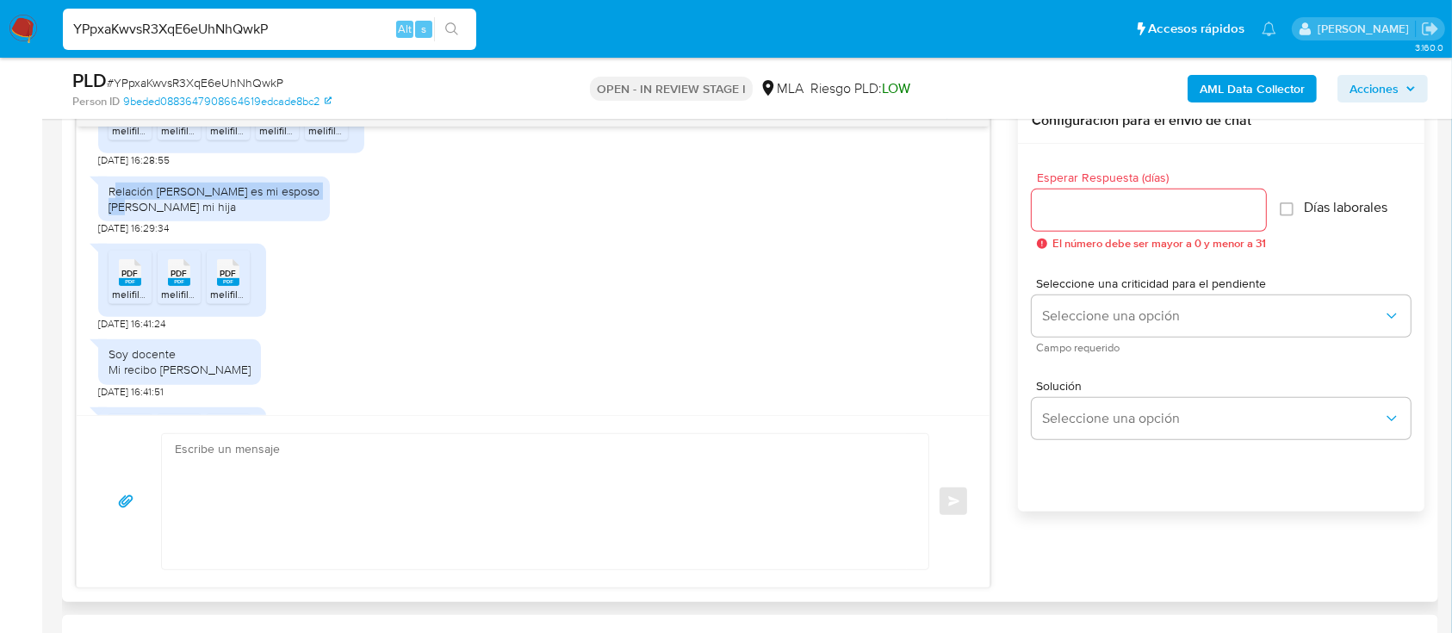
drag, startPoint x: 112, startPoint y: 268, endPoint x: 331, endPoint y: 275, distance: 218.8
click at [330, 221] on div "Relación Segundo Gutierrez es mi esposo Micaela Vargas mi hija" at bounding box center [214, 198] width 232 height 45
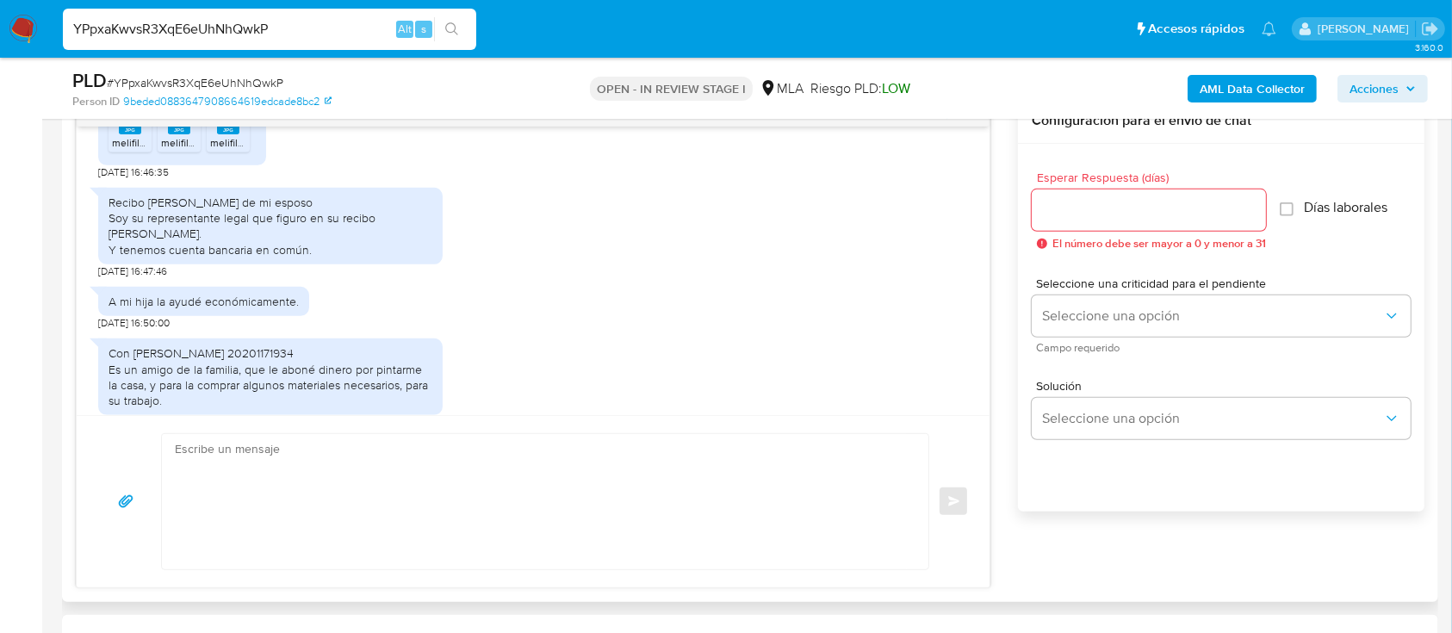
scroll to position [2870, 0]
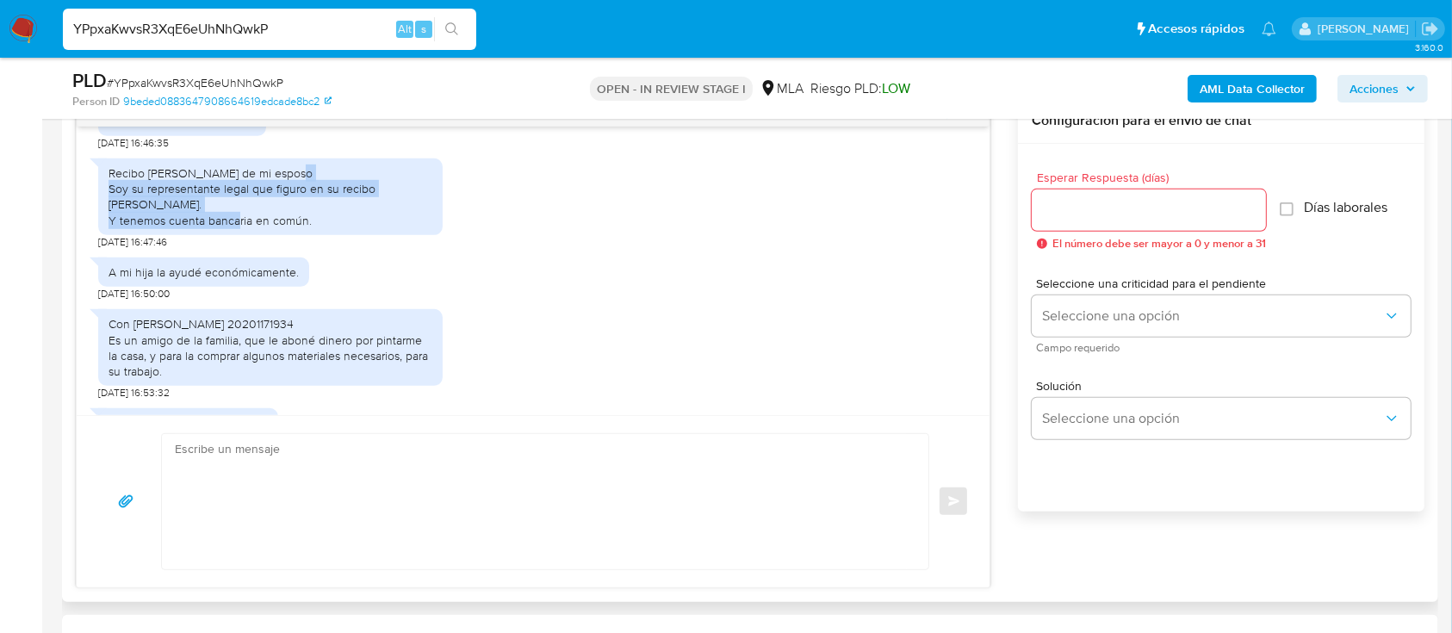
drag, startPoint x: 124, startPoint y: 263, endPoint x: 276, endPoint y: 286, distance: 153.2
click at [276, 228] on div "Recibo de sueldo de mi esposo Soy su representante legal que figuro en su recib…" at bounding box center [270, 196] width 324 height 63
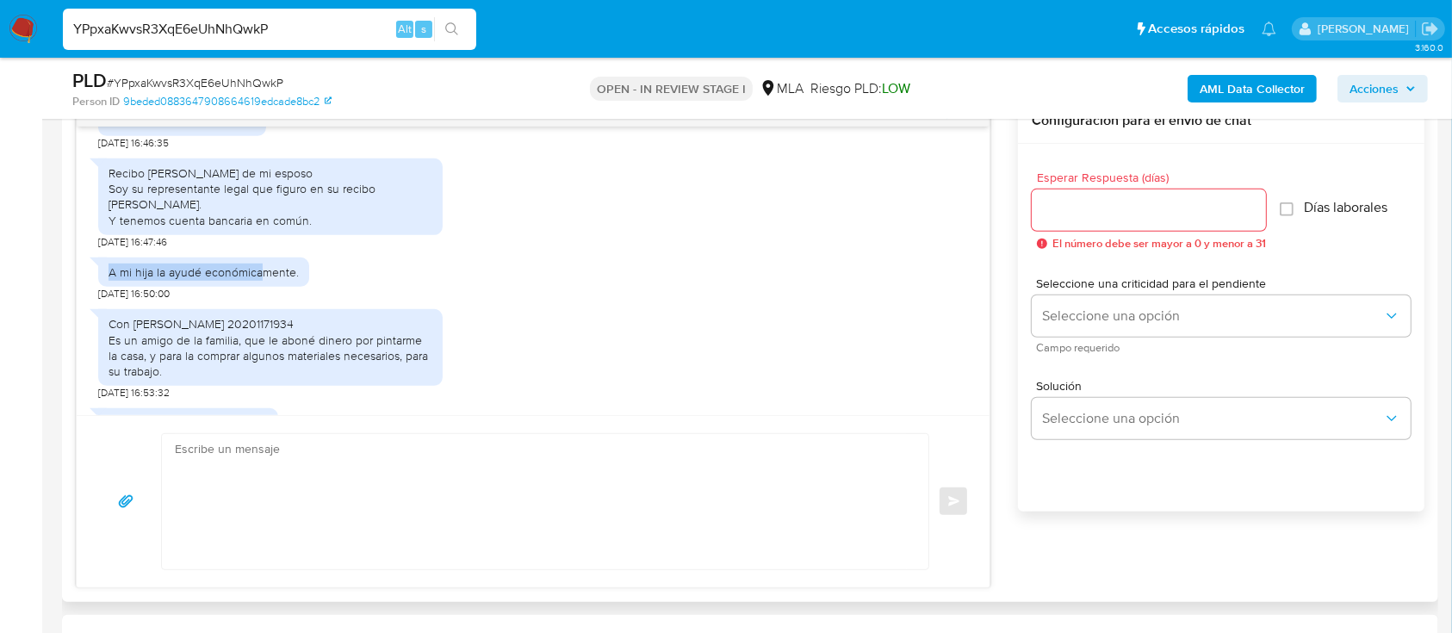
drag, startPoint x: 108, startPoint y: 326, endPoint x: 261, endPoint y: 330, distance: 152.4
click at [261, 280] on div "A mi hija la ayudé económicamente." at bounding box center [203, 271] width 190 height 15
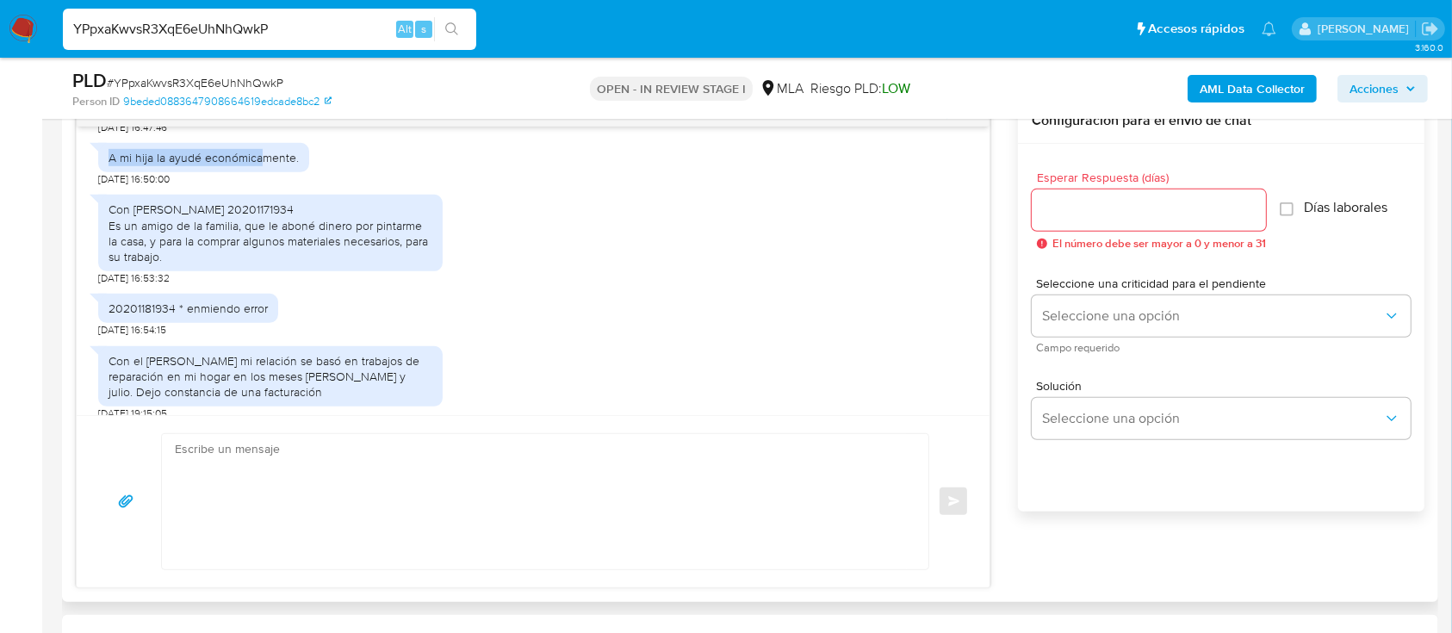
drag, startPoint x: 121, startPoint y: 270, endPoint x: 277, endPoint y: 314, distance: 161.9
click at [277, 264] on div "Con Alberto Jorge Zarratea 20201171934 Es un amigo de la familia, que le aboné …" at bounding box center [270, 232] width 324 height 63
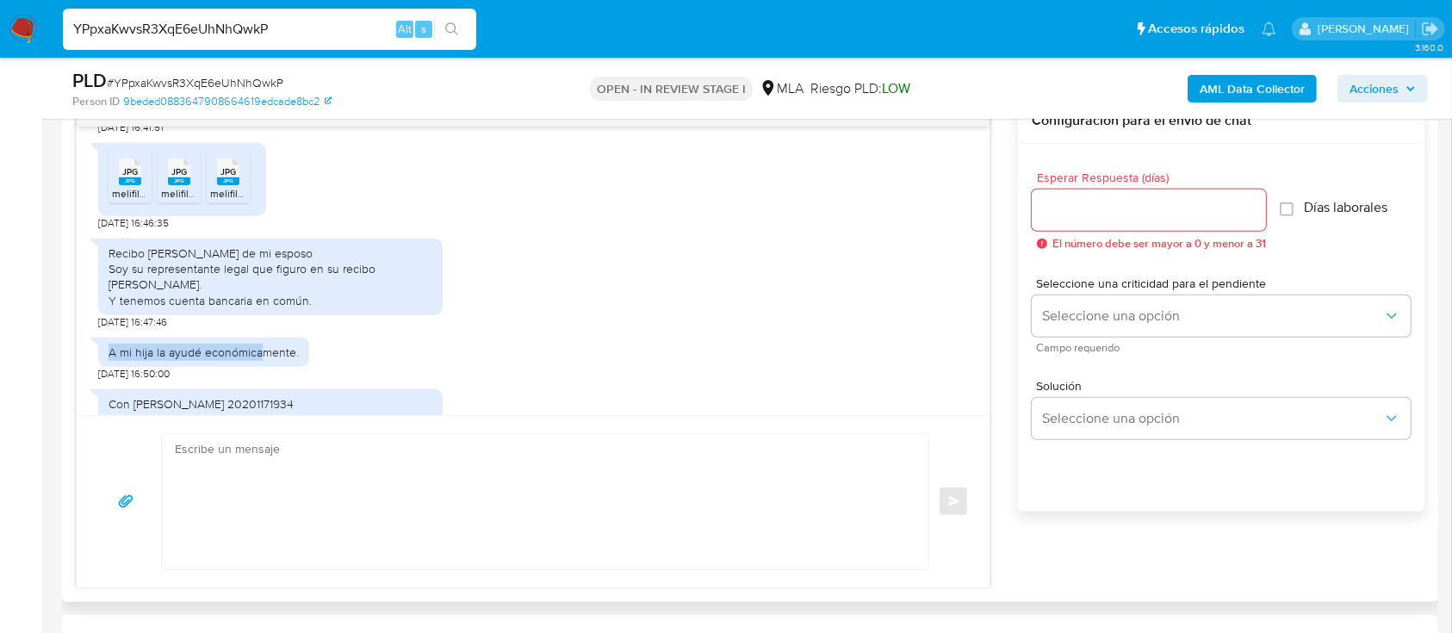
scroll to position [2755, 0]
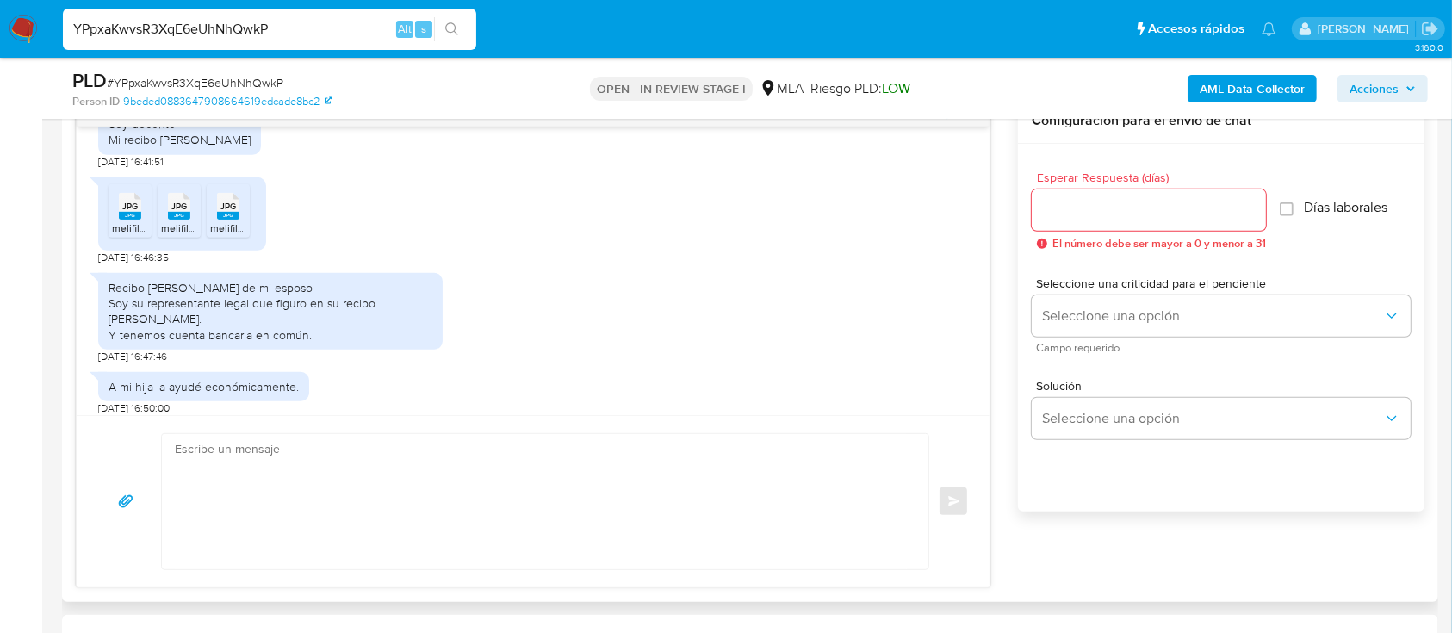
click at [121, 238] on li "JPG JPG melifile2514976101692178302.jpg" at bounding box center [129, 210] width 43 height 53
click at [161, 235] on span "melifile4751218604402691762.jpg" at bounding box center [239, 227] width 156 height 15
click at [219, 221] on icon "JPG" at bounding box center [228, 206] width 22 height 30
click at [1341, 536] on div "Esperar Respuesta (días) El número debe ser mayor a 0 y menor a 31 Días laboral…" at bounding box center [1221, 350] width 406 height 413
click at [288, 38] on input "YPpxaKwvsR3XqE6eUhNhQwkP" at bounding box center [269, 29] width 413 height 22
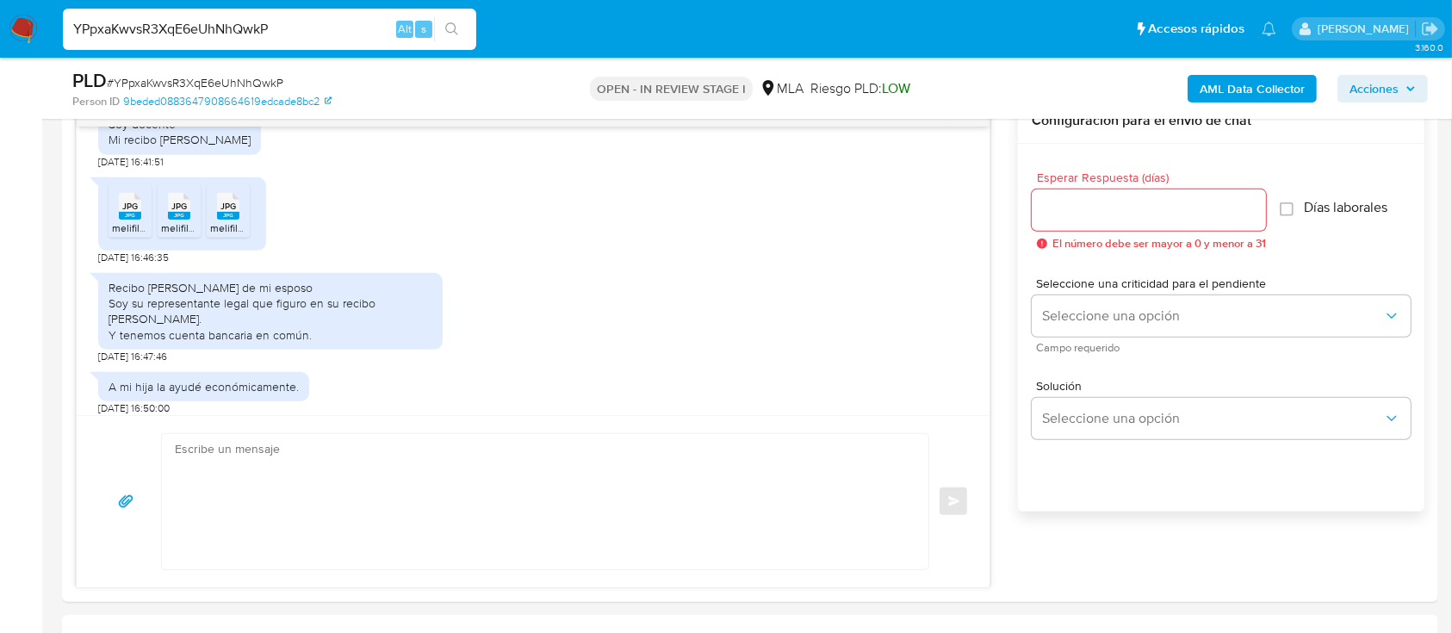
click at [288, 38] on input "YPpxaKwvsR3XqE6eUhNhQwkP" at bounding box center [269, 29] width 413 height 22
paste input "sXc784D6wnqnIC42JnvmaTVn"
type input "sXc784D6wnqnIC42JnvmaTVn"
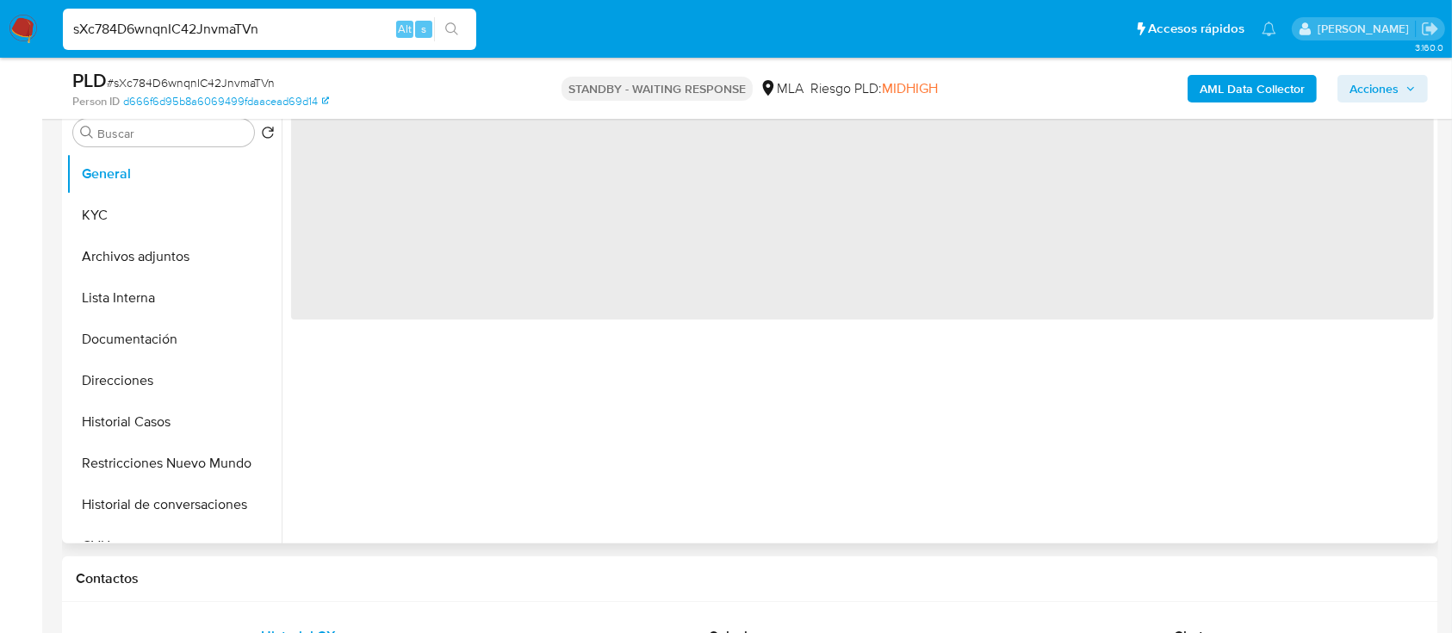
select select "10"
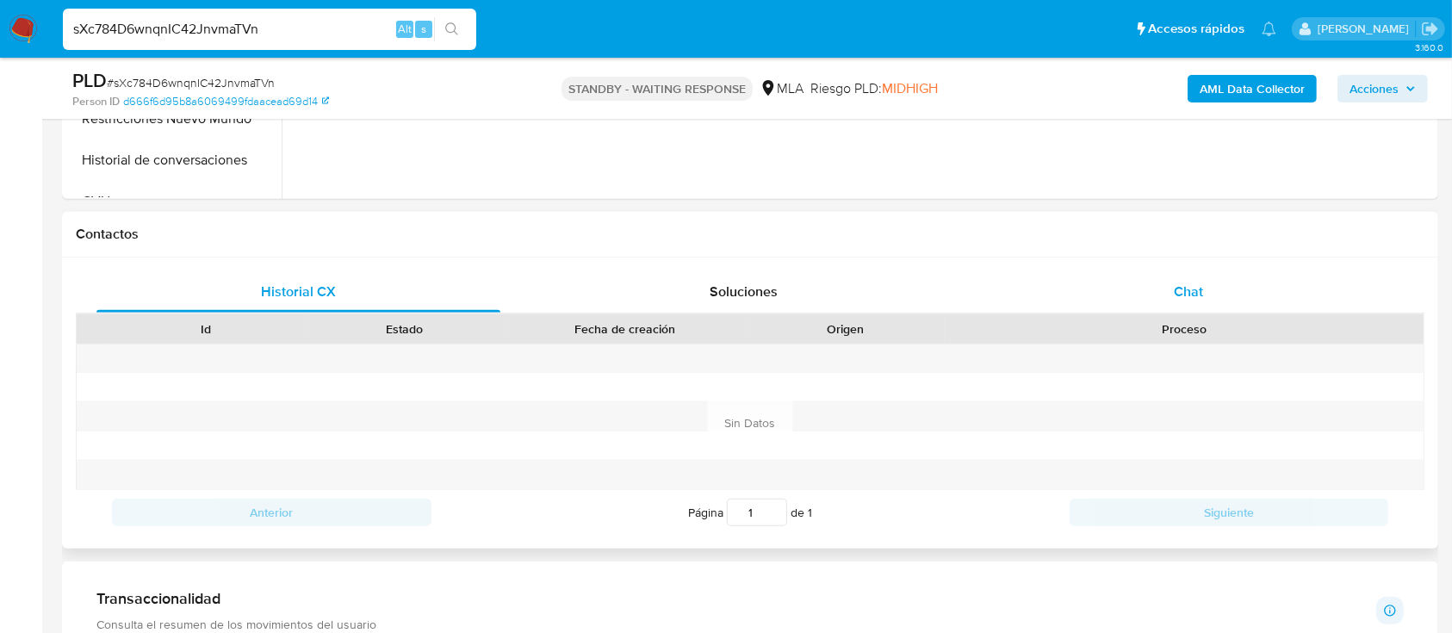
click at [1115, 298] on div "Chat" at bounding box center [1189, 291] width 404 height 41
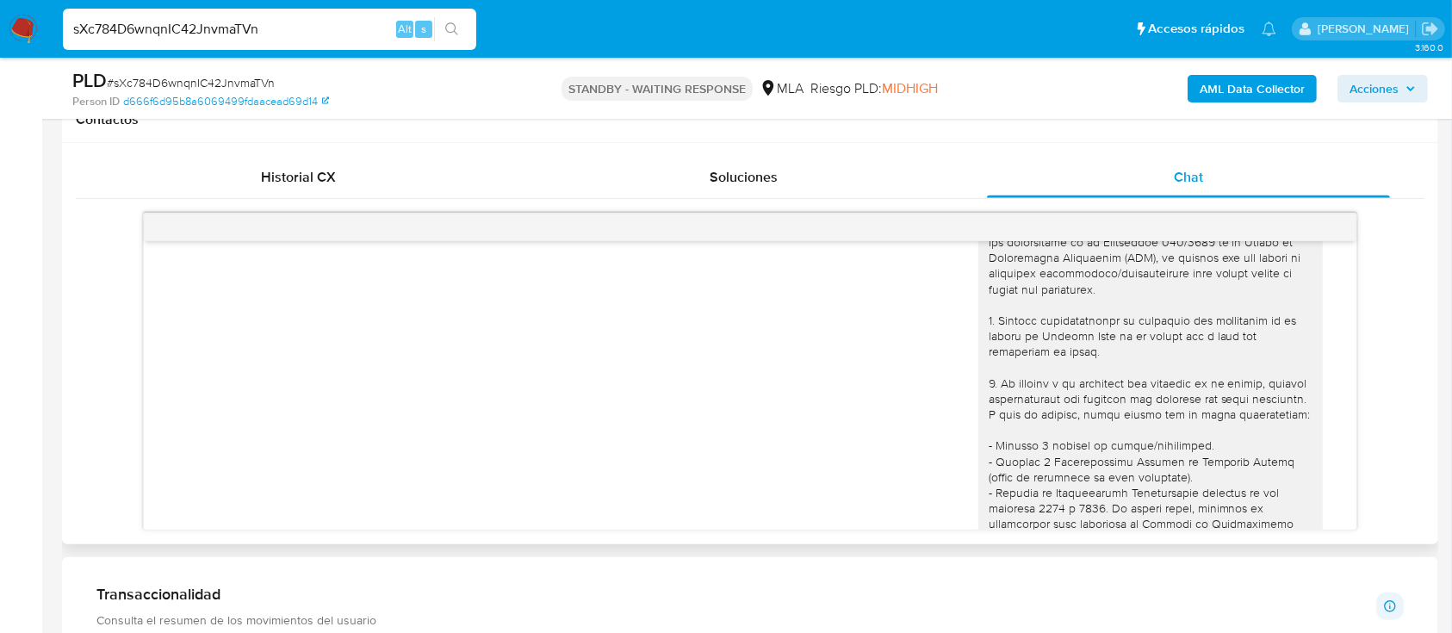
scroll to position [0, 0]
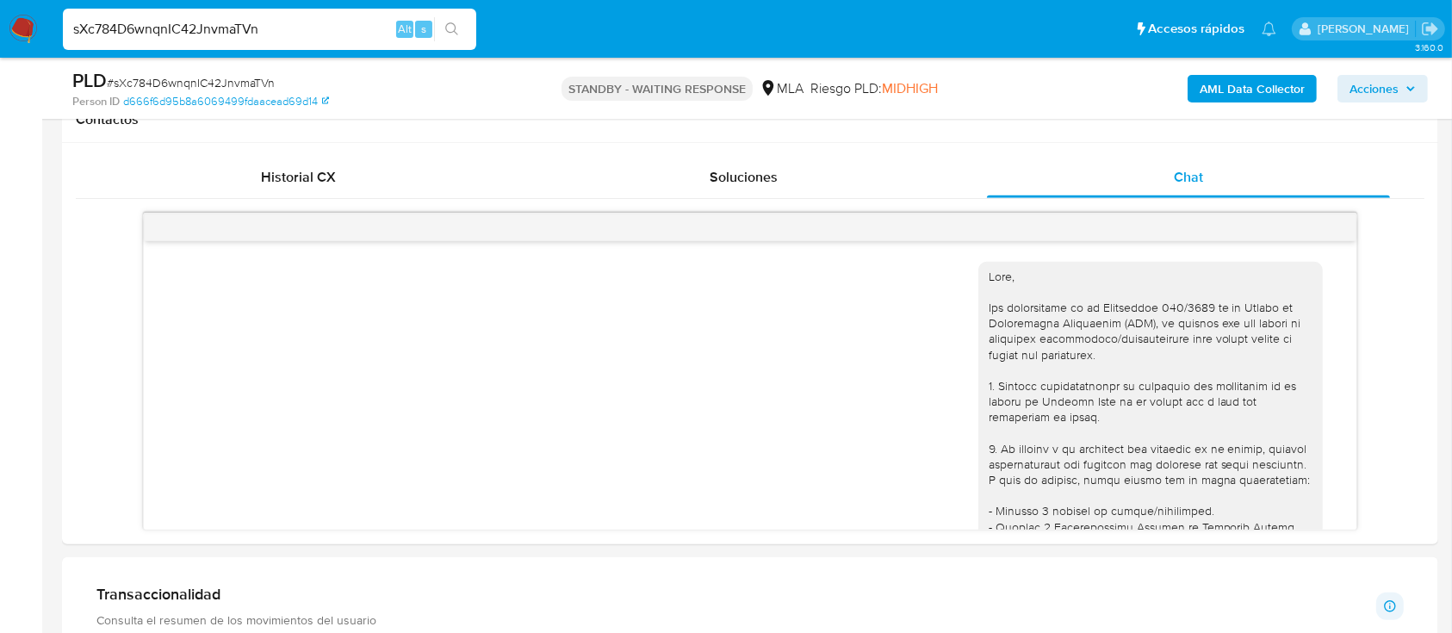
click at [328, 28] on input "sXc784D6wnqnIC42JnvmaTVn" at bounding box center [269, 29] width 413 height 22
click at [328, 27] on input "sXc784D6wnqnIC42JnvmaTVn" at bounding box center [269, 29] width 413 height 22
paste input "Oz2o8Q6m27h2ebqqYtrkfgu1"
type input "Oz2o8Q6m27h2ebqqYtrkfgu1"
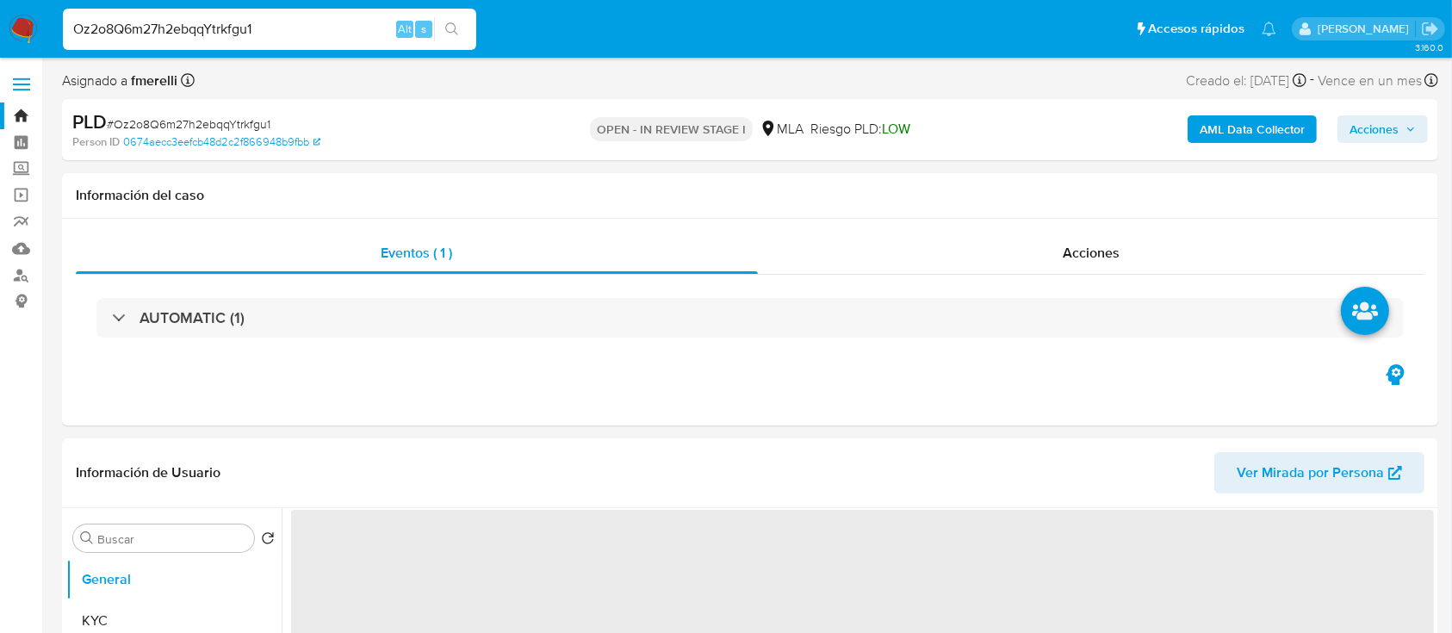
select select "10"
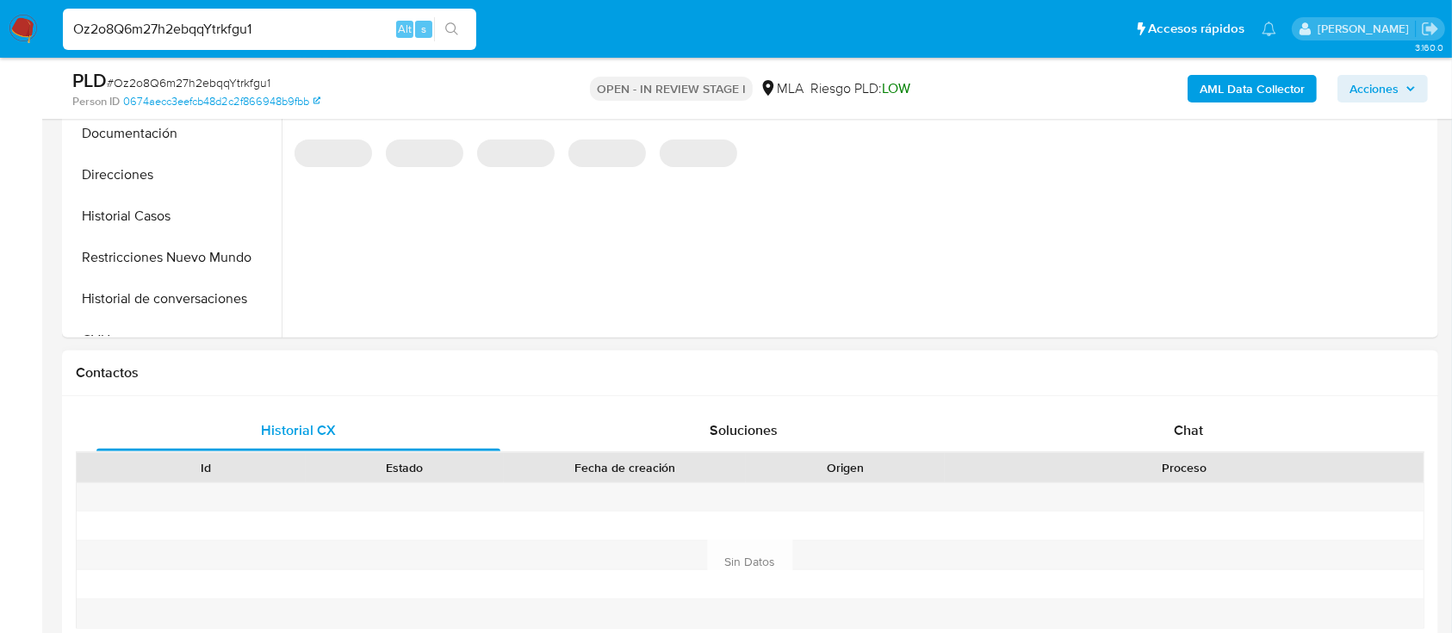
scroll to position [573, 0]
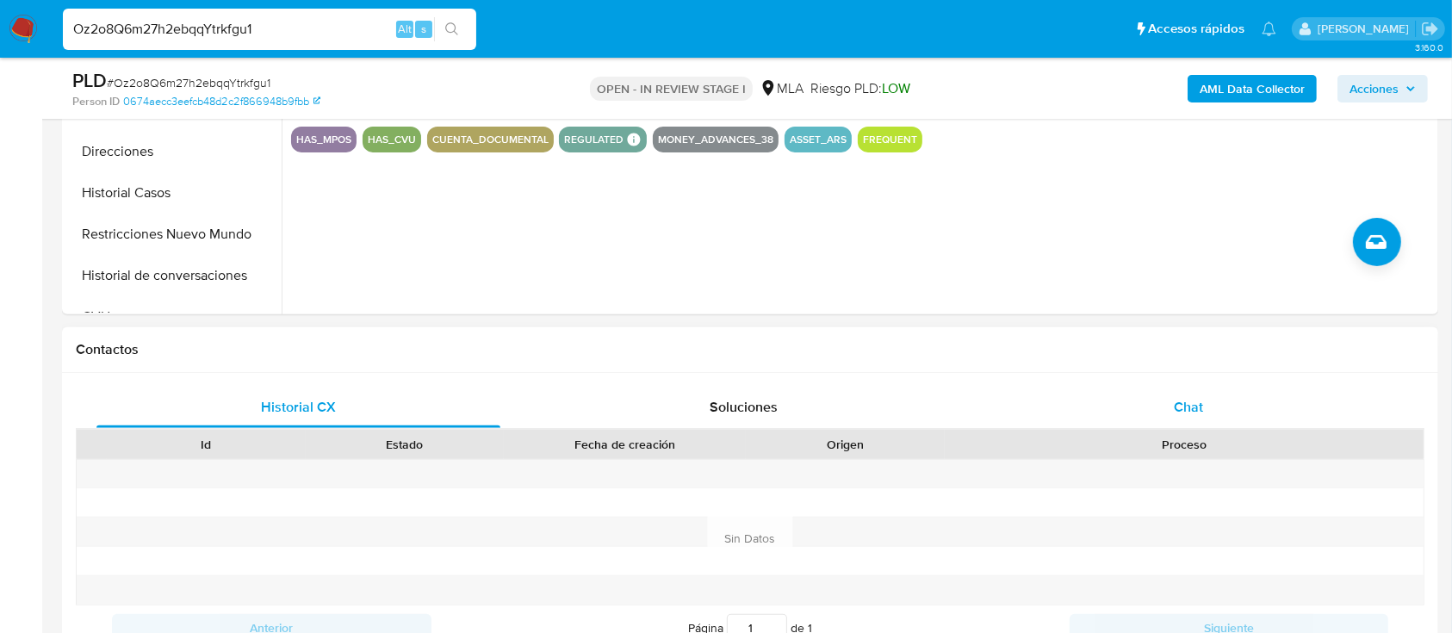
click at [1173, 397] on span "Chat" at bounding box center [1187, 407] width 29 height 20
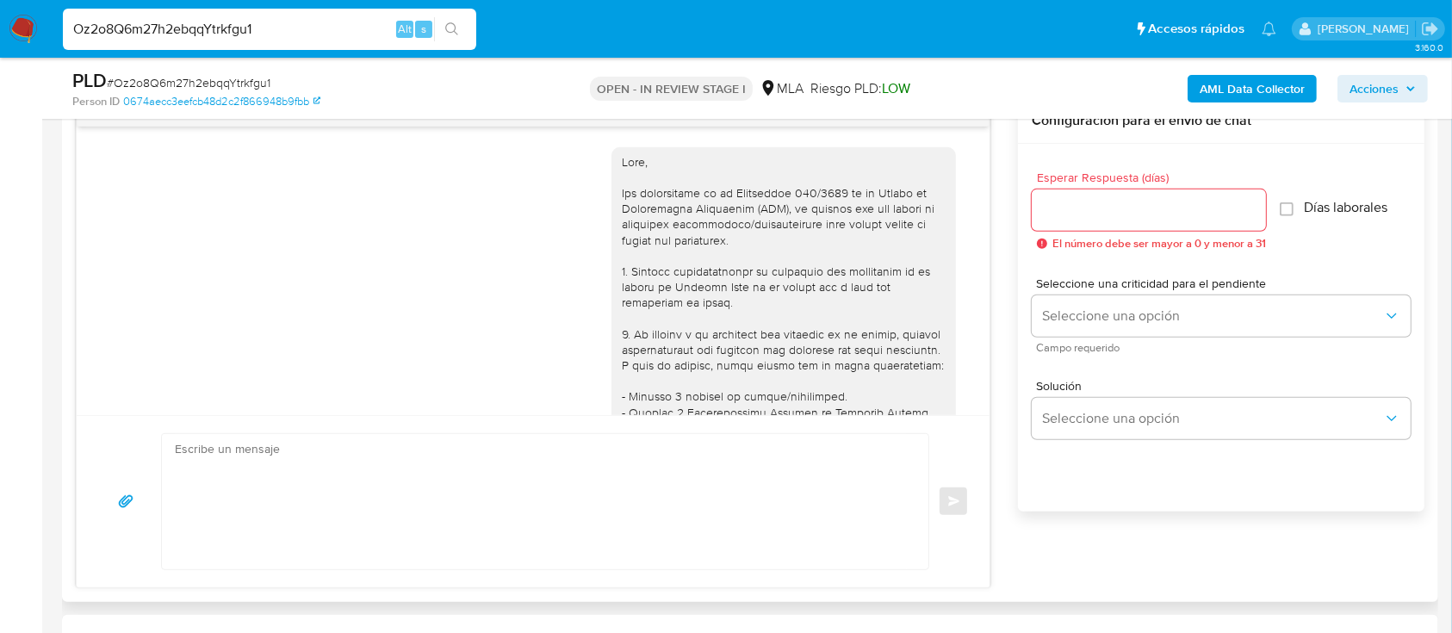
scroll to position [2226, 0]
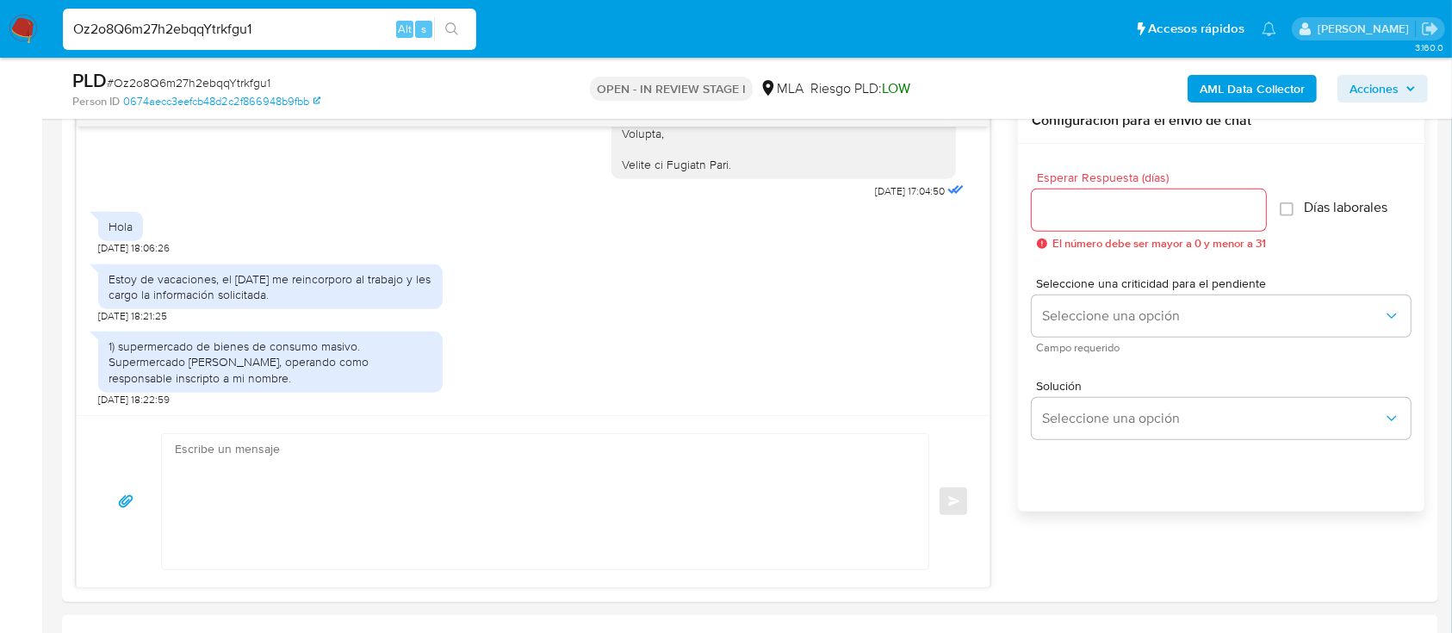
click at [292, 29] on input "Oz2o8Q6m27h2ebqqYtrkfgu1" at bounding box center [269, 29] width 413 height 22
paste input "7DNaAD3Y0bDHn9IUHlaH1BLk"
type input "7DNaAD3Y0bDHn9IUHlaH1BLk}"
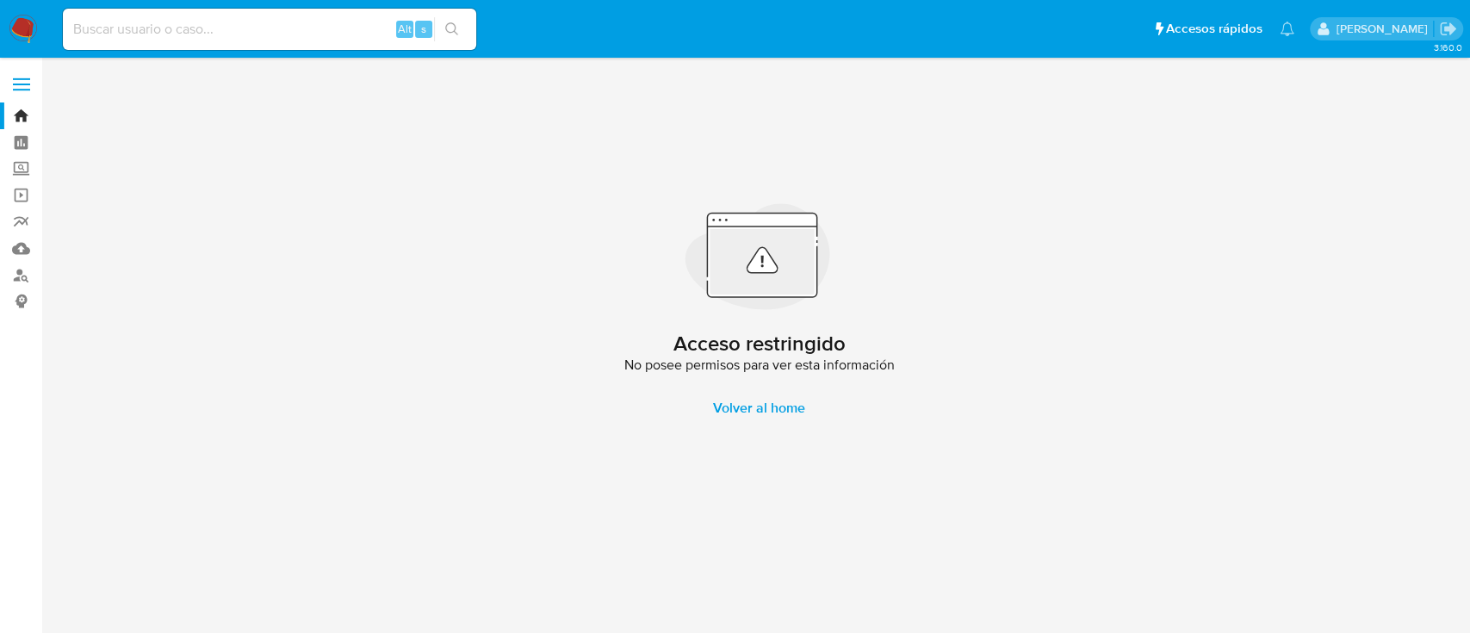
click at [292, 29] on input at bounding box center [269, 29] width 413 height 22
type input "7DNaAD3Y0bDHn9IUHlaH1BLk"
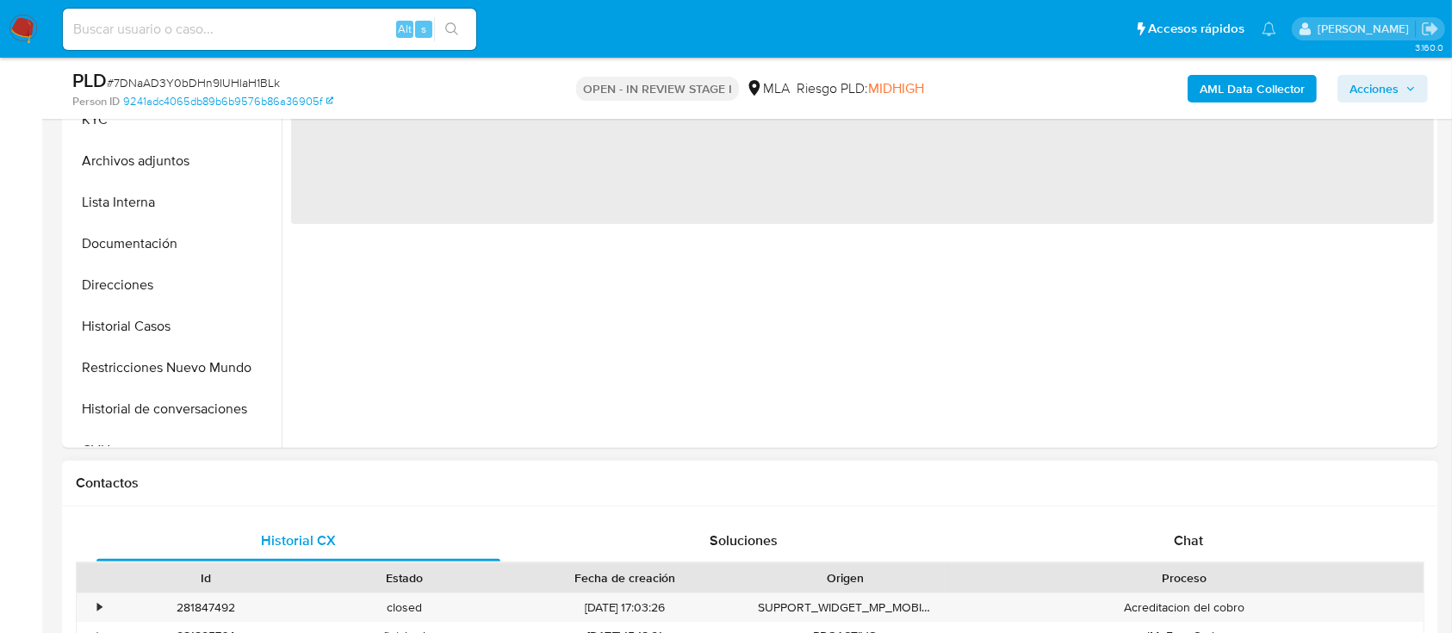
select select "10"
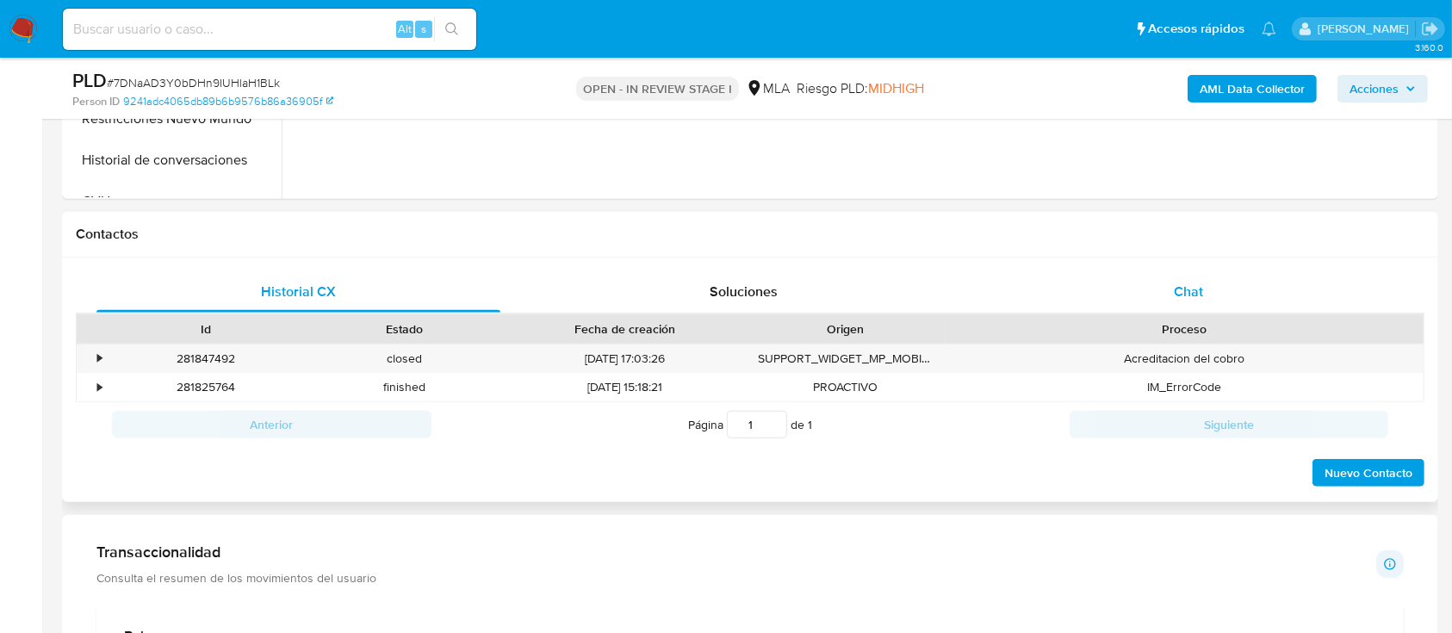
click at [1170, 271] on div "Chat" at bounding box center [1189, 291] width 404 height 41
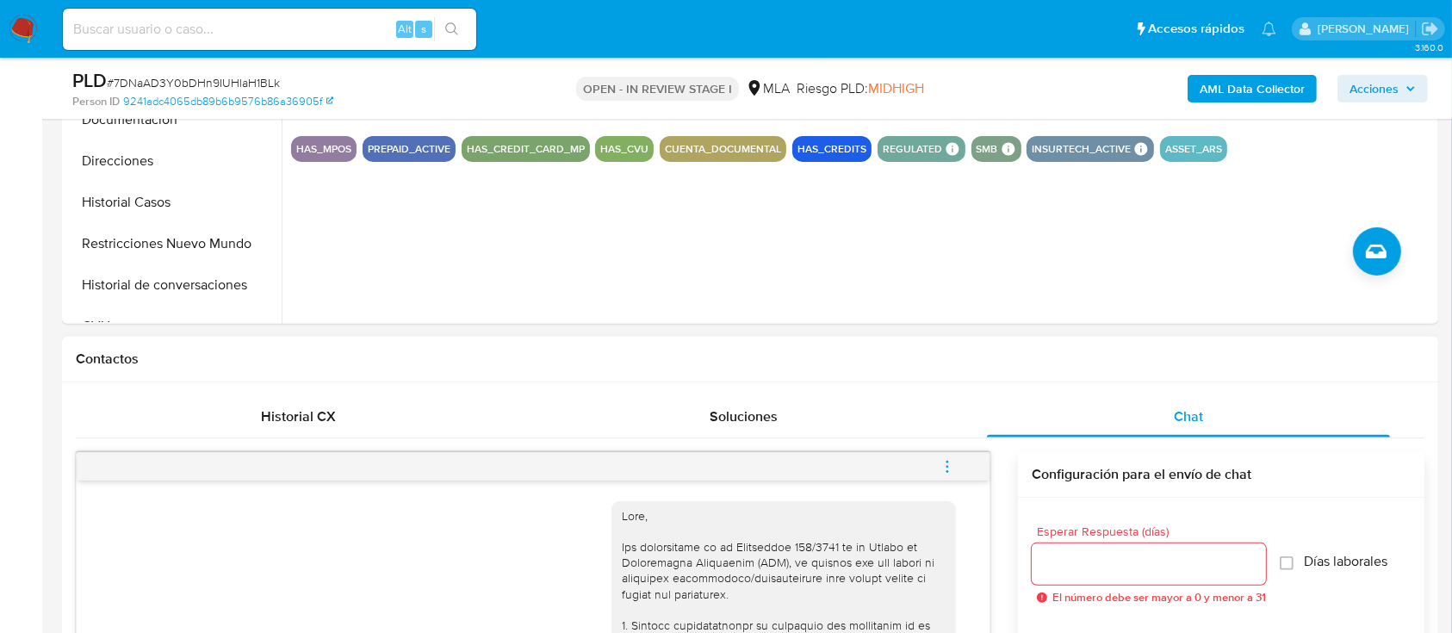
scroll to position [459, 0]
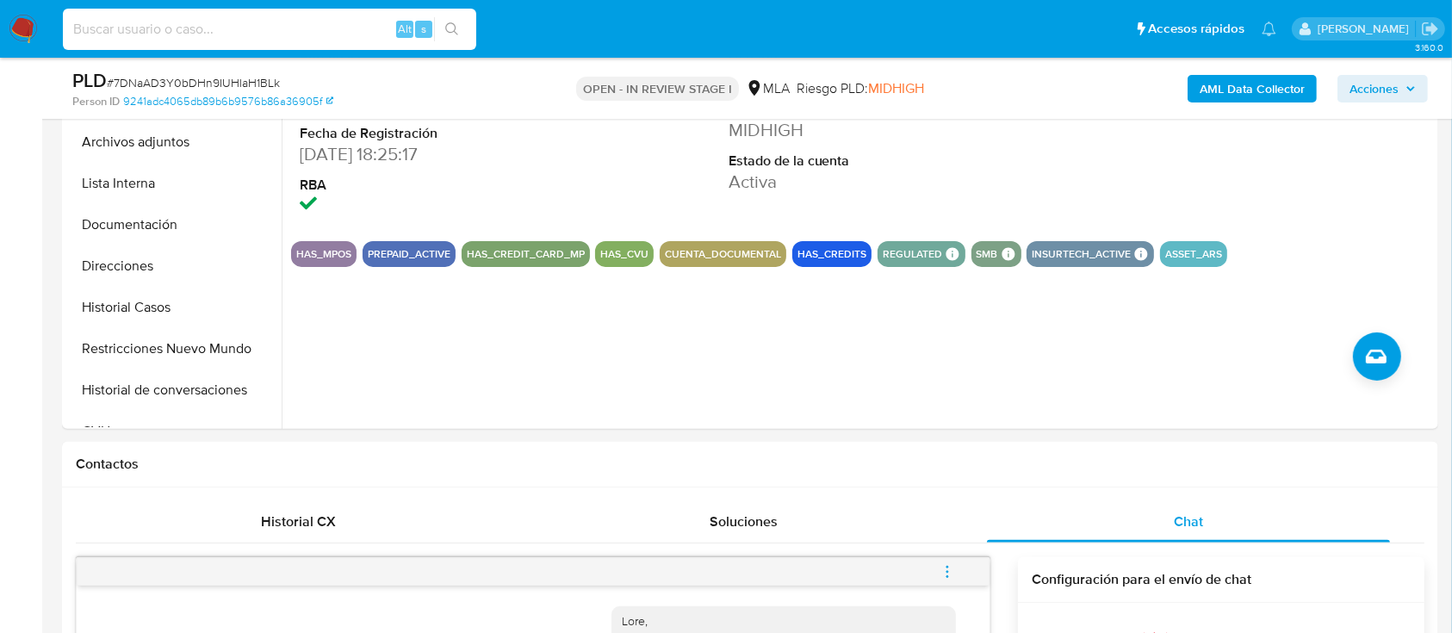
click at [293, 32] on input at bounding box center [269, 29] width 413 height 22
paste input "ket6sTVz3o88y7oWzRHblotj"
type input "ket6sTVz3o88y7oWzRHblotj"
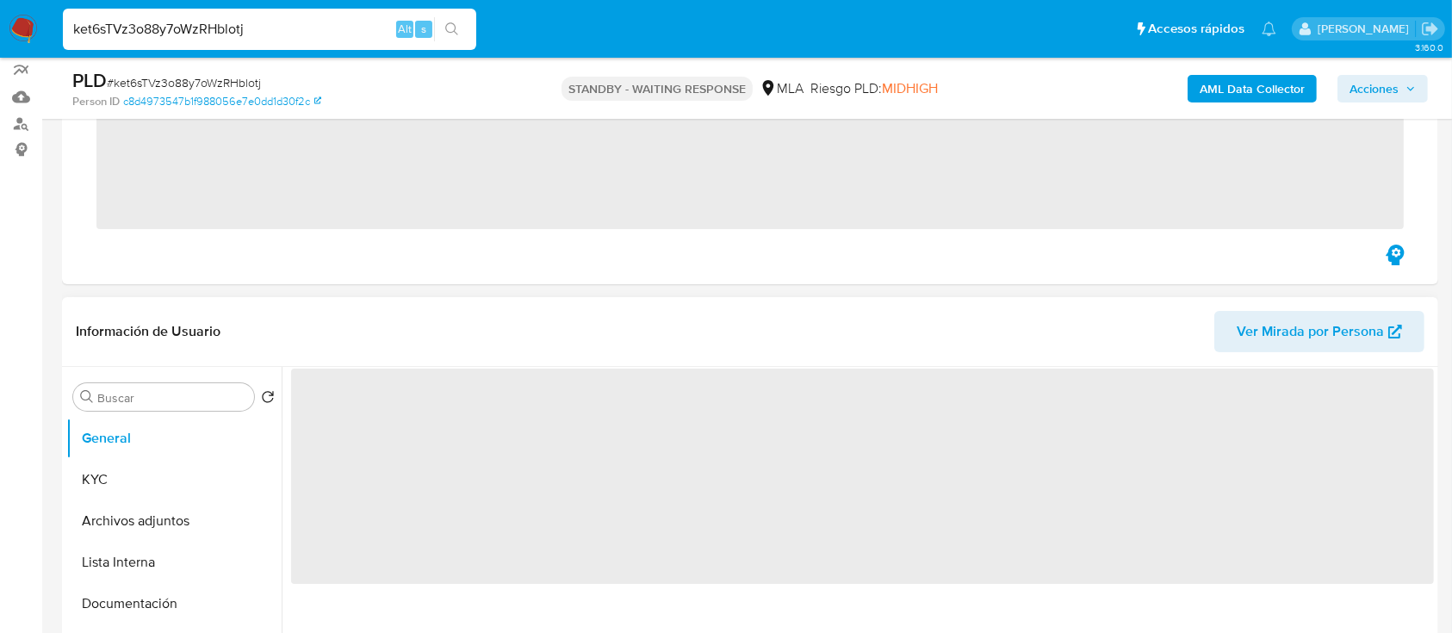
scroll to position [229, 0]
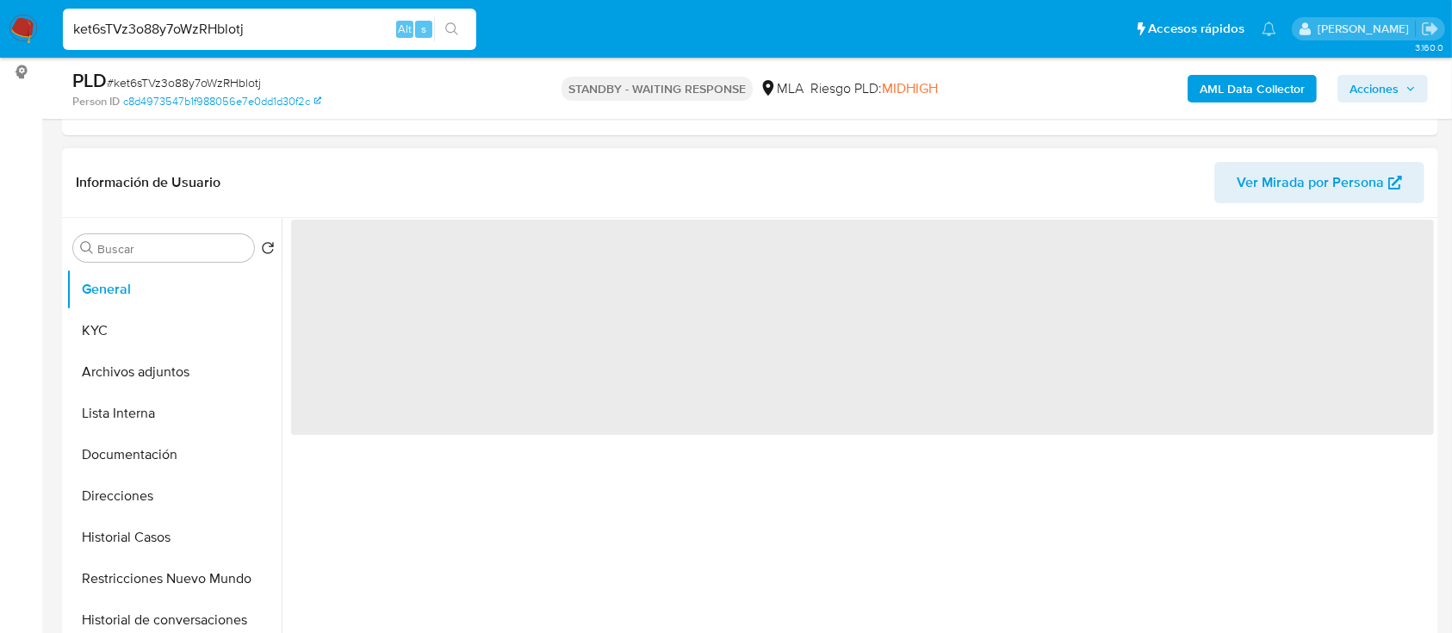
select select "10"
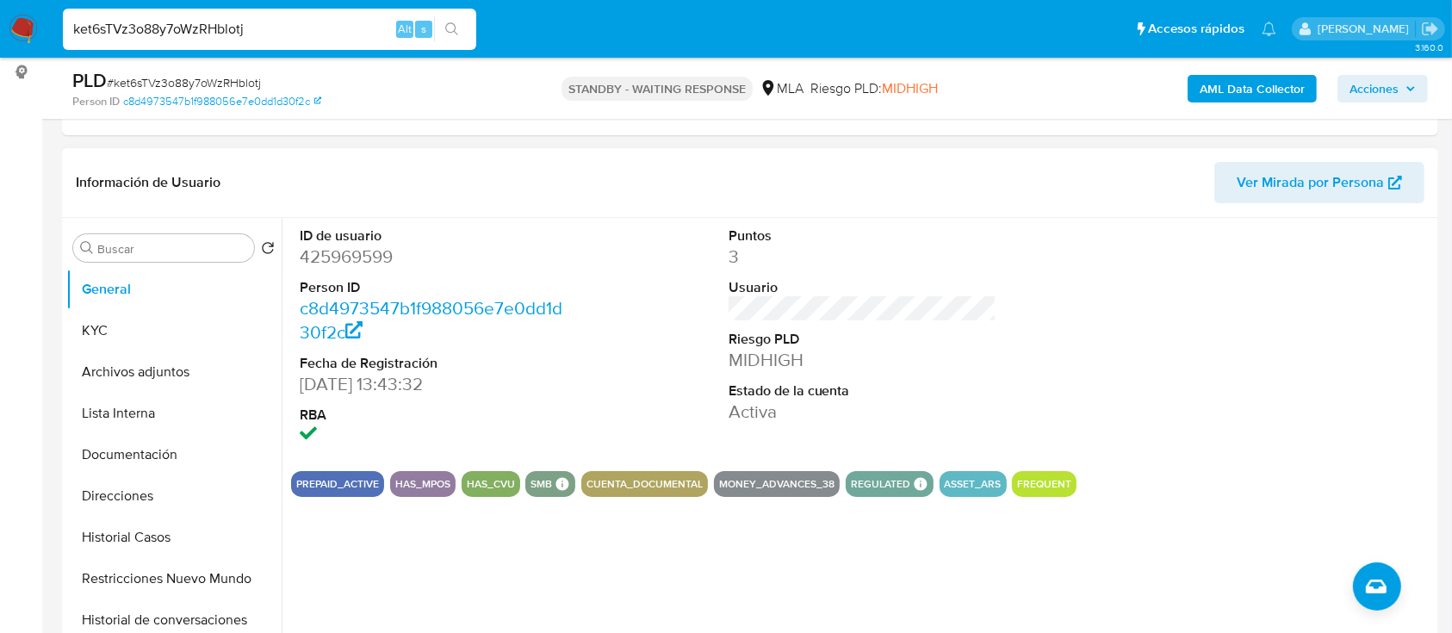
click at [336, 42] on div "ket6sTVz3o88y7oWzRHblotj Alt s" at bounding box center [269, 29] width 413 height 41
click at [342, 31] on input "ket6sTVz3o88y7oWzRHblotj" at bounding box center [269, 29] width 413 height 22
paste input "KObrVkPfkVGjsvlRYpOFO3h1"
type input "KObrVkPfkVGjsvlRYpOFO3h1"
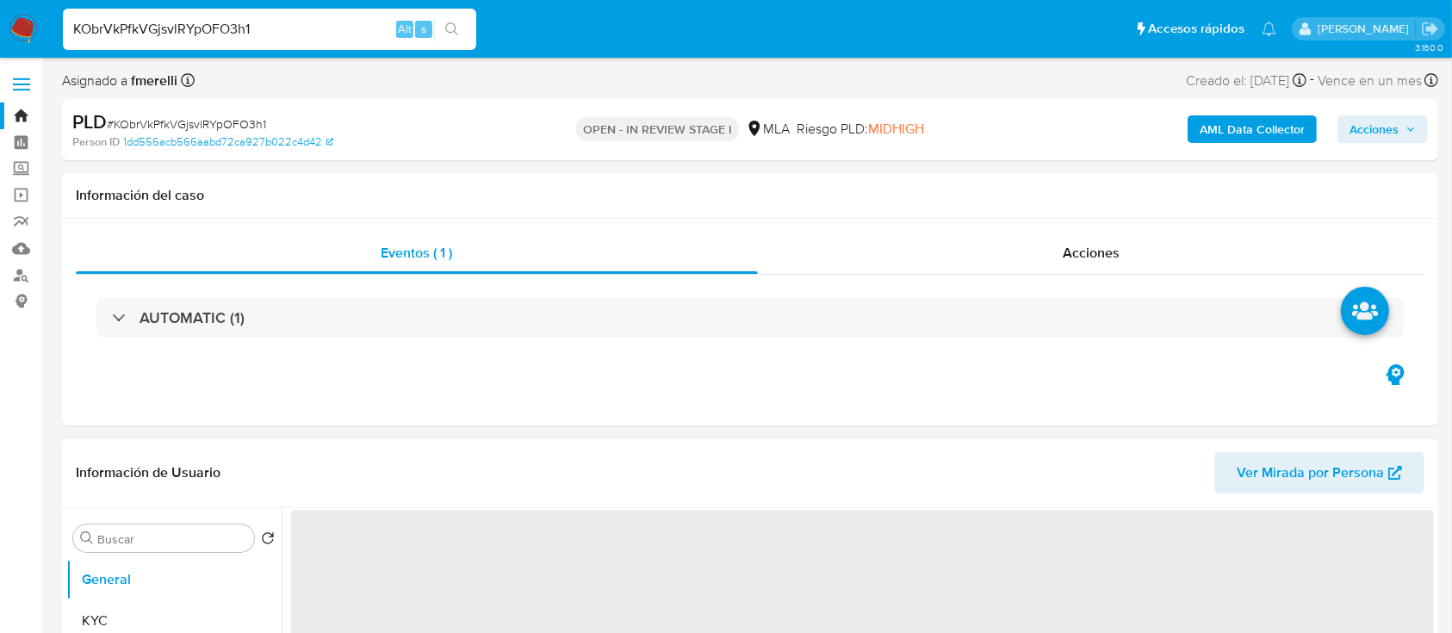
select select "10"
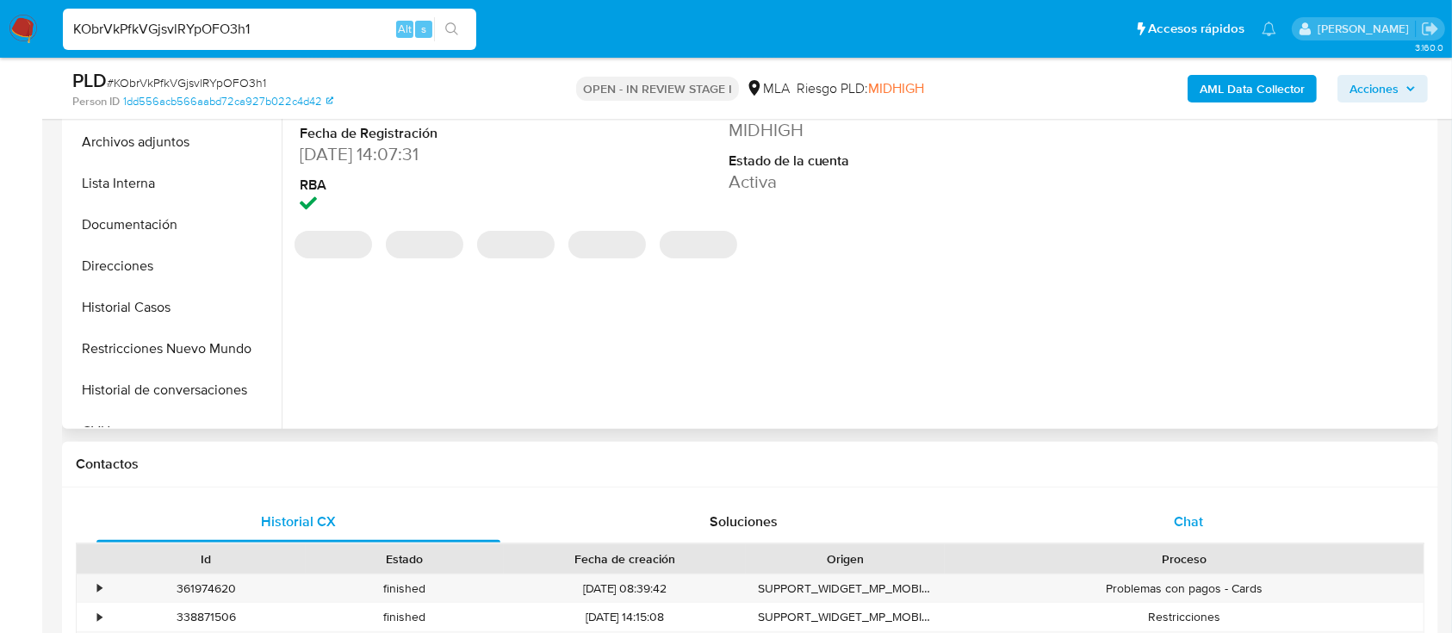
click at [1221, 508] on div "Chat" at bounding box center [1189, 521] width 404 height 41
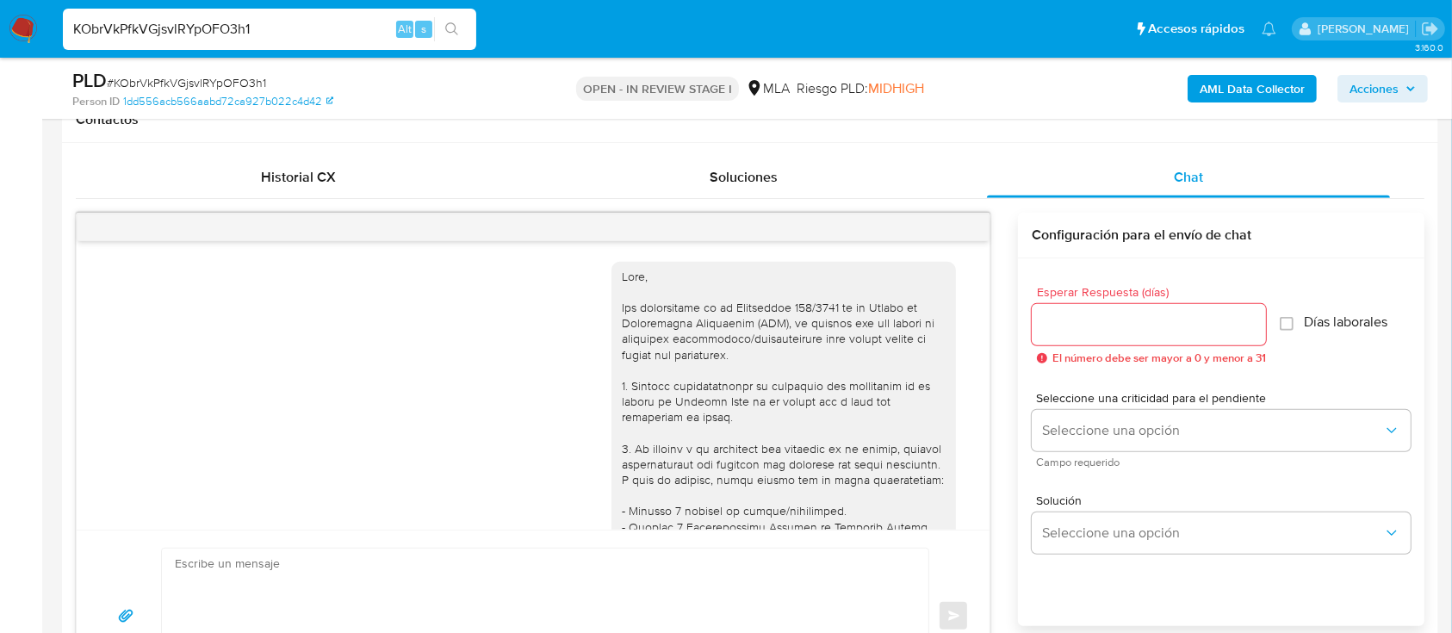
scroll to position [2242, 0]
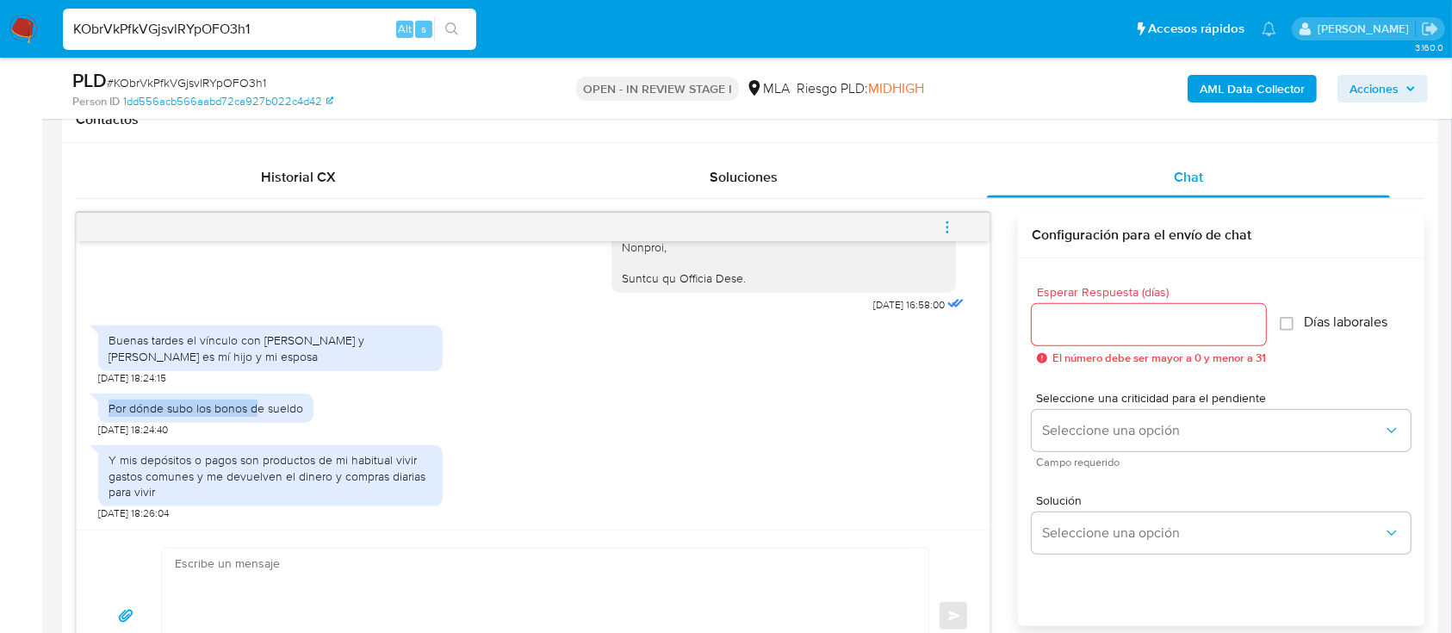
drag, startPoint x: 145, startPoint y: 412, endPoint x: 252, endPoint y: 421, distance: 108.0
click at [252, 421] on div "Por dónde subo los bonos de sueldo" at bounding box center [205, 407] width 215 height 29
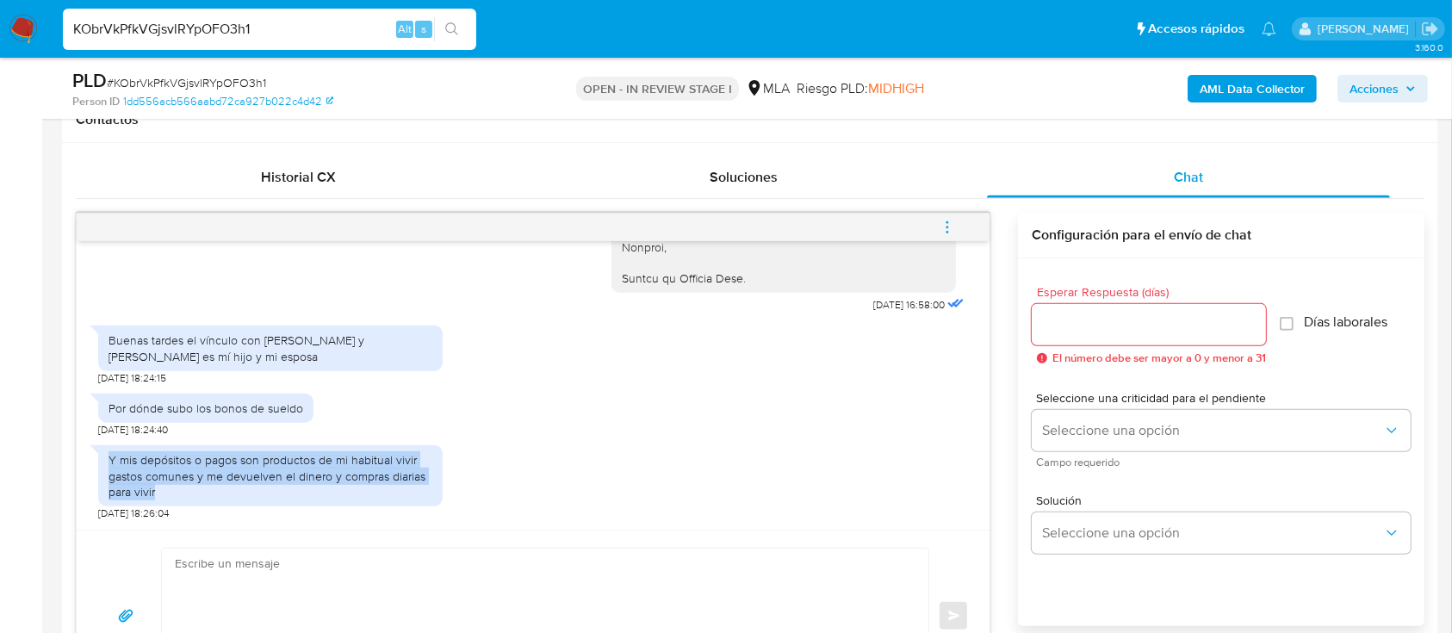
drag, startPoint x: 106, startPoint y: 456, endPoint x: 436, endPoint y: 505, distance: 334.1
click at [436, 505] on div "Y mis depósitos o pagos son productos de mi habitual vivir gastos comunes y me …" at bounding box center [270, 475] width 344 height 61
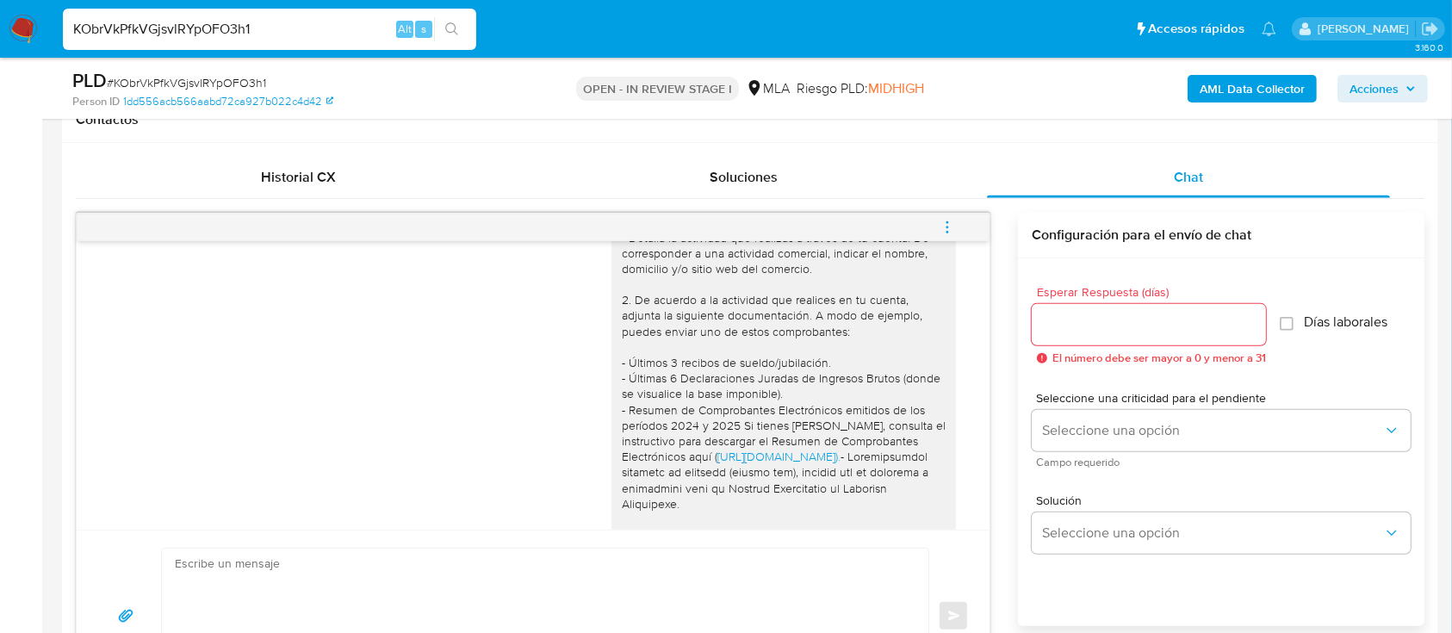
scroll to position [1209, 0]
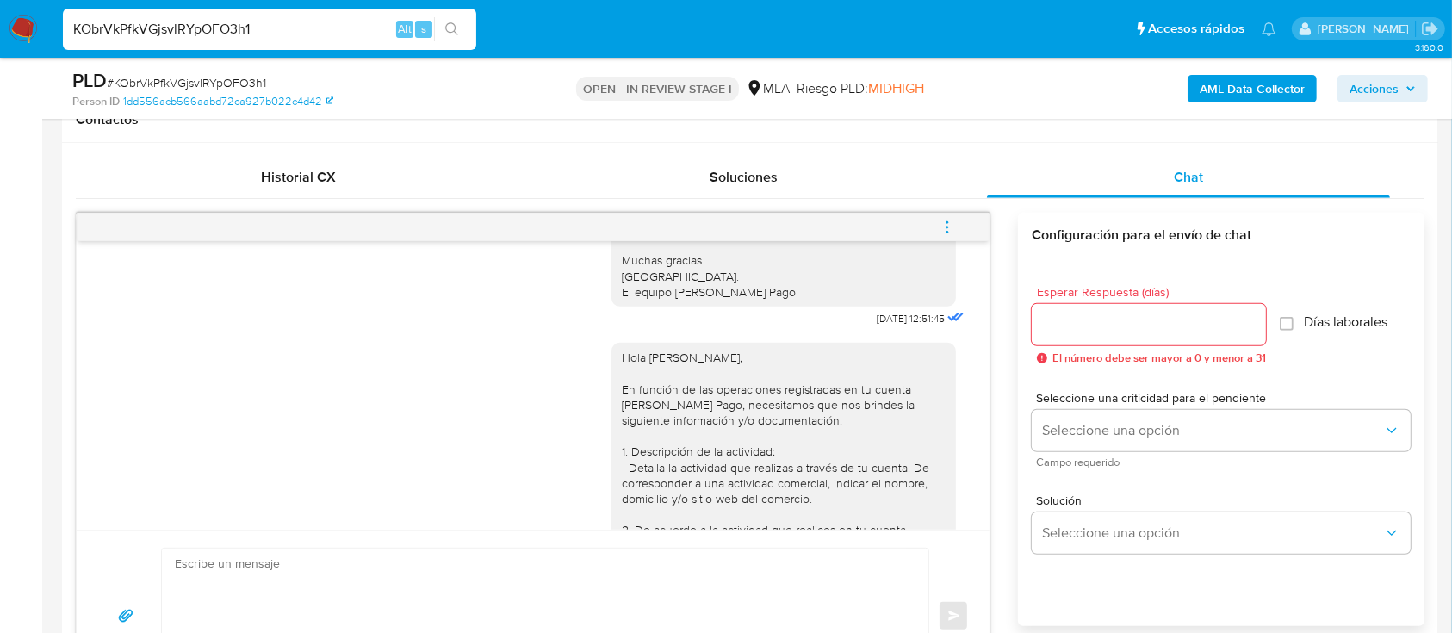
click at [226, 27] on input "KObrVkPfkVGjsvlRYpOFO3h1" at bounding box center [269, 29] width 413 height 22
paste input "tgkQwdJ5J53K6ysJceRQ9sk9"
type input "tgkQwdJ5J53K6ysJceRQ9sk9"
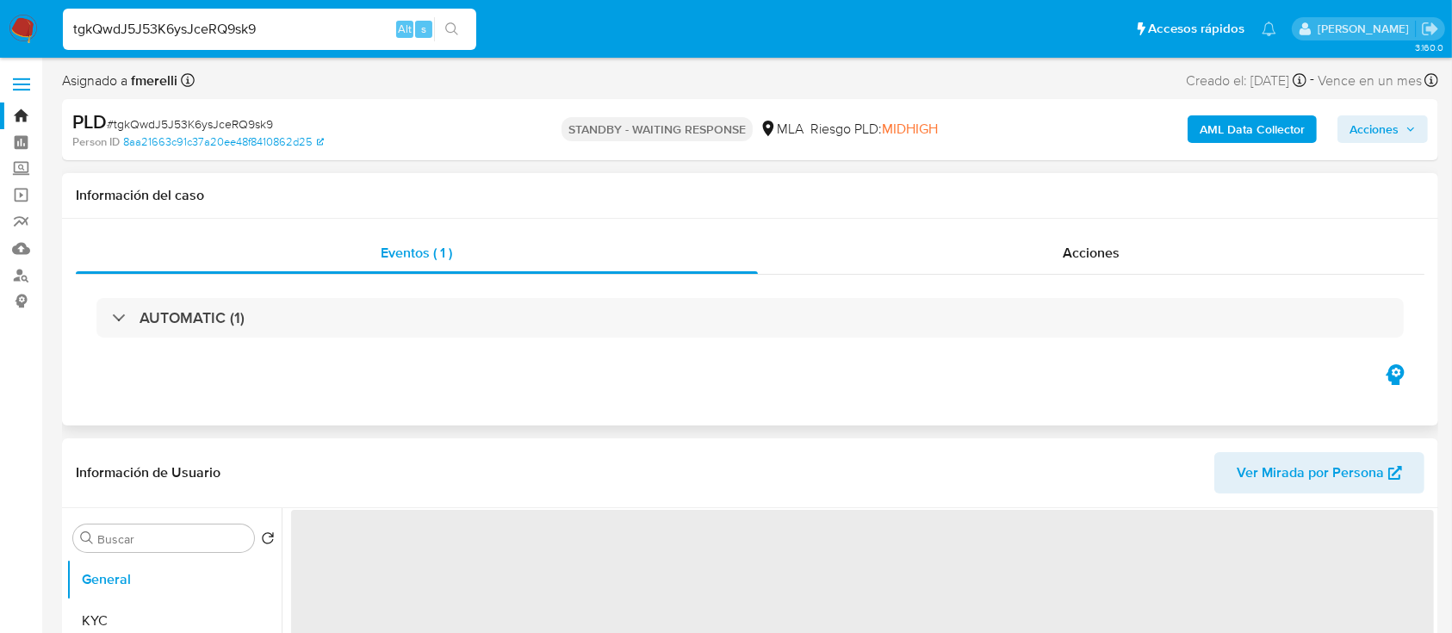
select select "10"
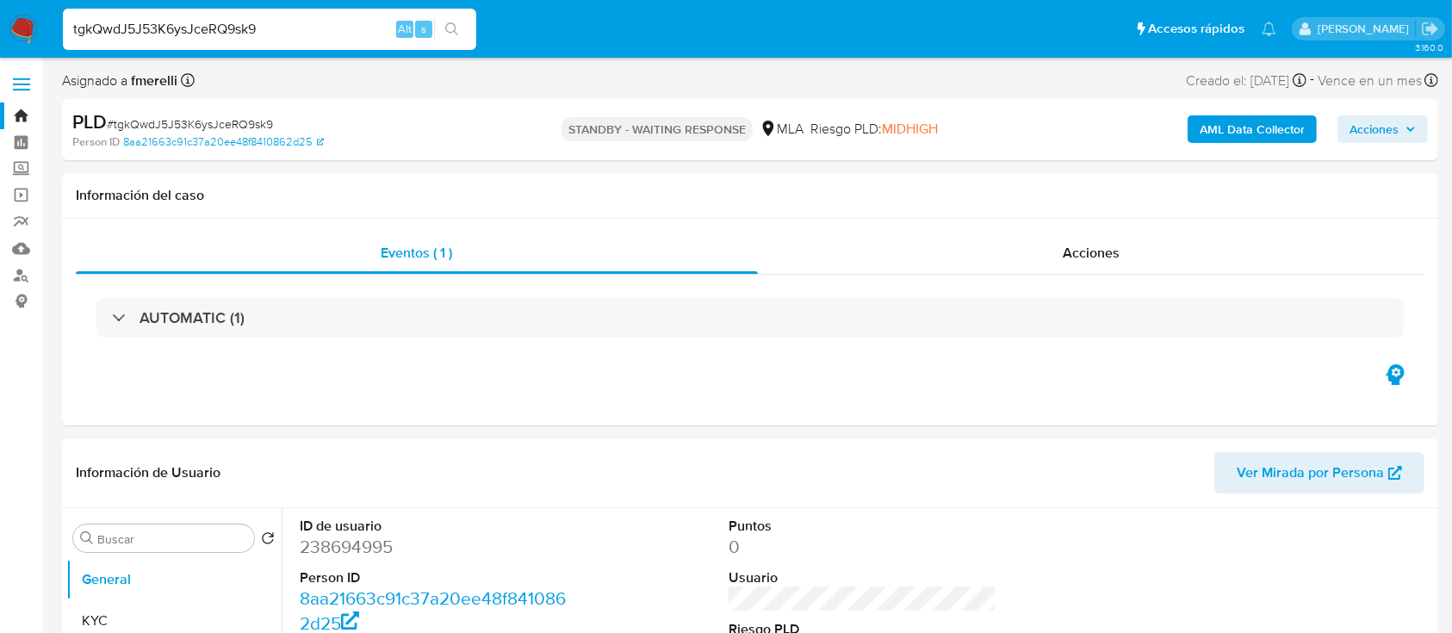
click at [311, 30] on input "tgkQwdJ5J53K6ysJceRQ9sk9" at bounding box center [269, 29] width 413 height 22
paste input "uPLP9sm1puJyJwpRptvQ5pvv"
type input "uPLP9sm1puJyJwpRptvQ5pvv"
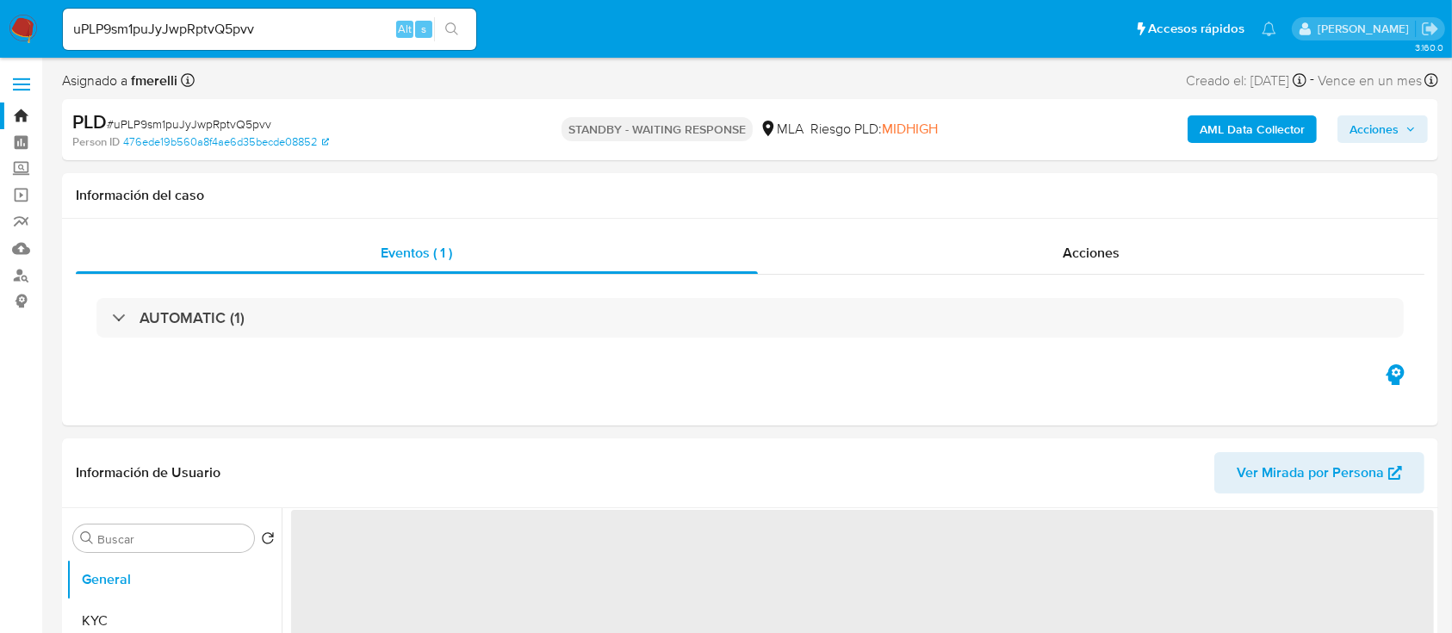
select select "10"
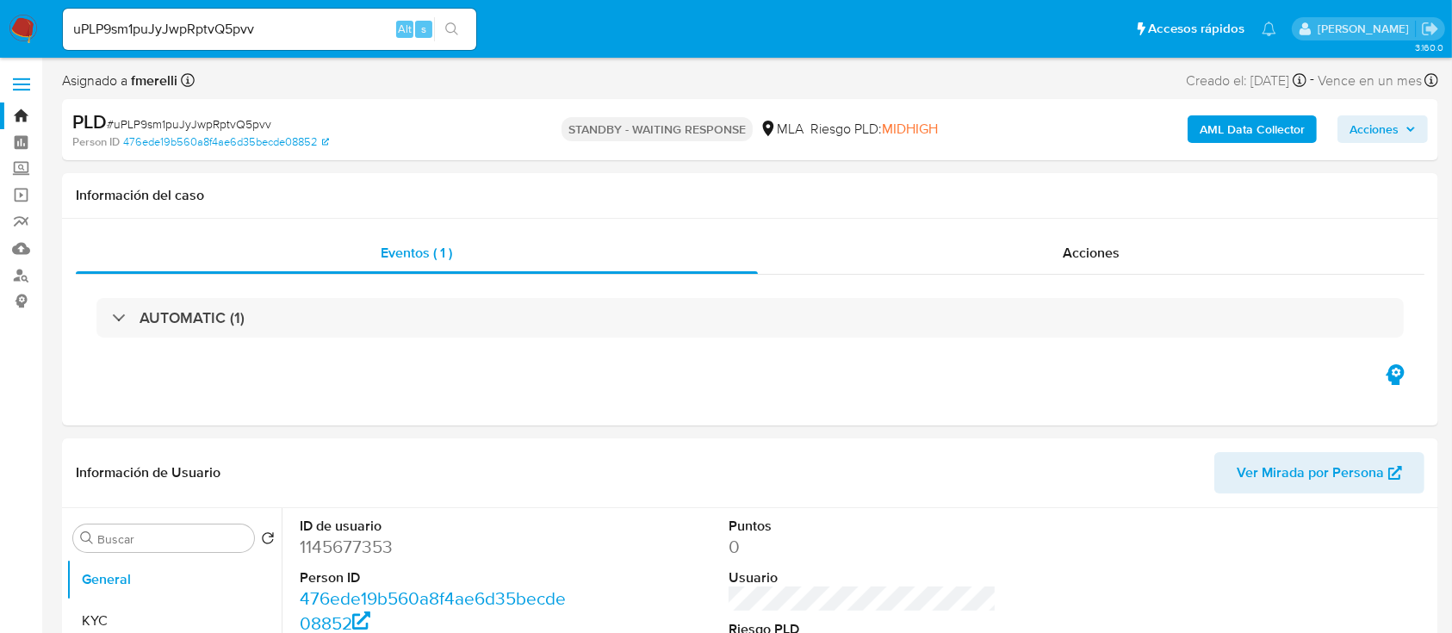
click at [15, 28] on img at bounding box center [23, 29] width 29 height 29
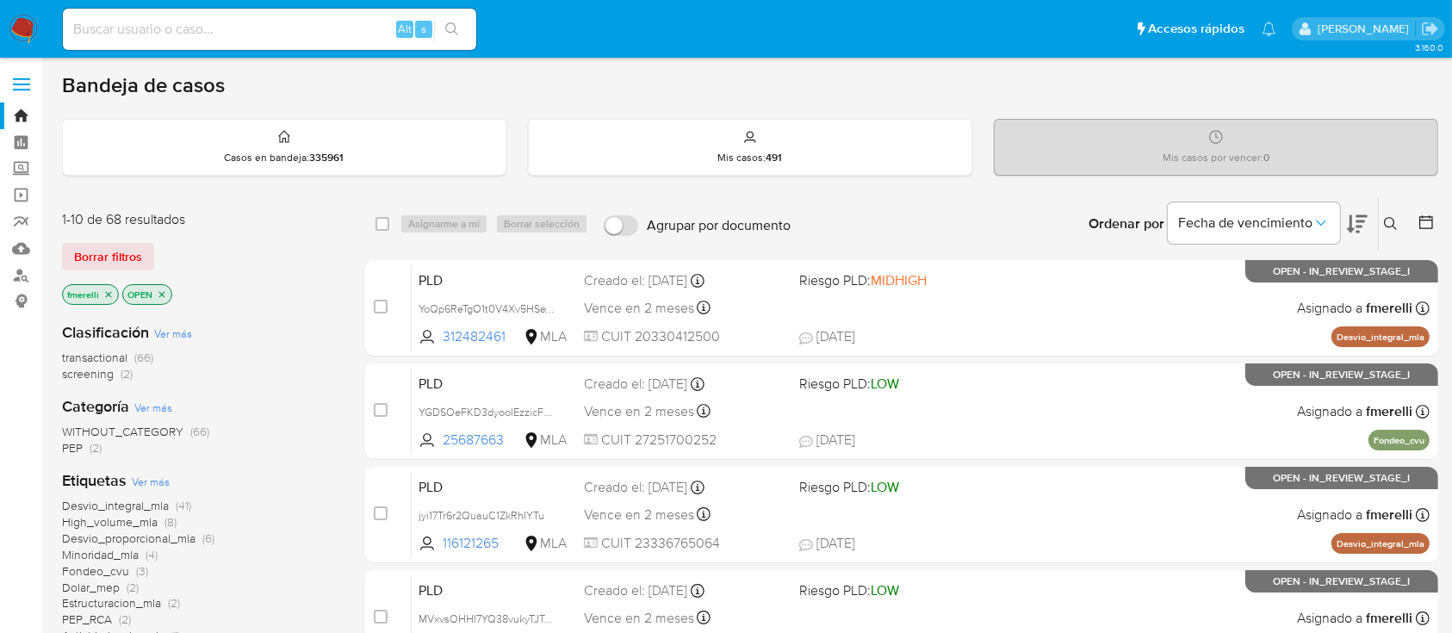
click at [245, 18] on input at bounding box center [269, 29] width 413 height 22
paste input "xZeyG5P6PHcjowqfNiIAkqHQ"
type input "xZeyG5P6PHcjowqfNiIAkqHQ"
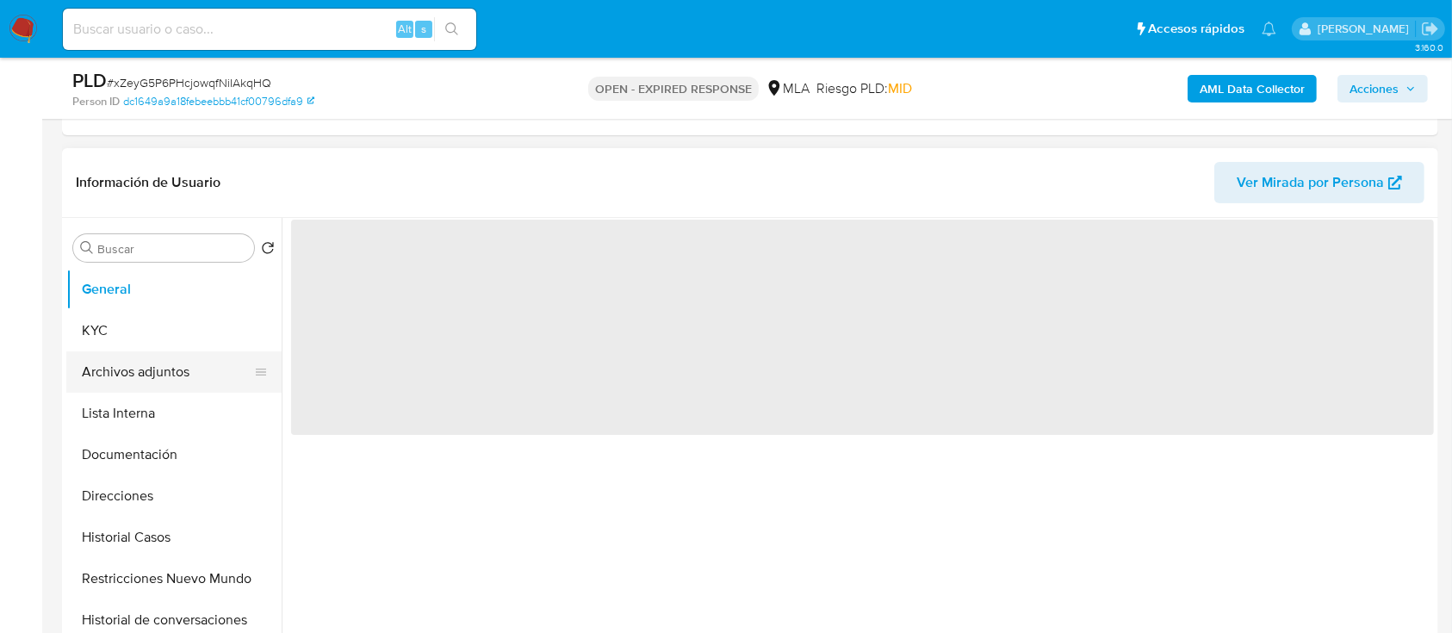
scroll to position [229, 0]
click at [128, 523] on button "Historial Casos" at bounding box center [166, 537] width 201 height 41
select select "10"
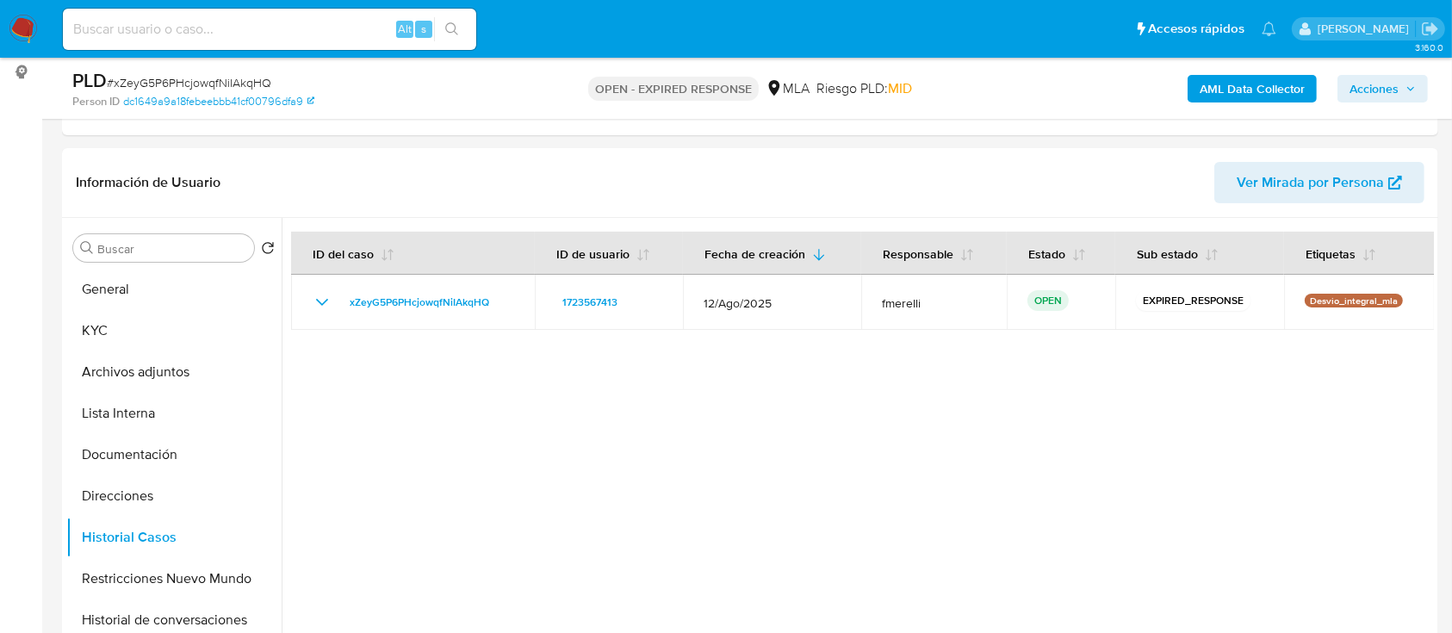
click at [288, 37] on input at bounding box center [269, 29] width 413 height 22
paste input "cxUFqOUOF7gc5ScbclIXJLc5"
type input "cxUFqOUOF7gc5ScbclIXJLc5"
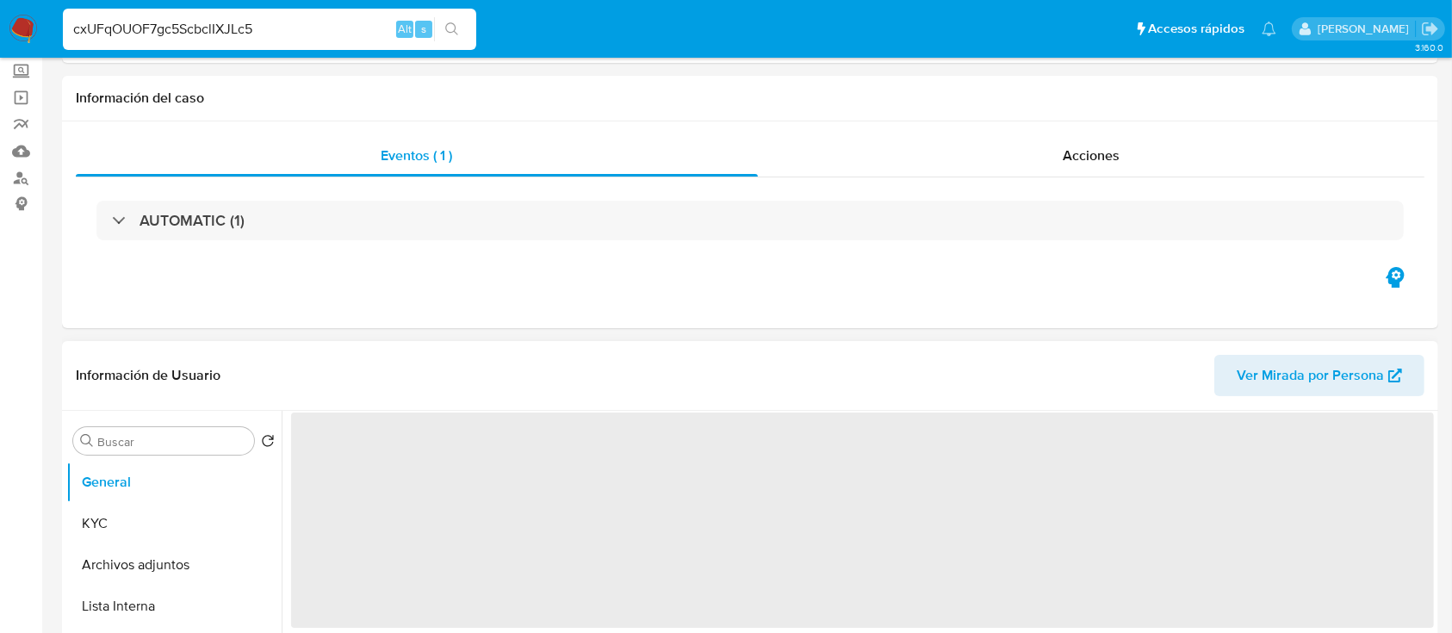
select select "10"
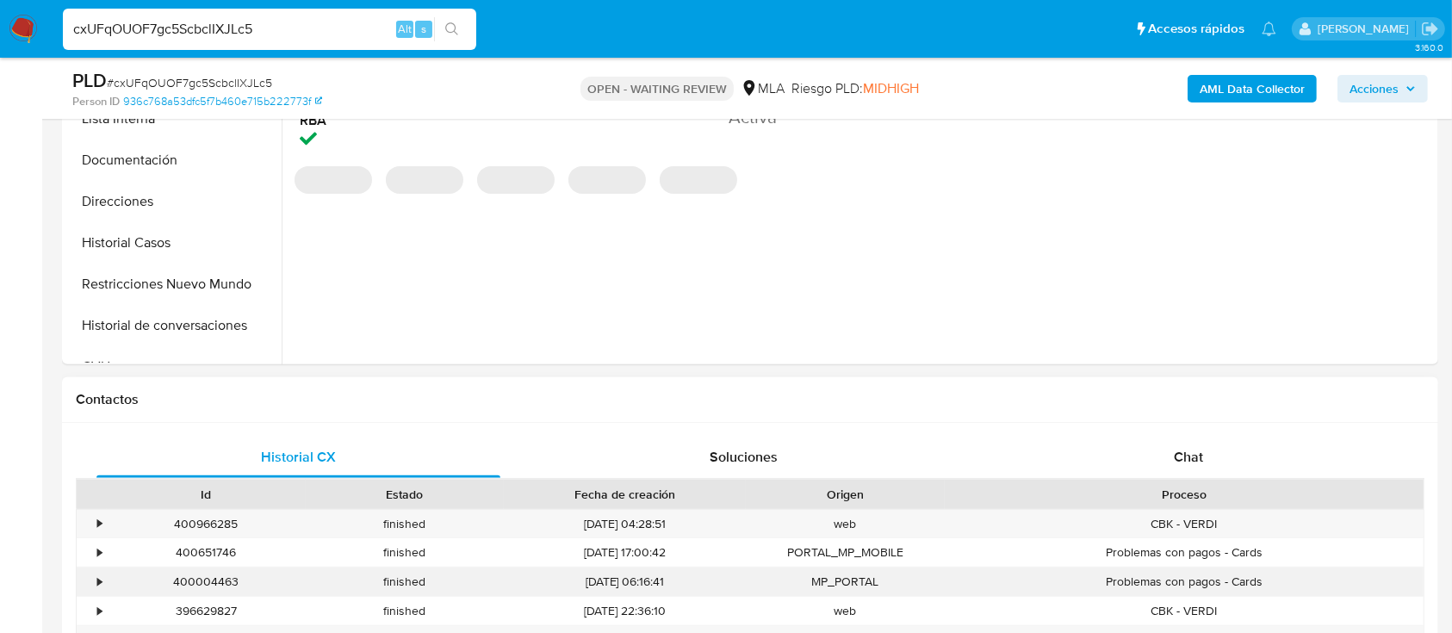
scroll to position [573, 0]
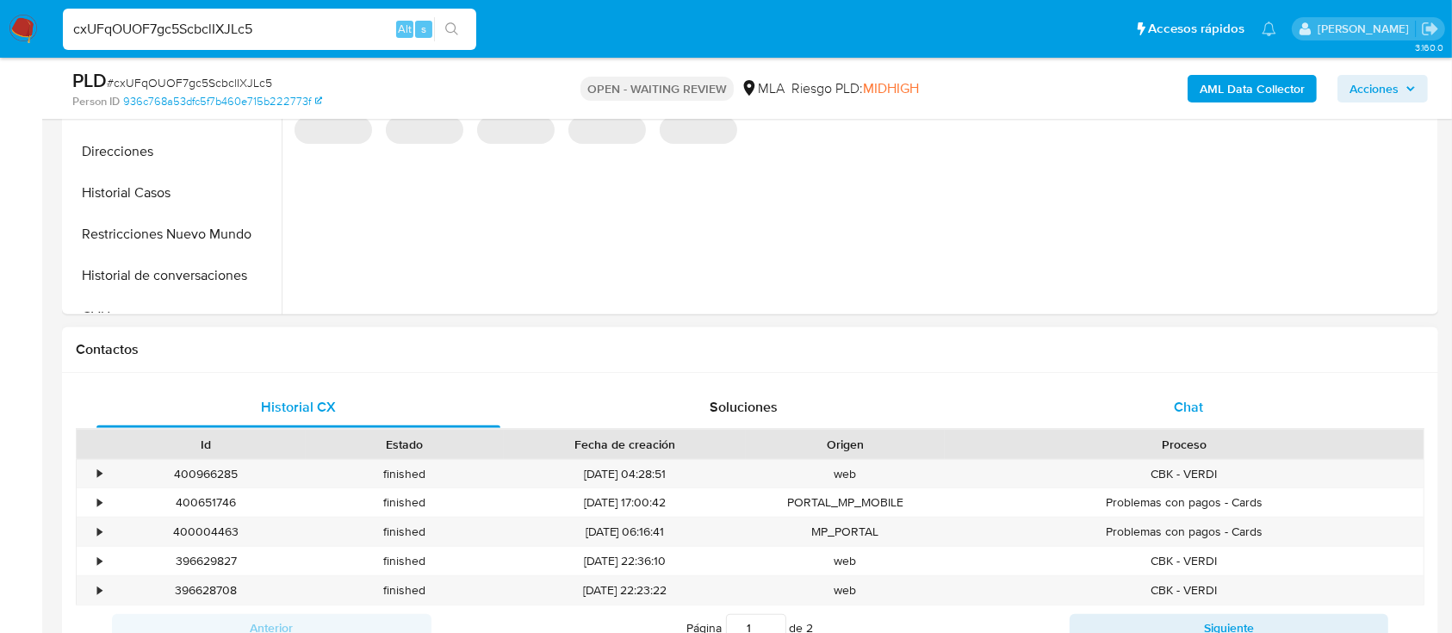
click at [1161, 389] on div "Chat" at bounding box center [1189, 407] width 404 height 41
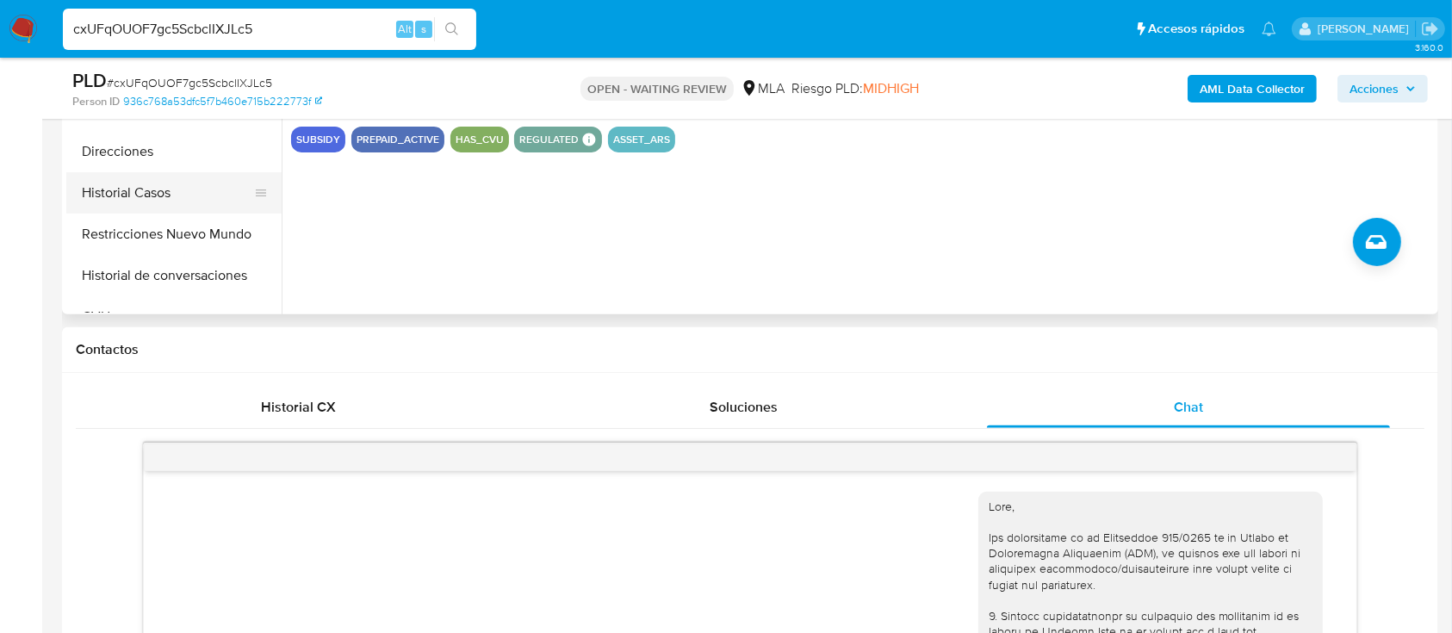
click at [181, 185] on button "Historial Casos" at bounding box center [166, 192] width 201 height 41
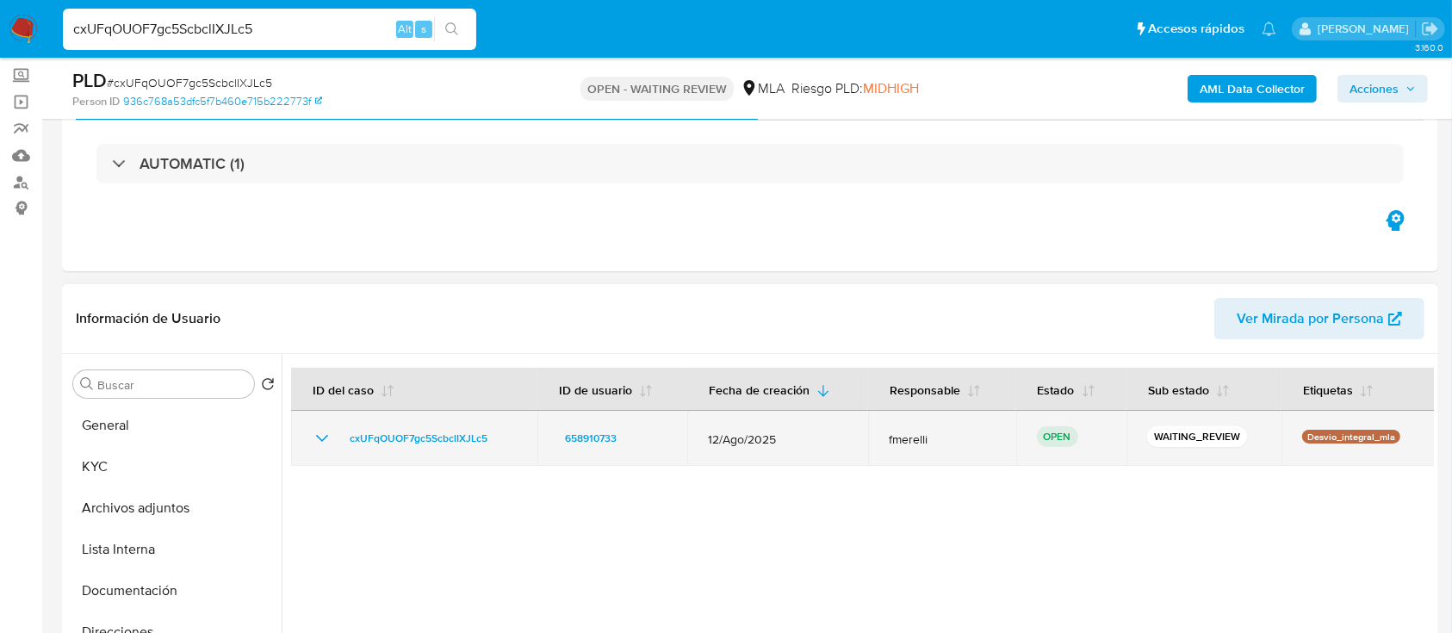
scroll to position [115, 0]
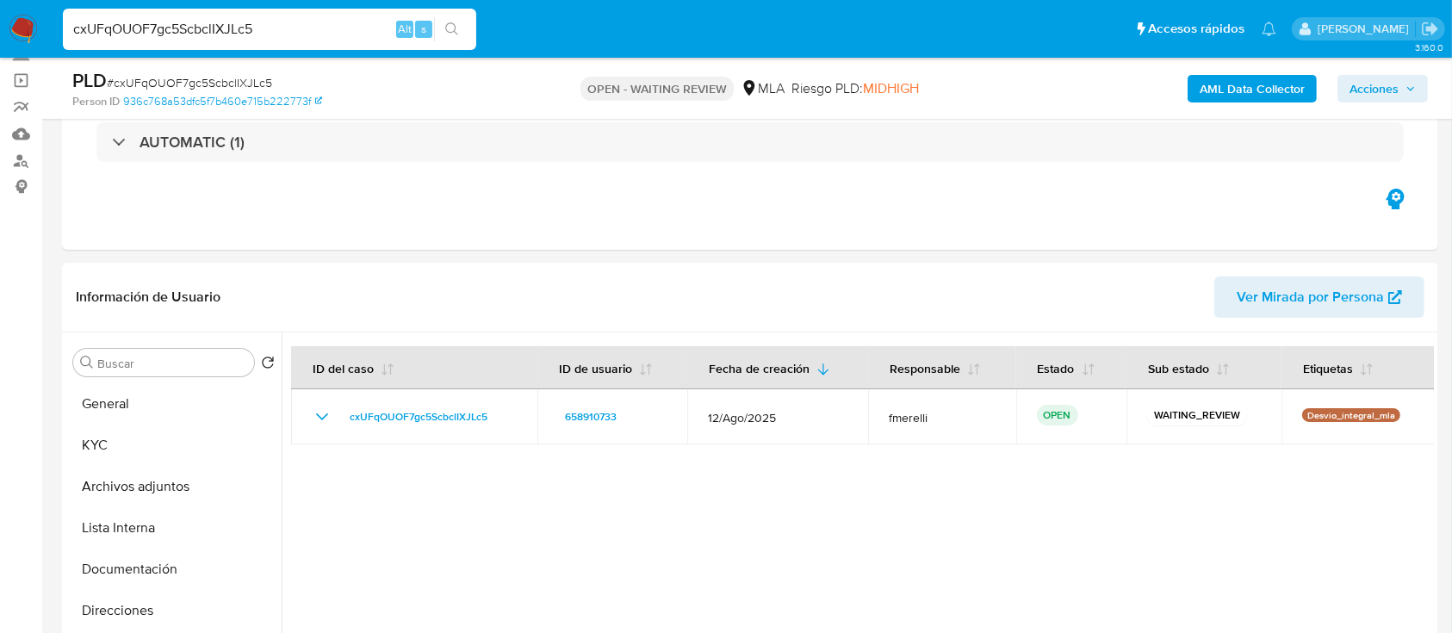
click at [279, 30] on input "cxUFqOUOF7gc5ScbclIXJLc5" at bounding box center [269, 29] width 413 height 22
click at [279, 29] on input "cxUFqOUOF7gc5ScbclIXJLc5" at bounding box center [269, 29] width 413 height 22
paste input "aTvado5jZPhyaQZfH0KXxbSi"
type input "aTvado5jZPhyaQZfH0KXxbSi"
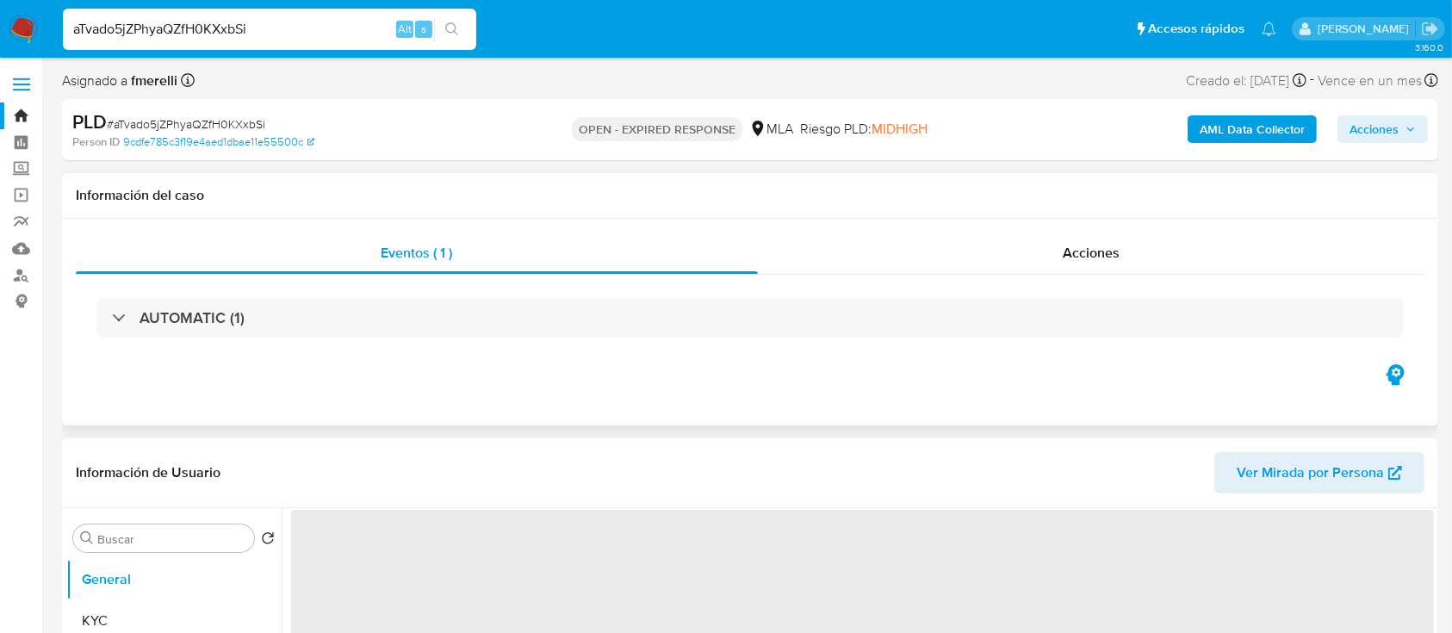
select select "10"
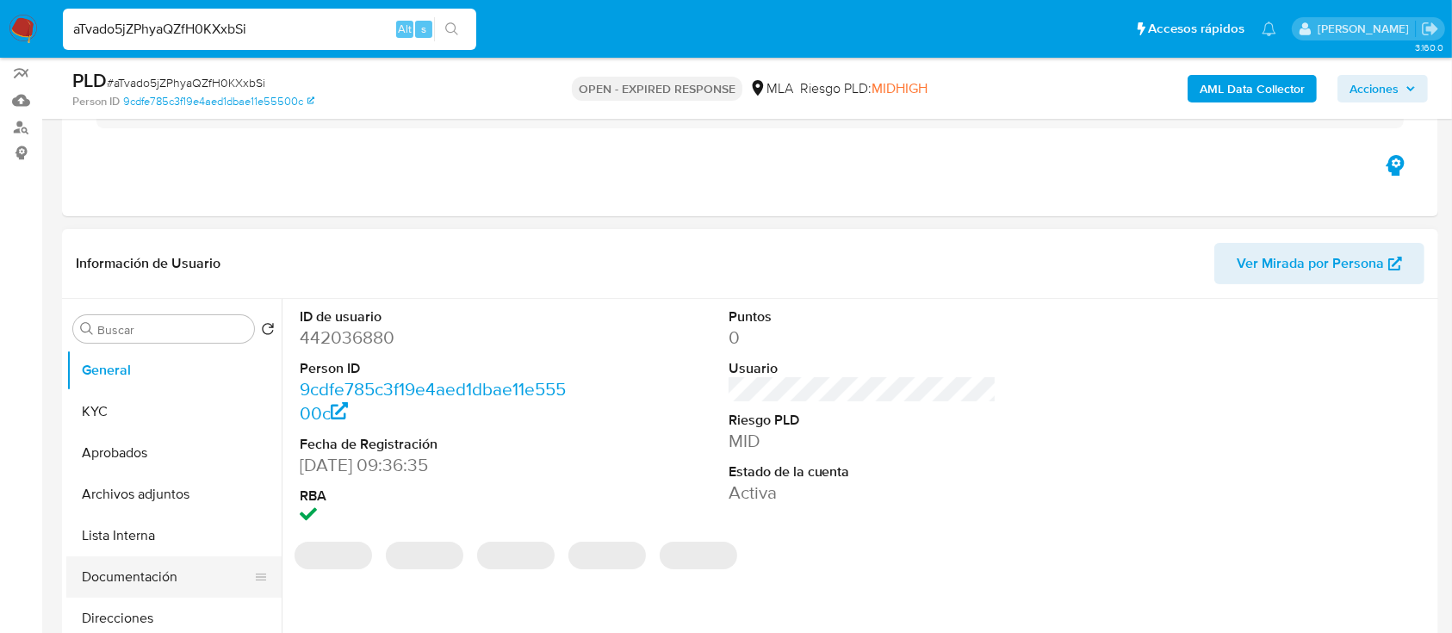
scroll to position [229, 0]
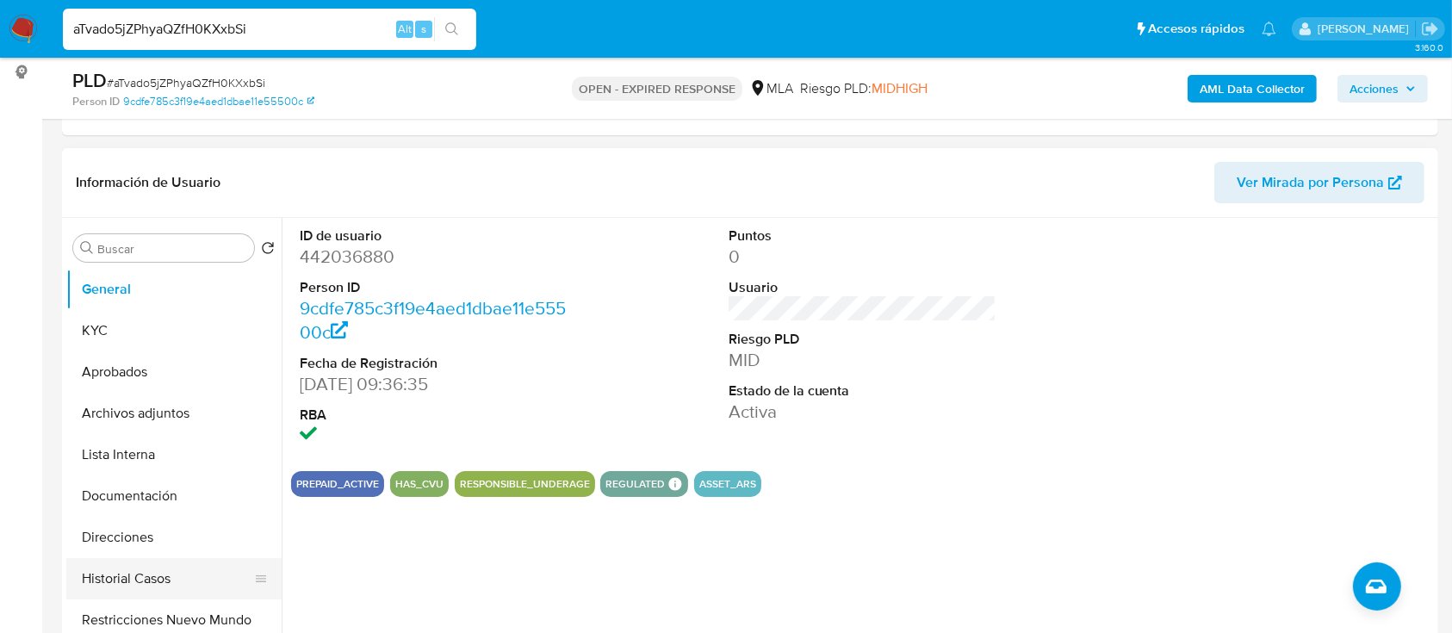
click at [112, 572] on button "Historial Casos" at bounding box center [166, 578] width 201 height 41
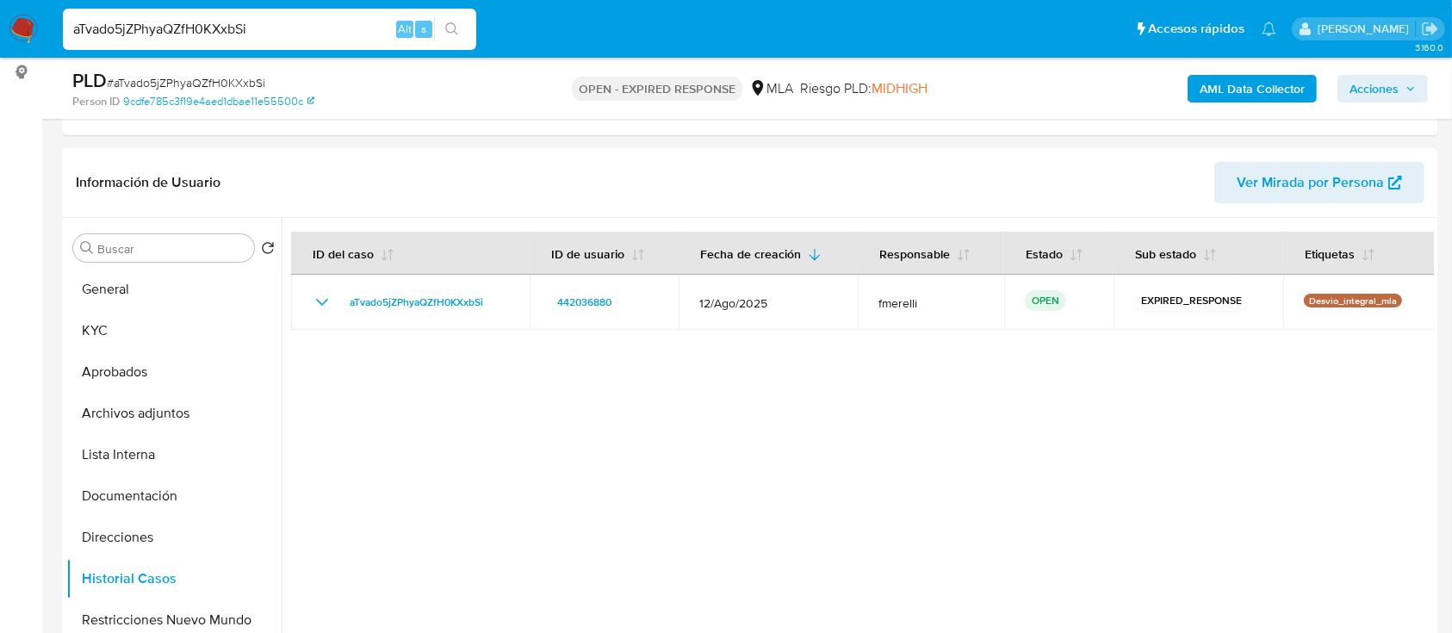
click at [259, 36] on input "aTvado5jZPhyaQZfH0KXxbSi" at bounding box center [269, 29] width 413 height 22
click at [259, 35] on input "aTvado5jZPhyaQZfH0KXxbSi" at bounding box center [269, 29] width 413 height 22
paste input "9tYjXGCfL5upquDp3GyL9npP"
type input "9tYjXGCfL5upquDp3GyL9npP"
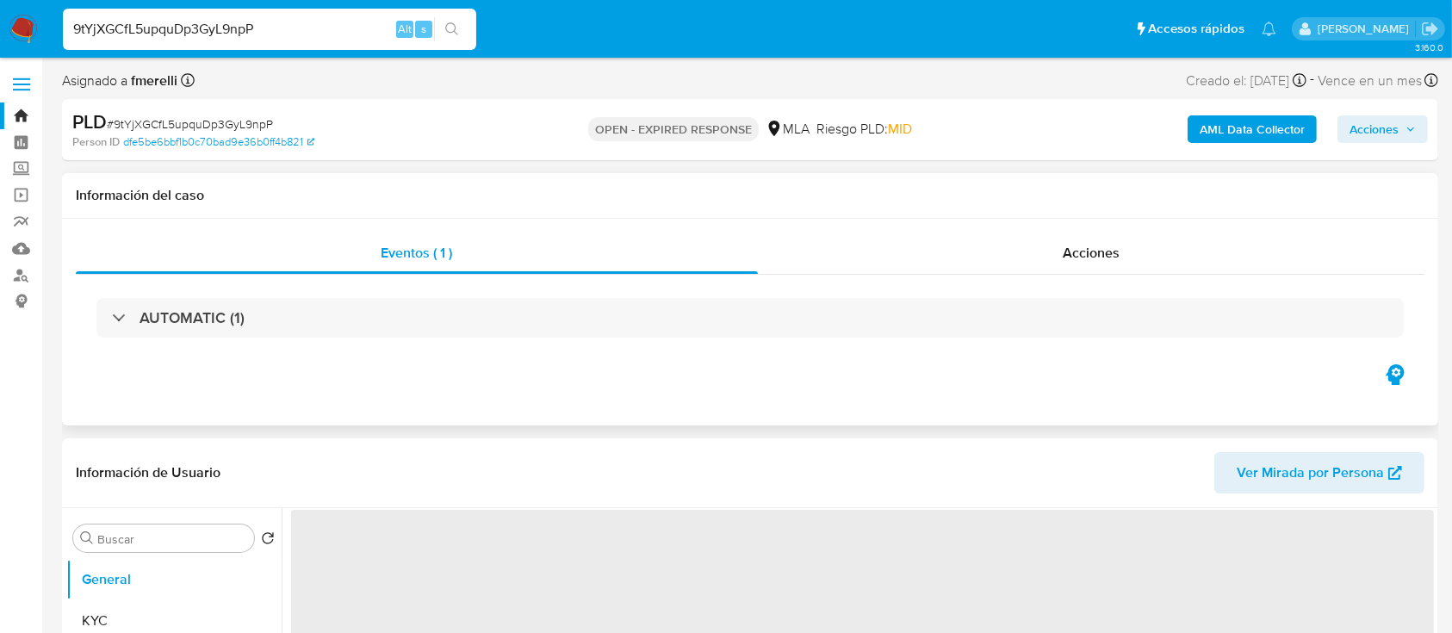
select select "10"
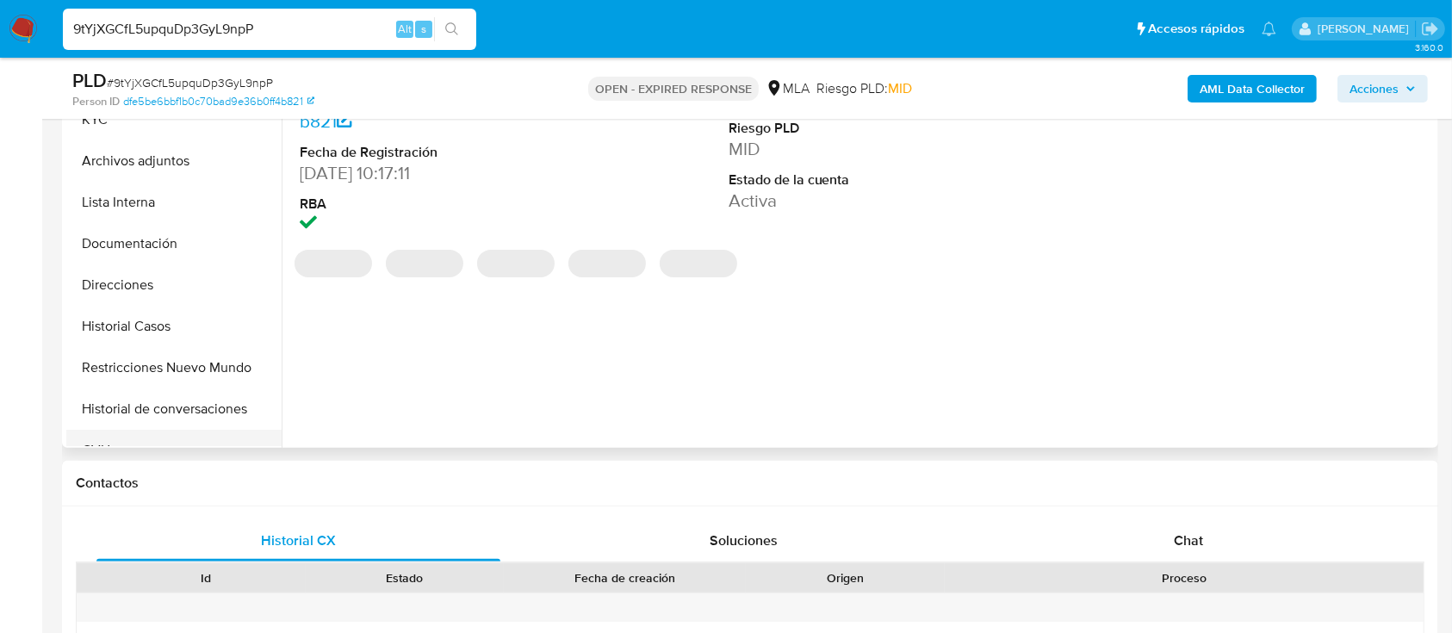
scroll to position [459, 0]
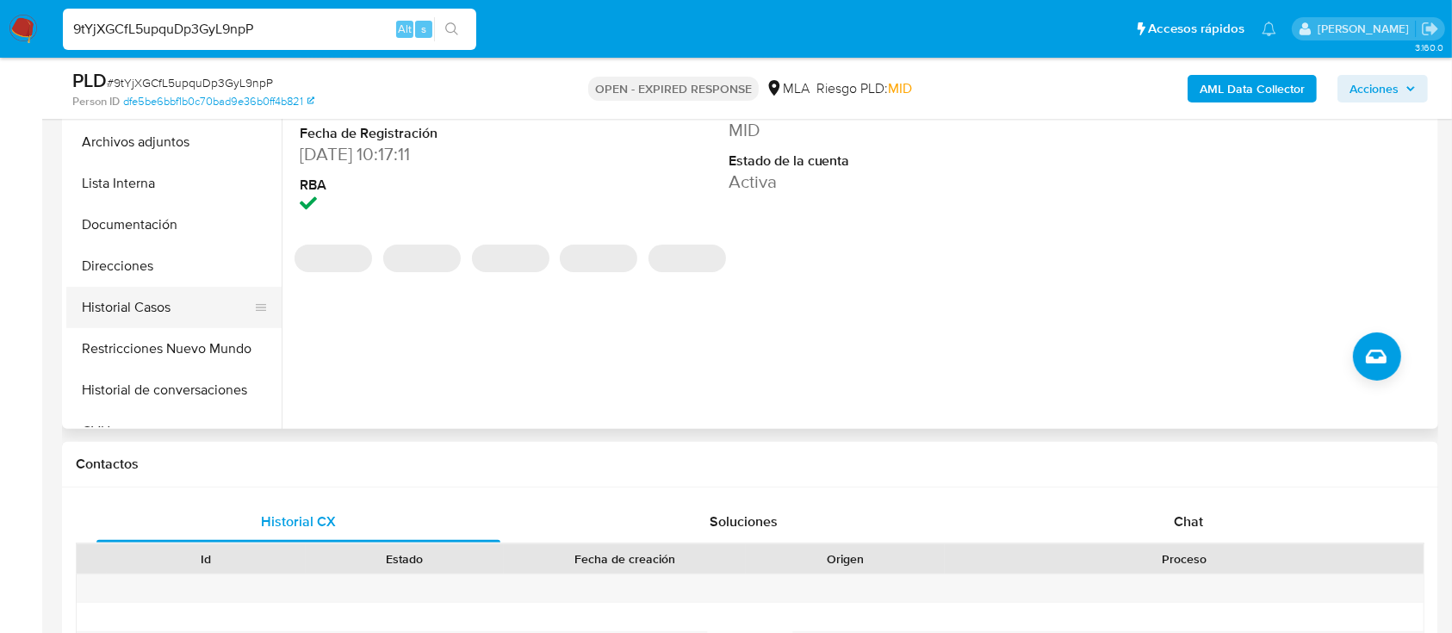
click at [167, 307] on button "Historial Casos" at bounding box center [166, 307] width 201 height 41
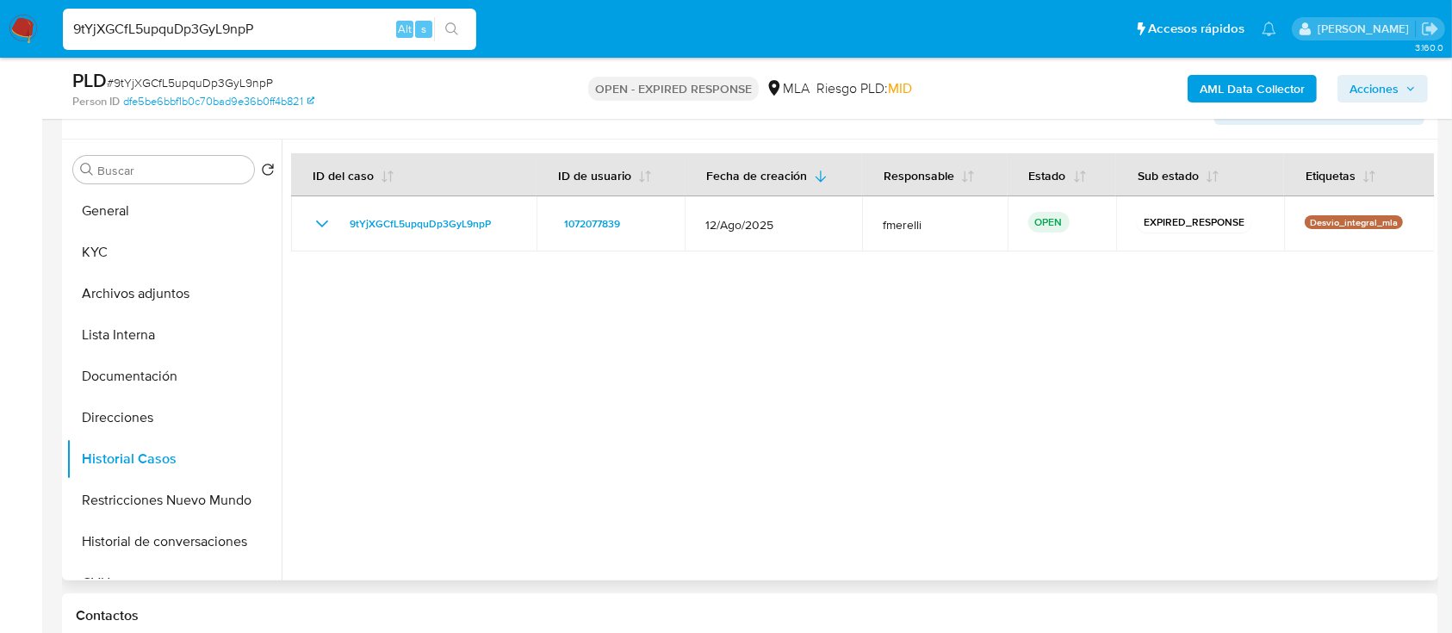
scroll to position [229, 0]
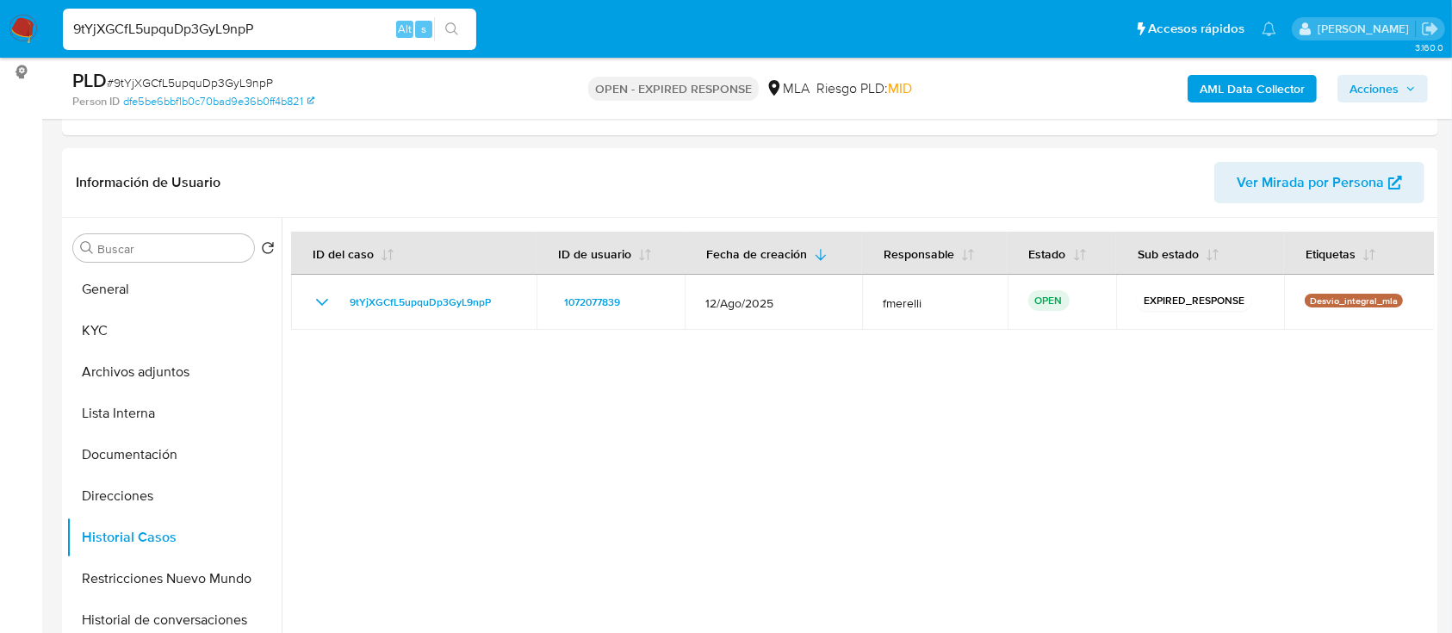
click at [313, 21] on input "9tYjXGCfL5upquDp3GyL9npP" at bounding box center [269, 29] width 413 height 22
click at [313, 19] on input "9tYjXGCfL5upquDp3GyL9npP" at bounding box center [269, 29] width 413 height 22
paste input "jds8t2VE5IPcSMXyAlITf0F5"
type input "jds8t2VE5IPcSMXyAlITf0F5"
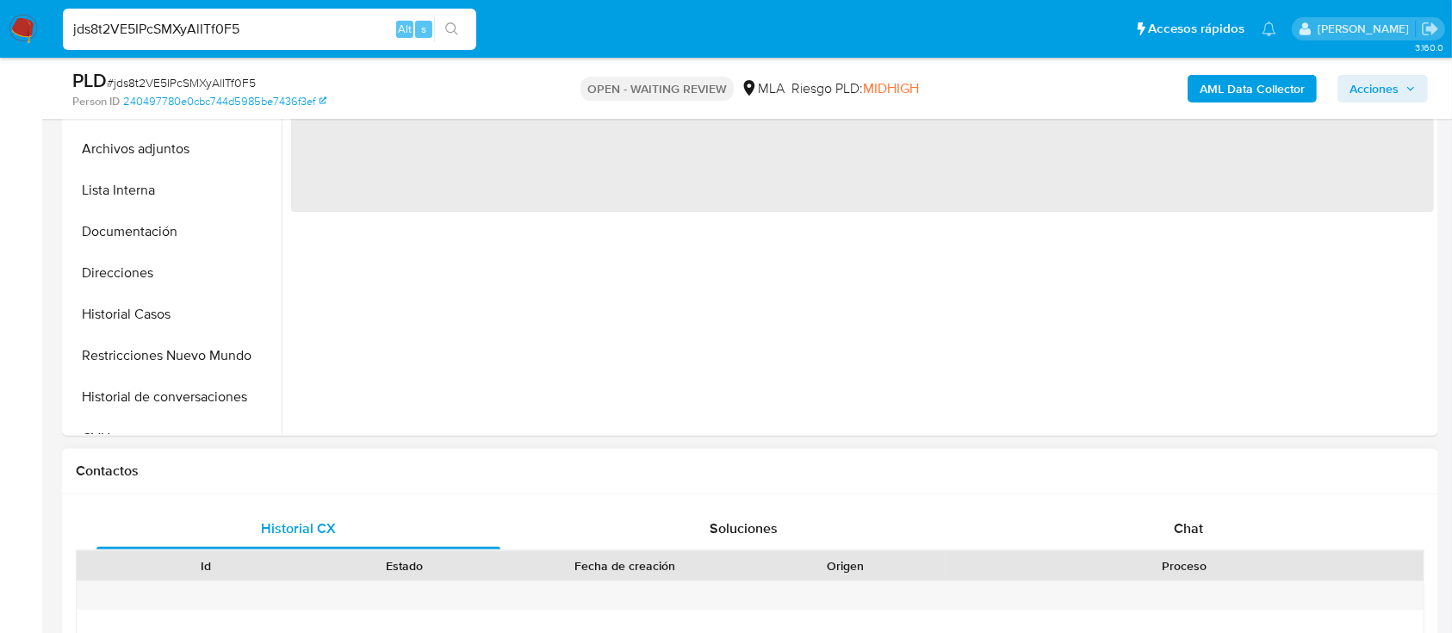
select select "10"
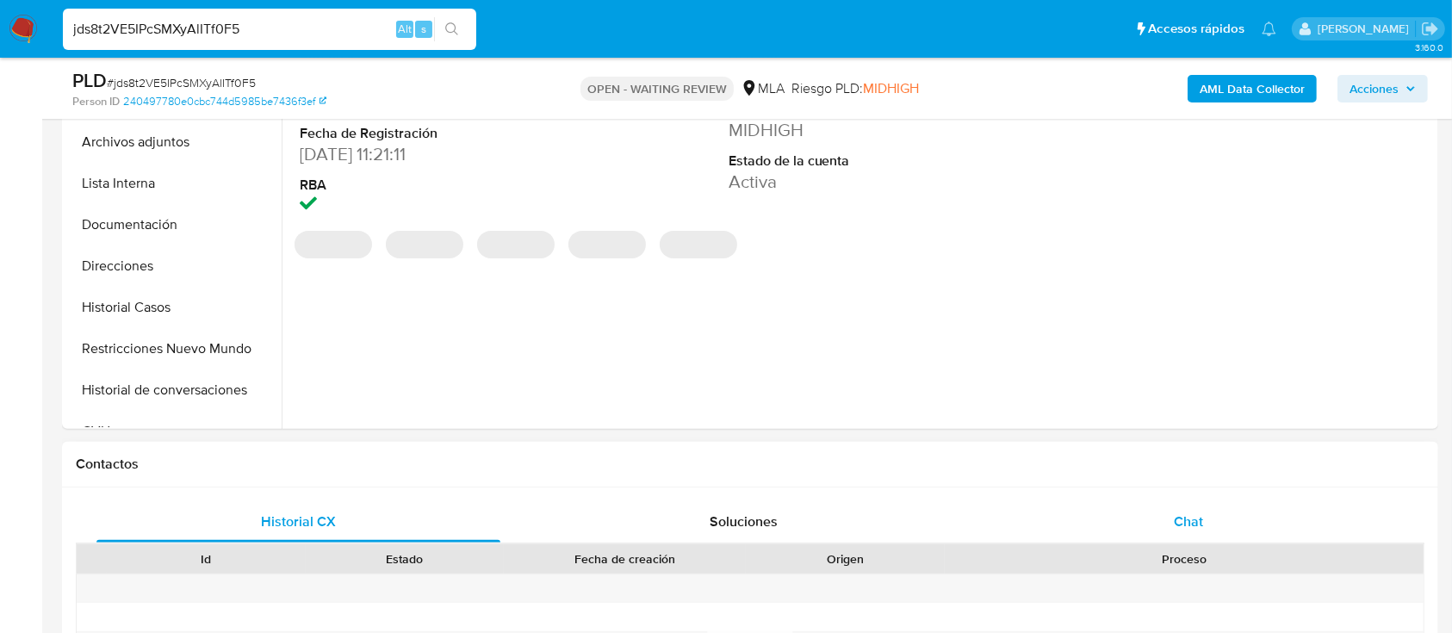
click at [1139, 520] on div "Chat" at bounding box center [1189, 521] width 404 height 41
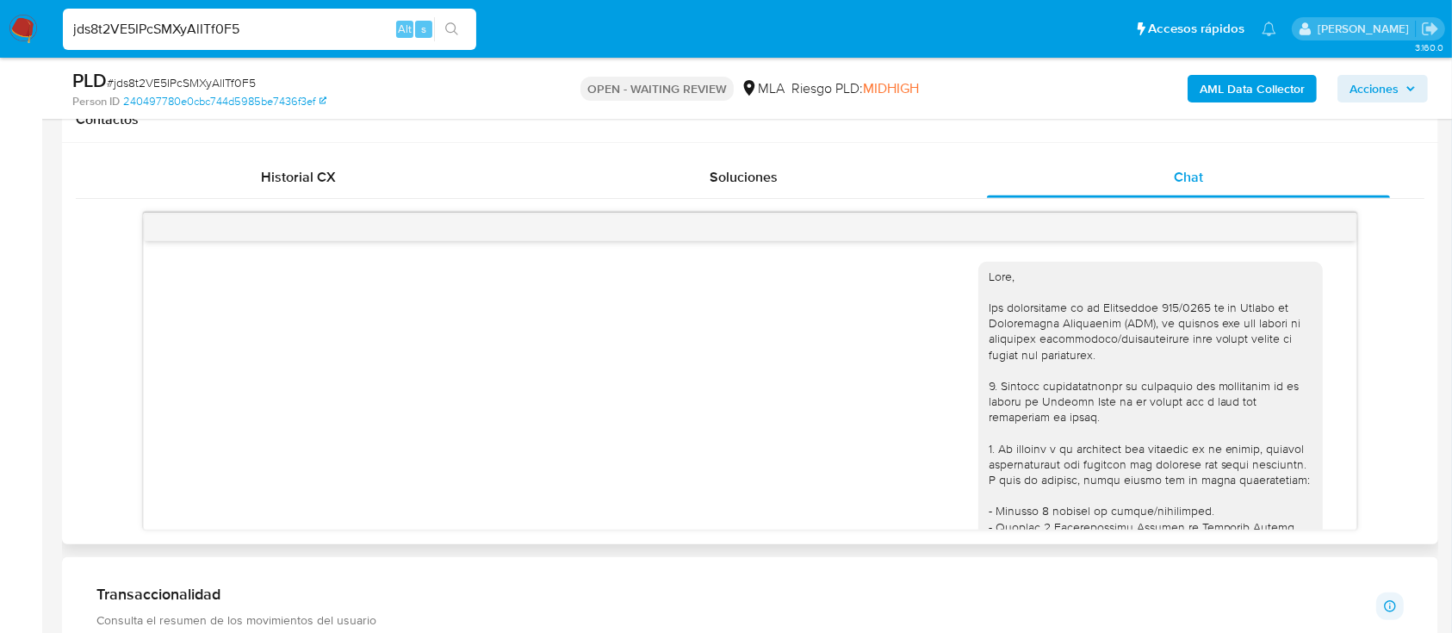
scroll to position [754, 0]
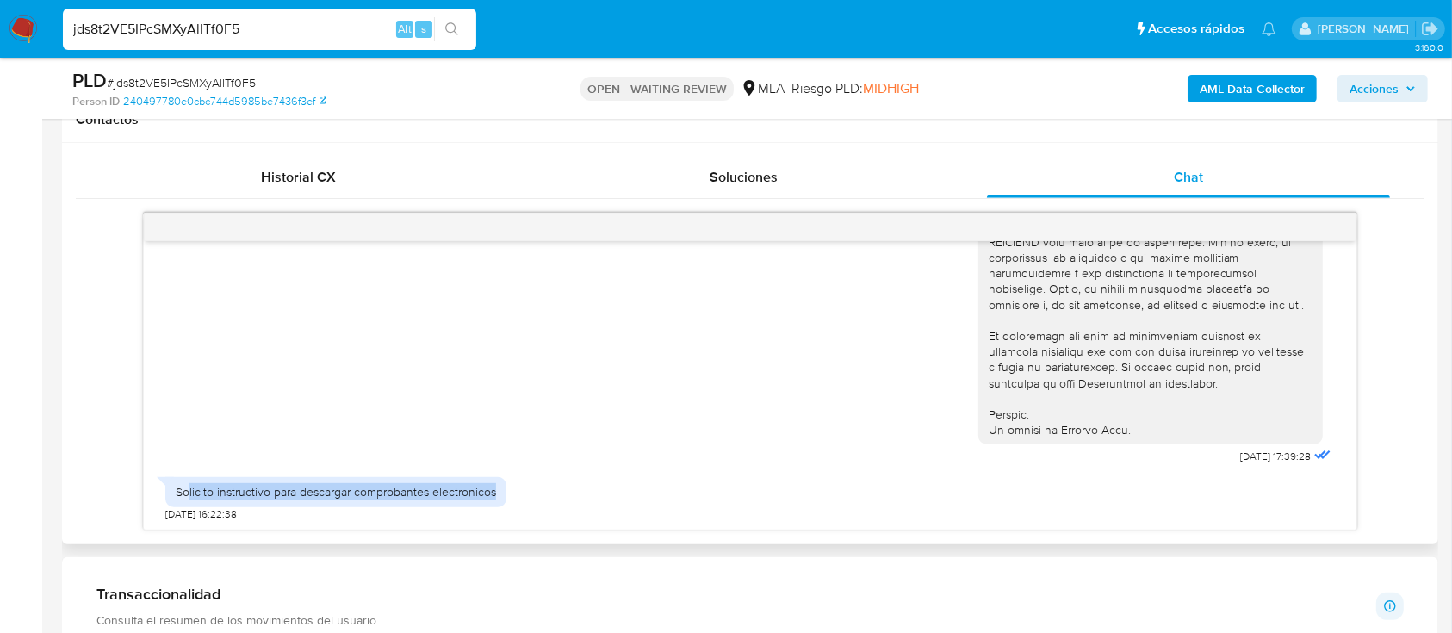
drag, startPoint x: 189, startPoint y: 495, endPoint x: 621, endPoint y: 492, distance: 432.2
click at [621, 492] on div "Solicito instructivo para descargar comprobantes electronicos [DATE] 16:22:38" at bounding box center [749, 494] width 1168 height 52
click at [328, 18] on input "jds8t2VE5IPcSMXyAlITf0F5" at bounding box center [269, 29] width 413 height 22
paste input "qPkvGRvVUNCDO28EooNnXL6a"
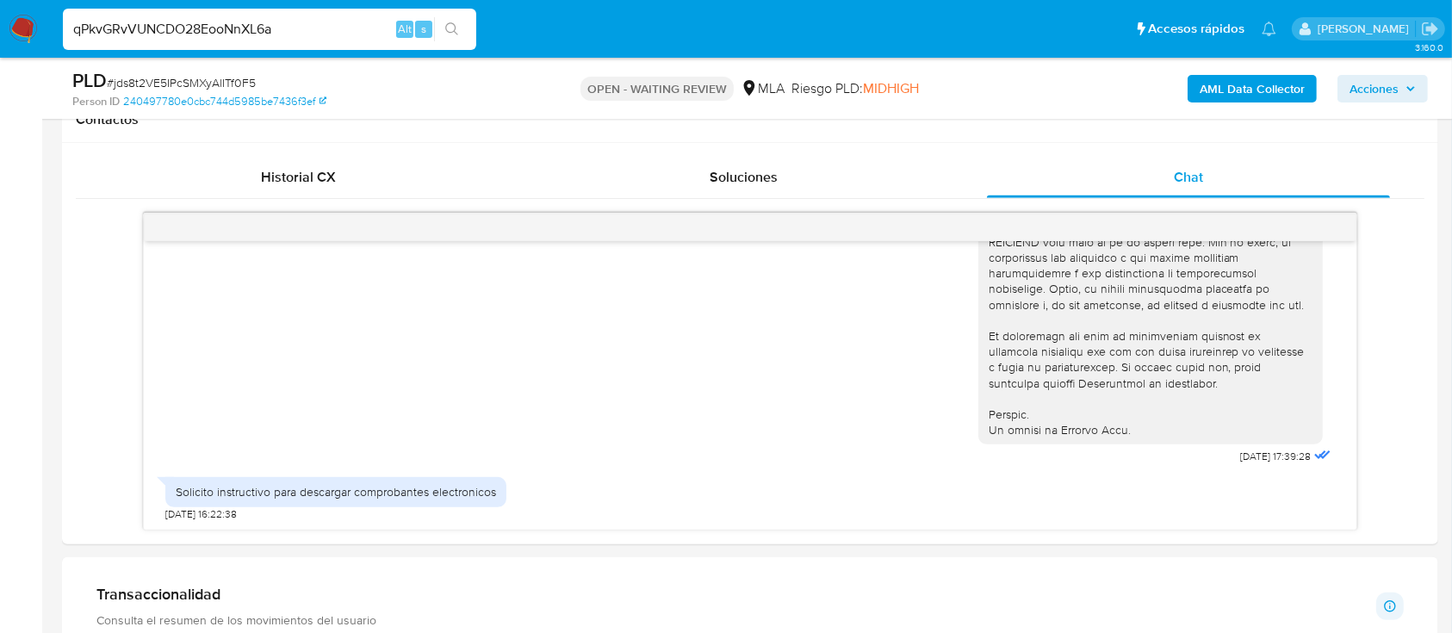
type input "qPkvGRvVUNCDO28EooNnXL6a"
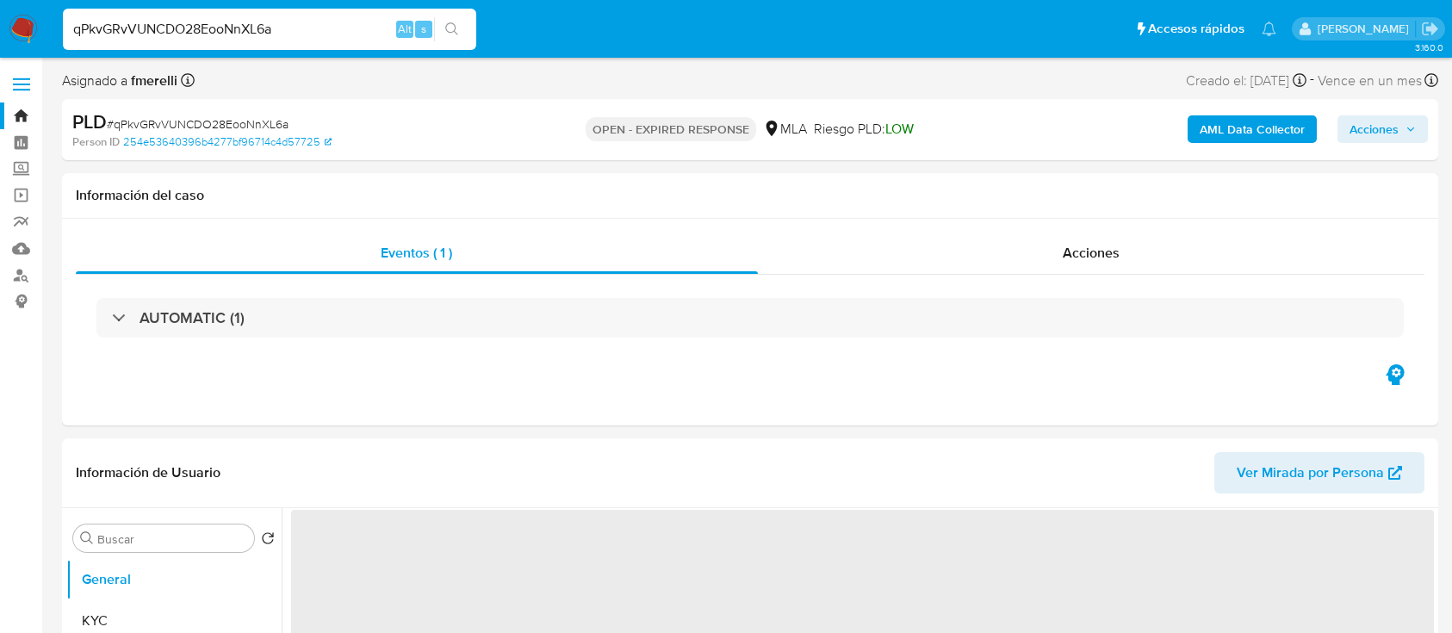
select select "10"
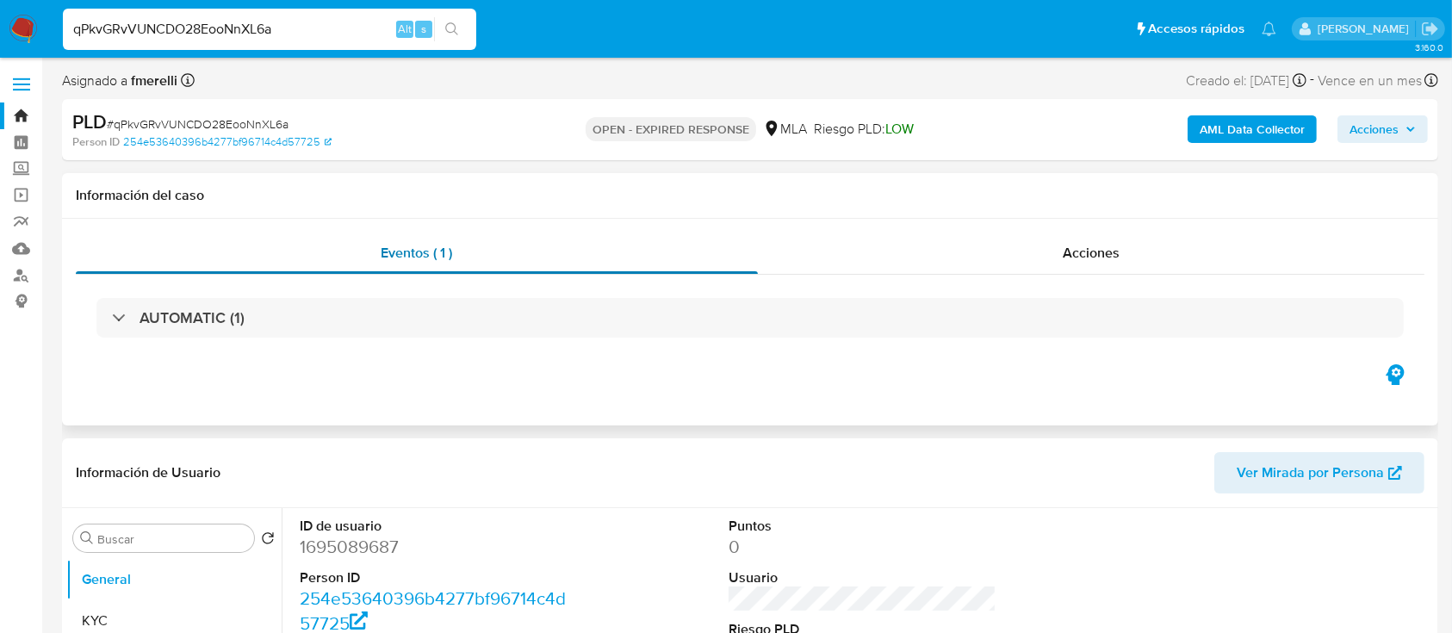
scroll to position [344, 0]
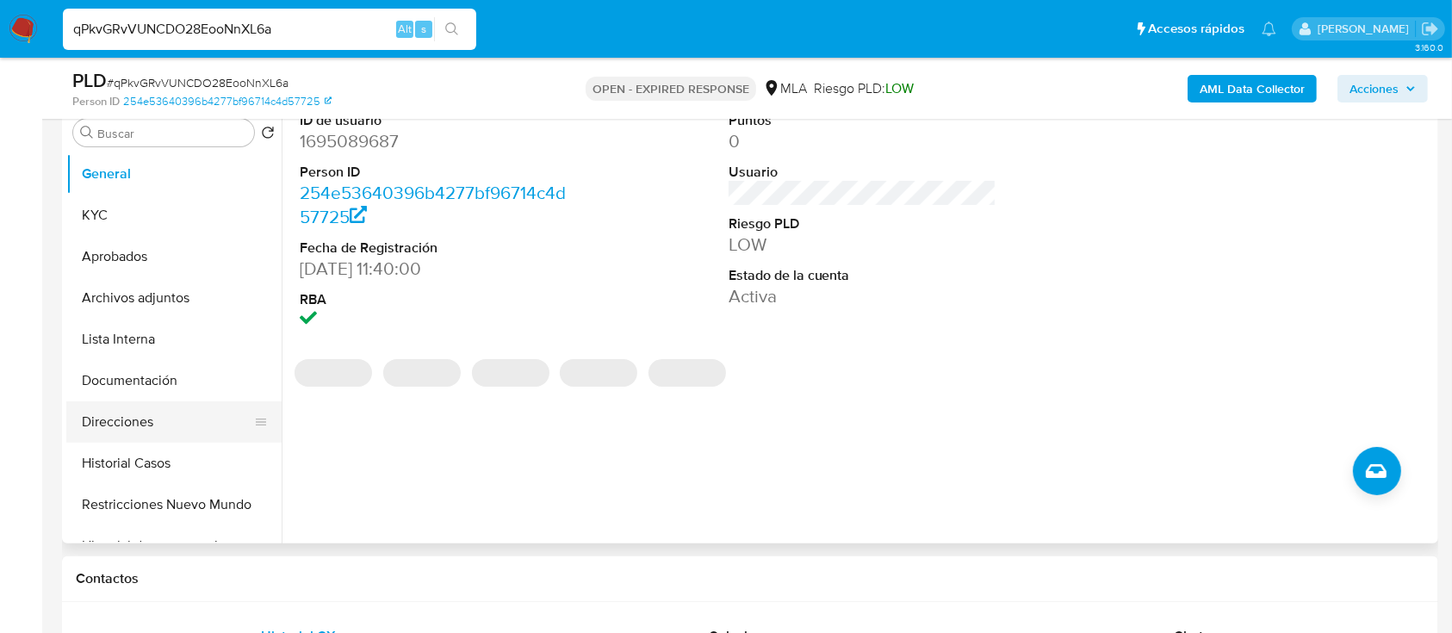
click at [149, 432] on button "Direcciones" at bounding box center [166, 421] width 201 height 41
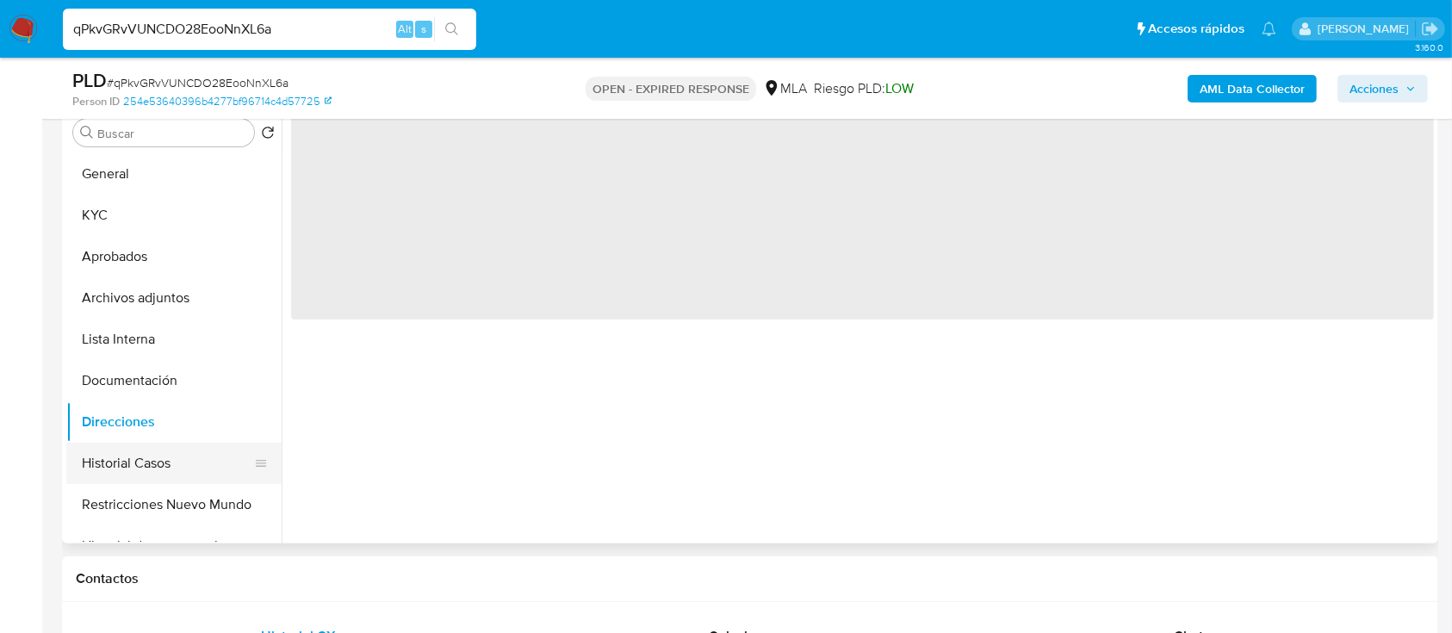
click at [155, 448] on button "Historial Casos" at bounding box center [166, 463] width 201 height 41
